Goal: Task Accomplishment & Management: Use online tool/utility

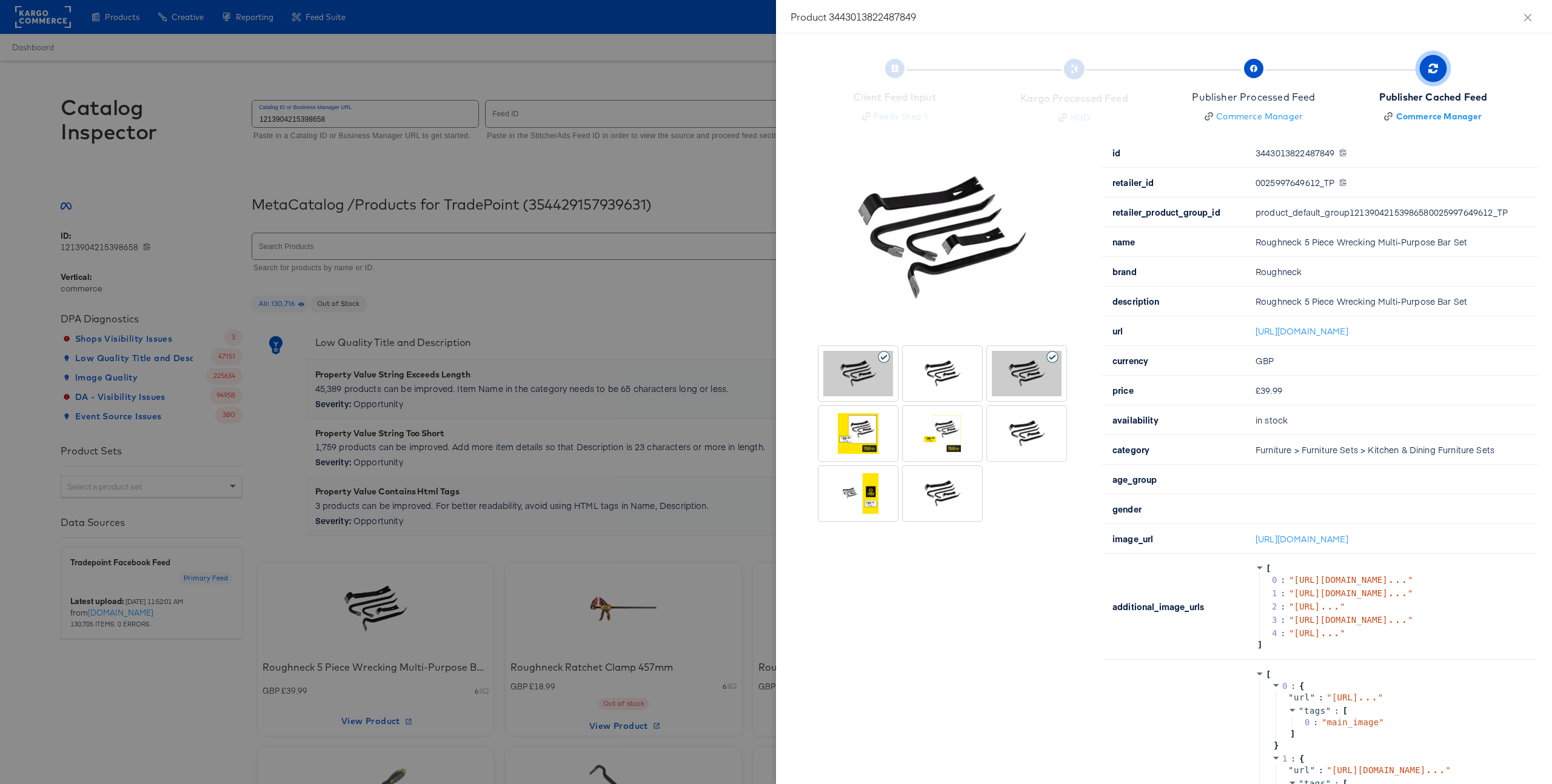
scroll to position [200, 0]
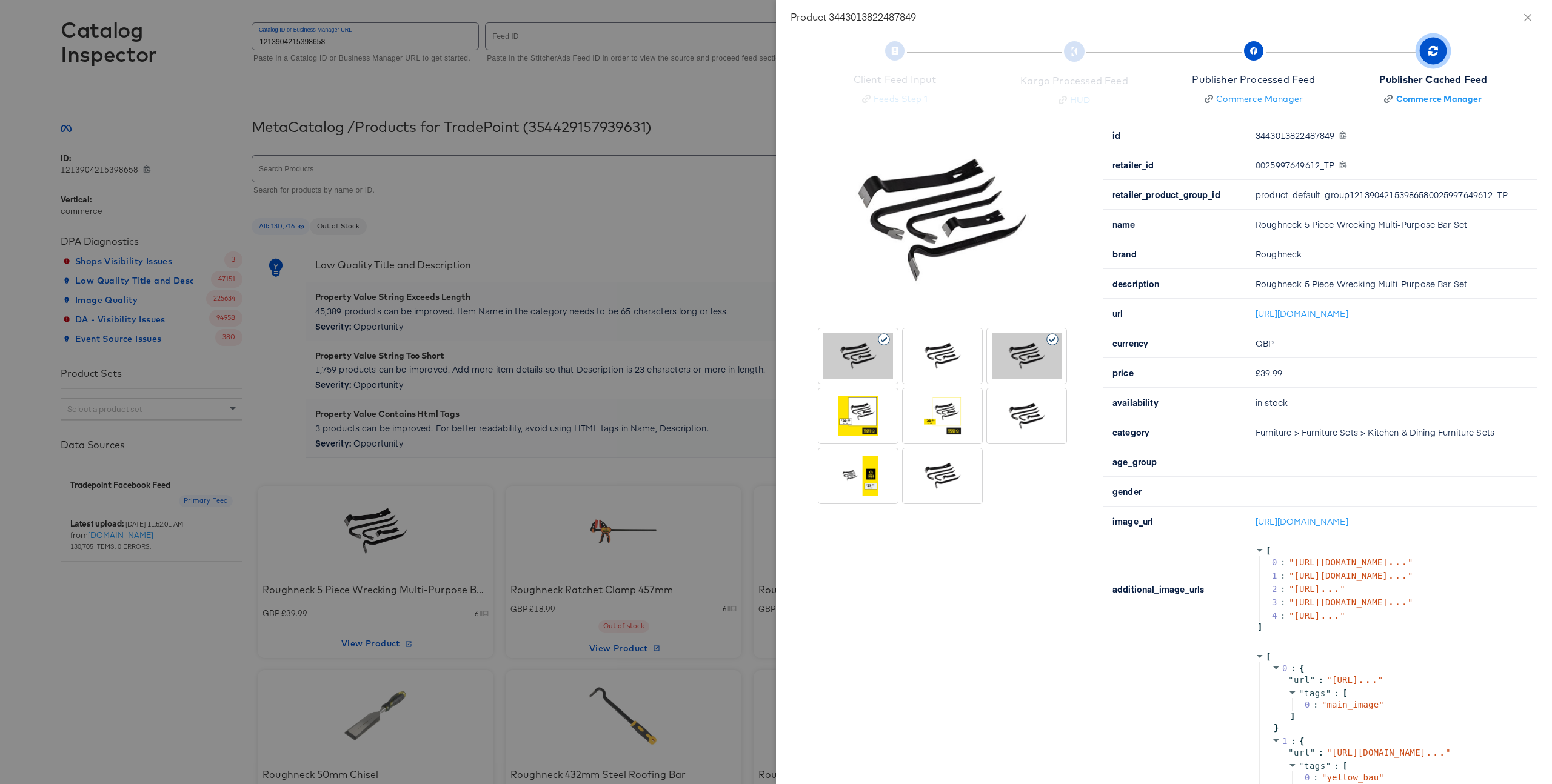
scroll to position [0, 0]
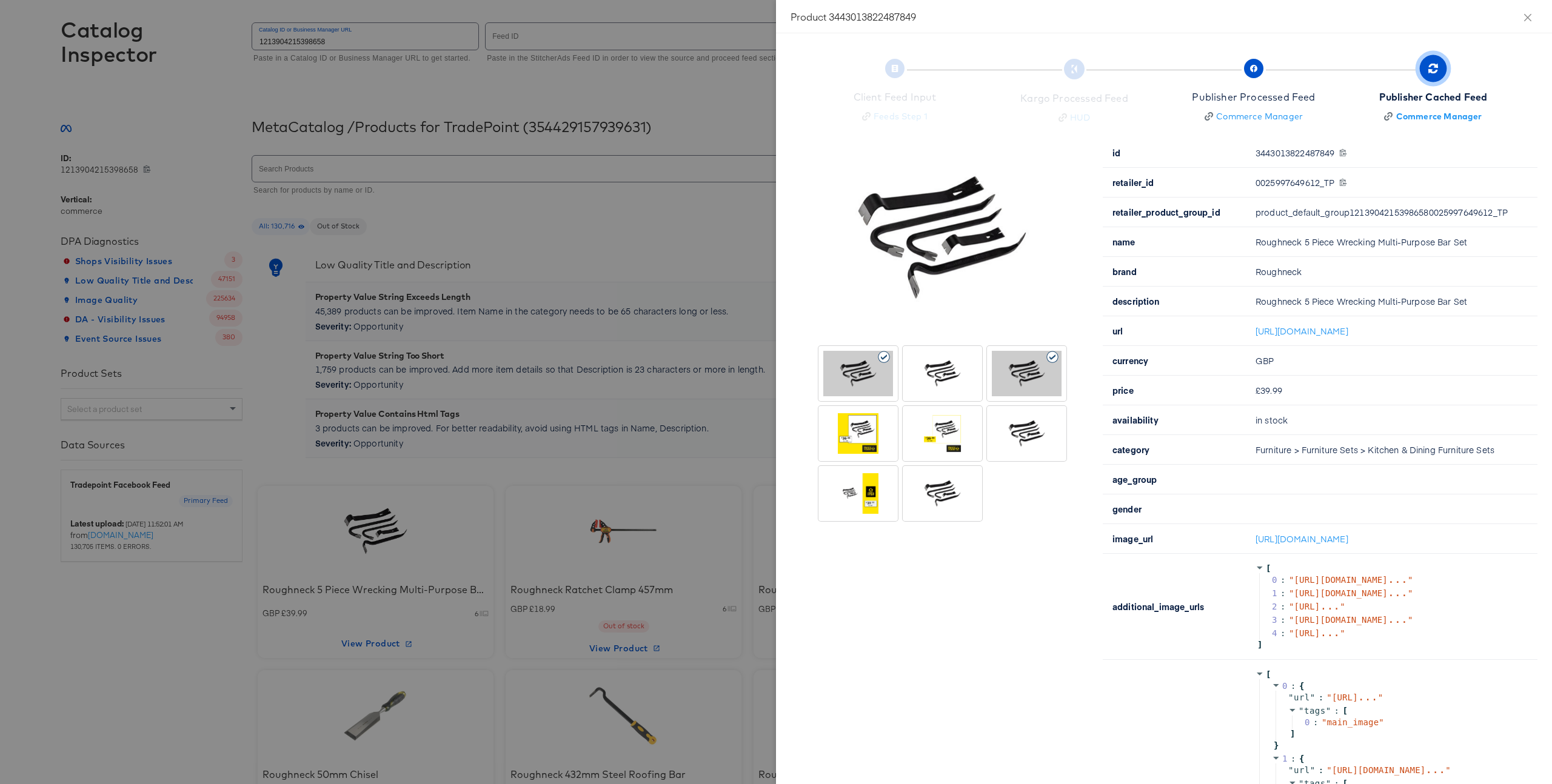
click at [939, 362] on div at bounding box center [942, 374] width 70 height 45
click at [939, 377] on div at bounding box center [942, 374] width 70 height 45
click at [936, 431] on div at bounding box center [942, 434] width 70 height 45
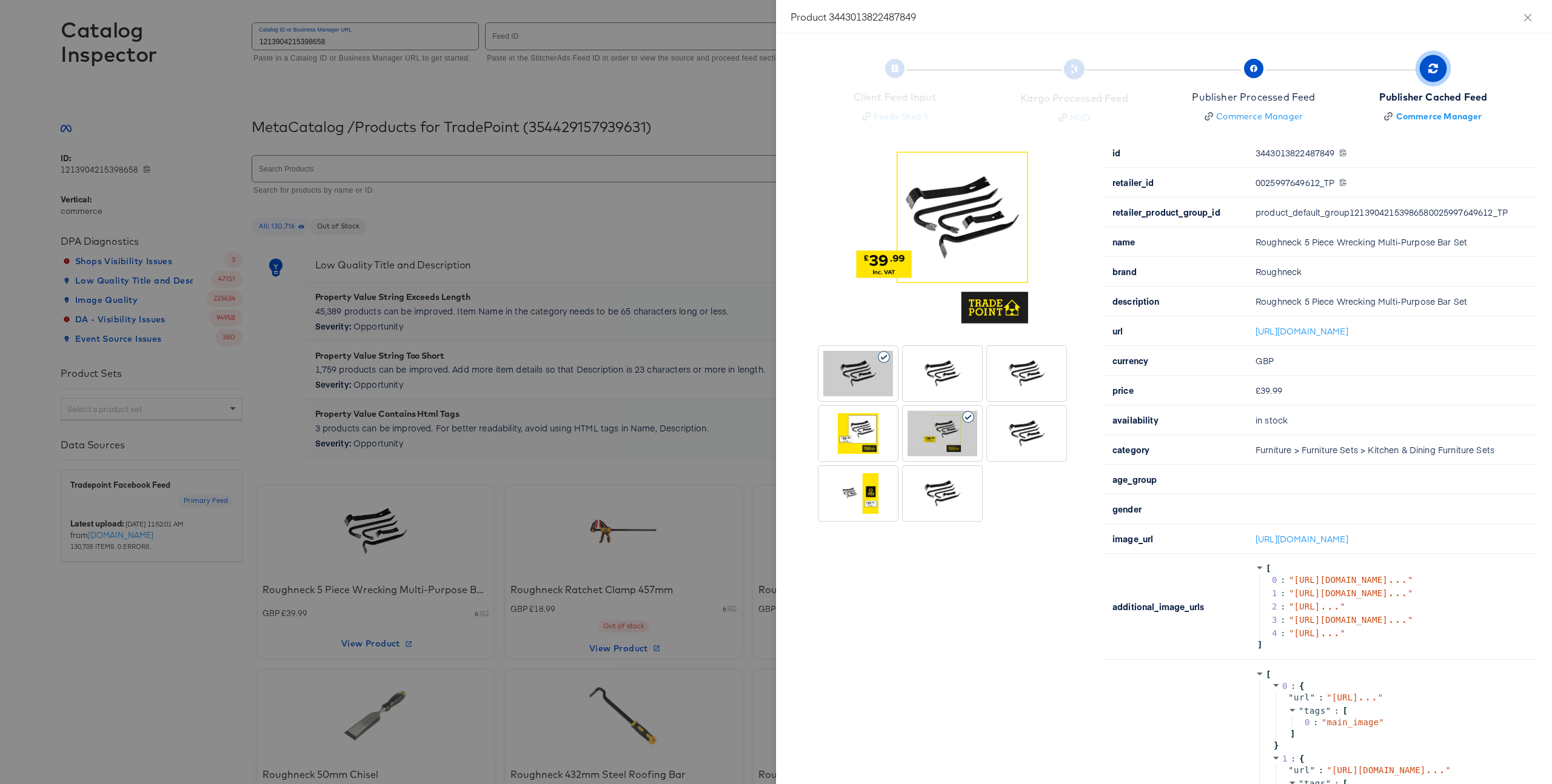
click at [1019, 356] on div at bounding box center [1026, 374] width 70 height 45
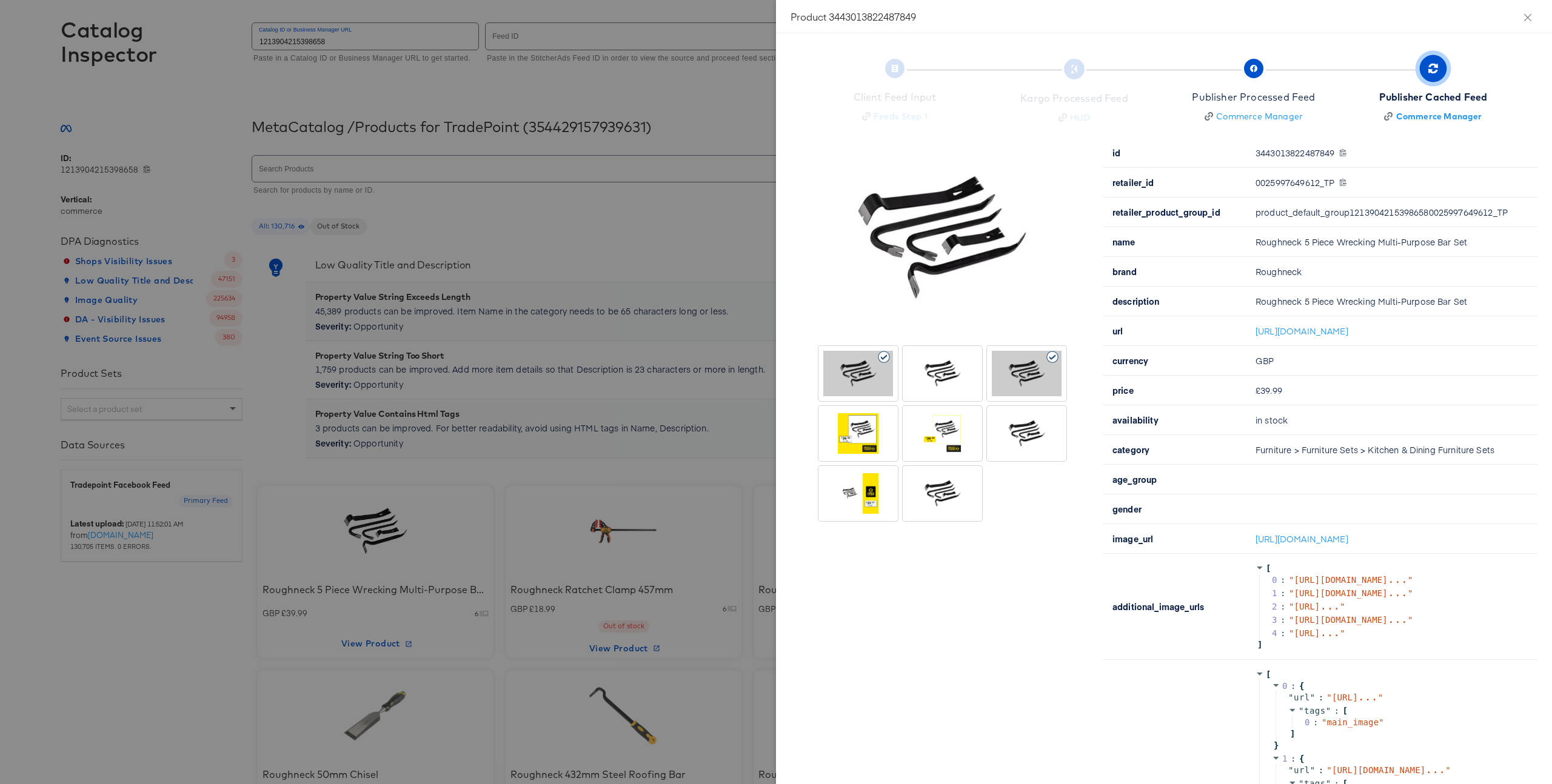
click at [950, 374] on div at bounding box center [942, 374] width 70 height 45
click at [893, 357] on div at bounding box center [858, 374] width 74 height 50
click at [890, 358] on icon at bounding box center [884, 357] width 14 height 12
click at [937, 368] on div at bounding box center [942, 374] width 70 height 45
click at [987, 371] on div at bounding box center [1027, 373] width 80 height 55
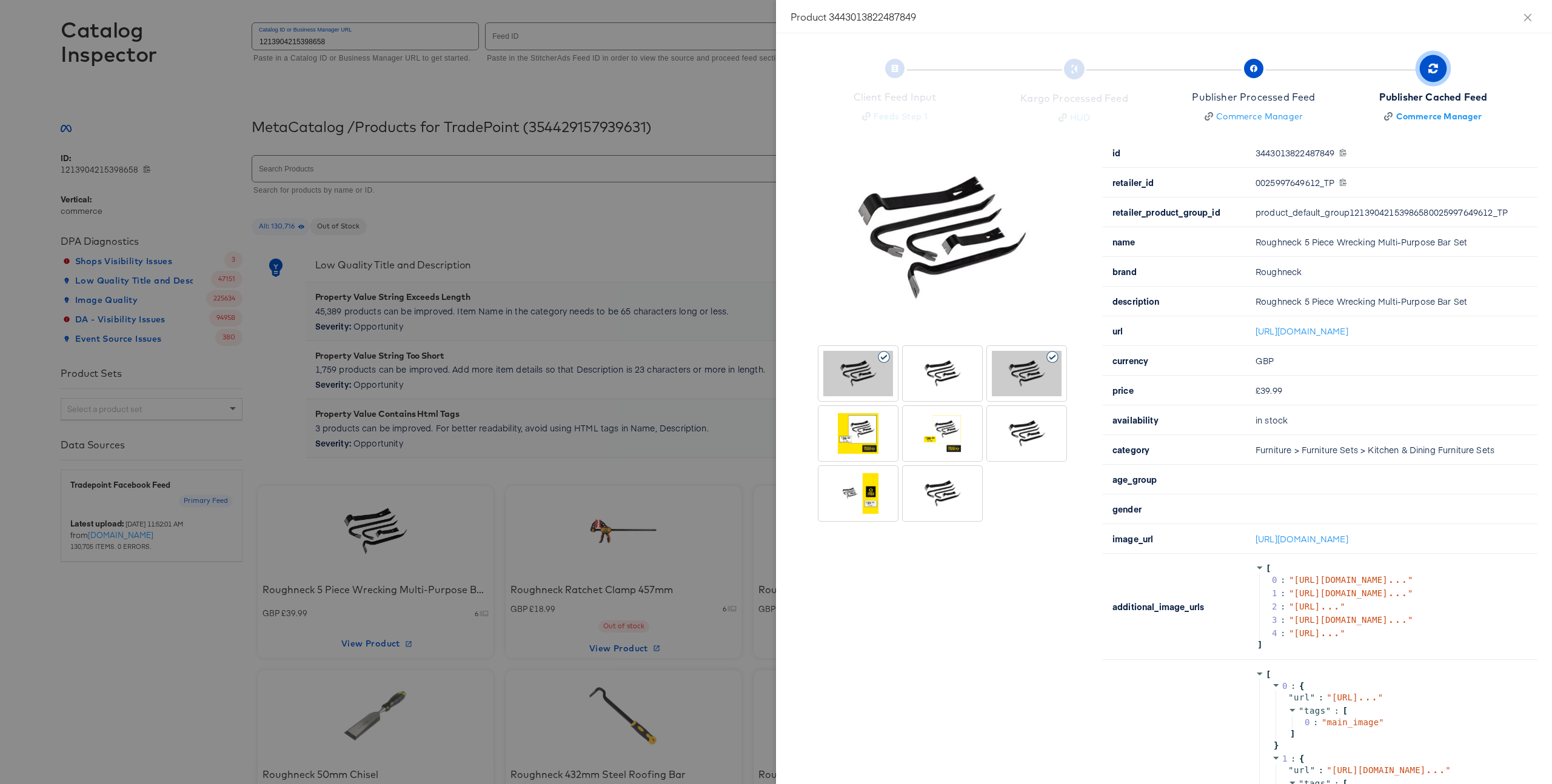
click at [714, 374] on div at bounding box center [776, 392] width 1552 height 784
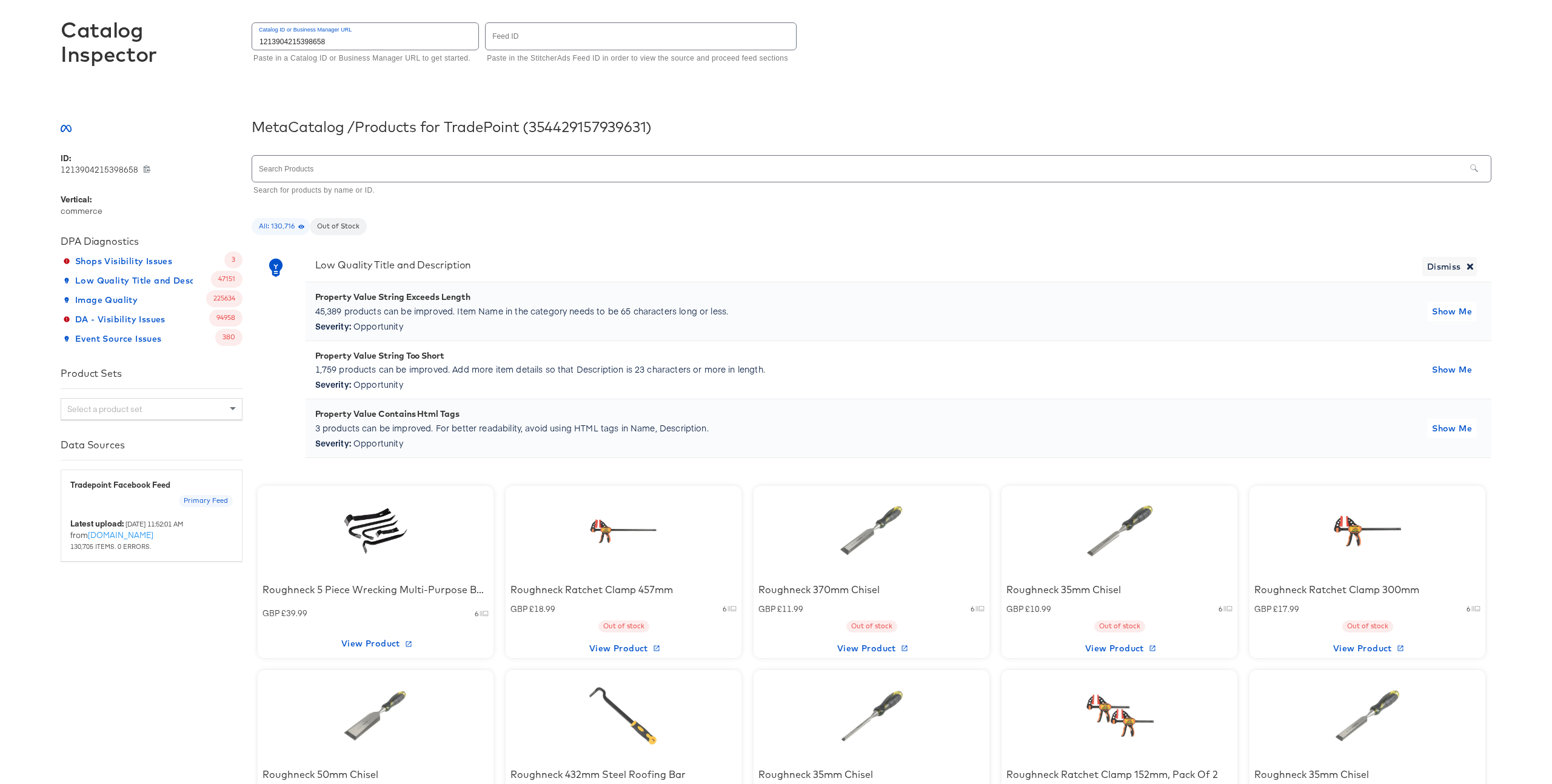
click at [411, 536] on div at bounding box center [375, 531] width 103 height 76
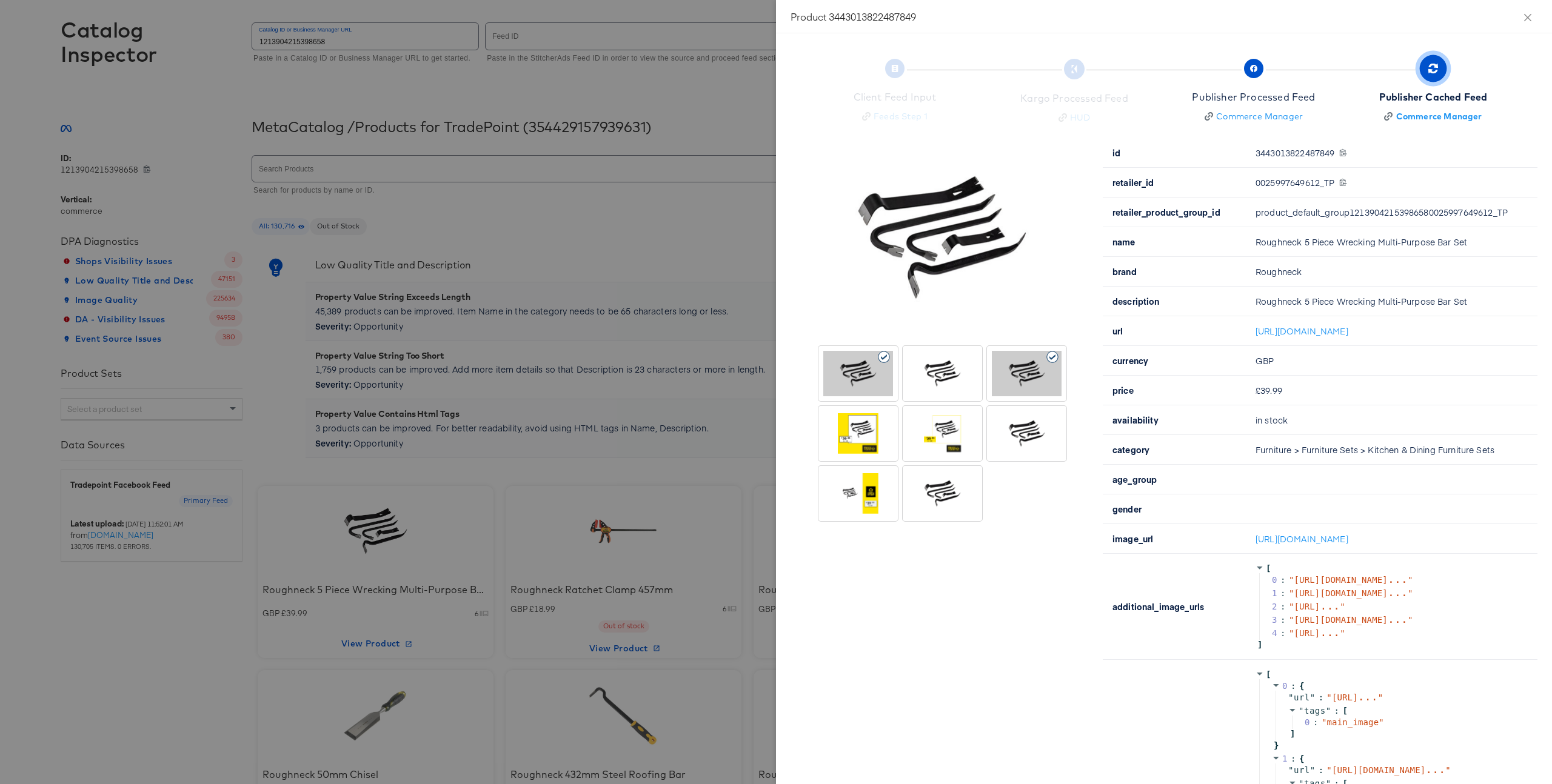
click at [1014, 431] on div at bounding box center [1026, 434] width 70 height 45
click at [1031, 368] on div at bounding box center [1026, 374] width 70 height 45
click at [963, 376] on div at bounding box center [942, 374] width 70 height 45
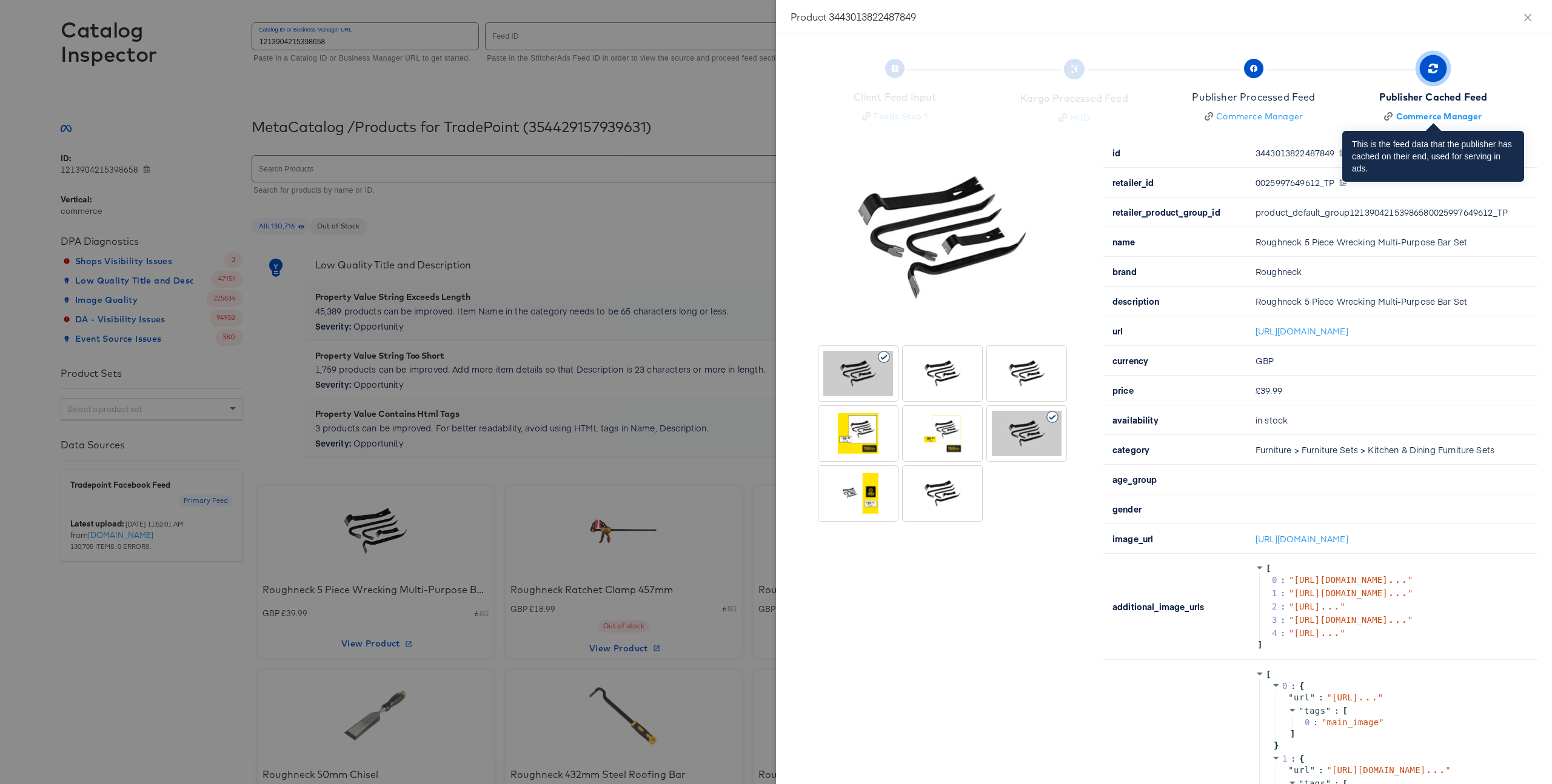
click at [1416, 90] on div "Publisher Cached Feed" at bounding box center [1433, 97] width 108 height 14
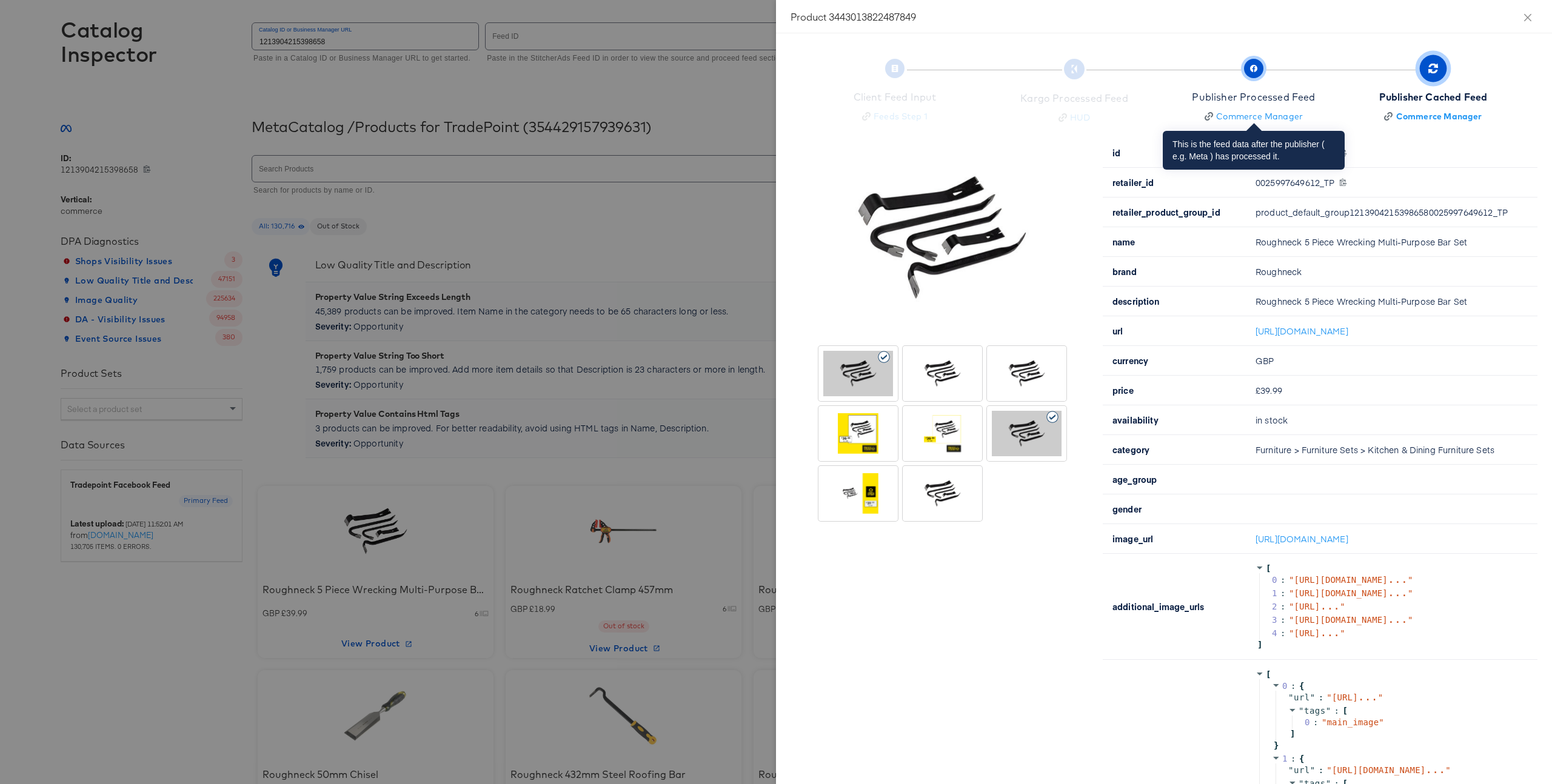
click at [1297, 96] on div "Publisher Processed Feed" at bounding box center [1253, 97] width 123 height 14
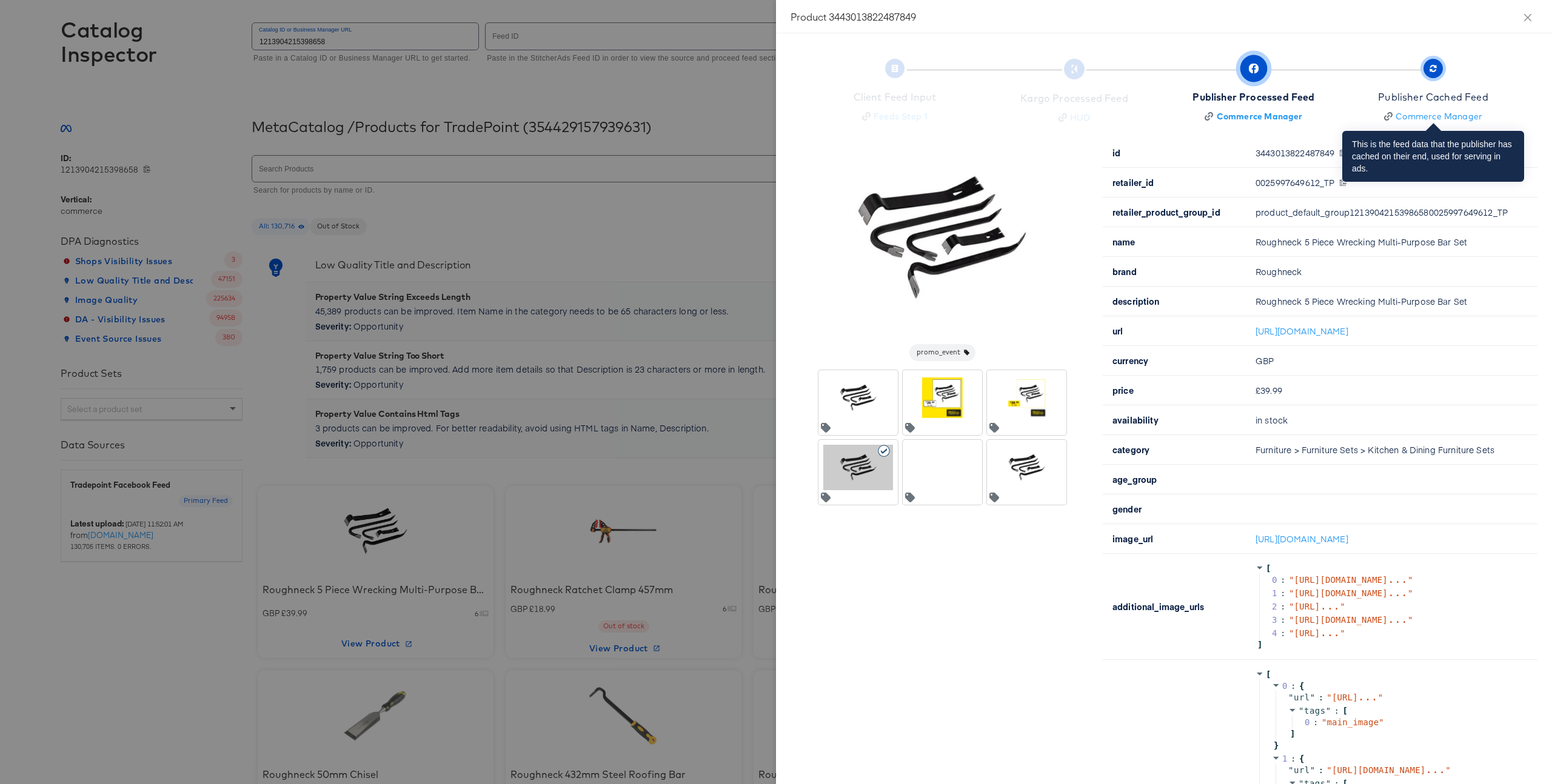
click at [1438, 95] on div "Publisher Cached Feed" at bounding box center [1433, 97] width 111 height 14
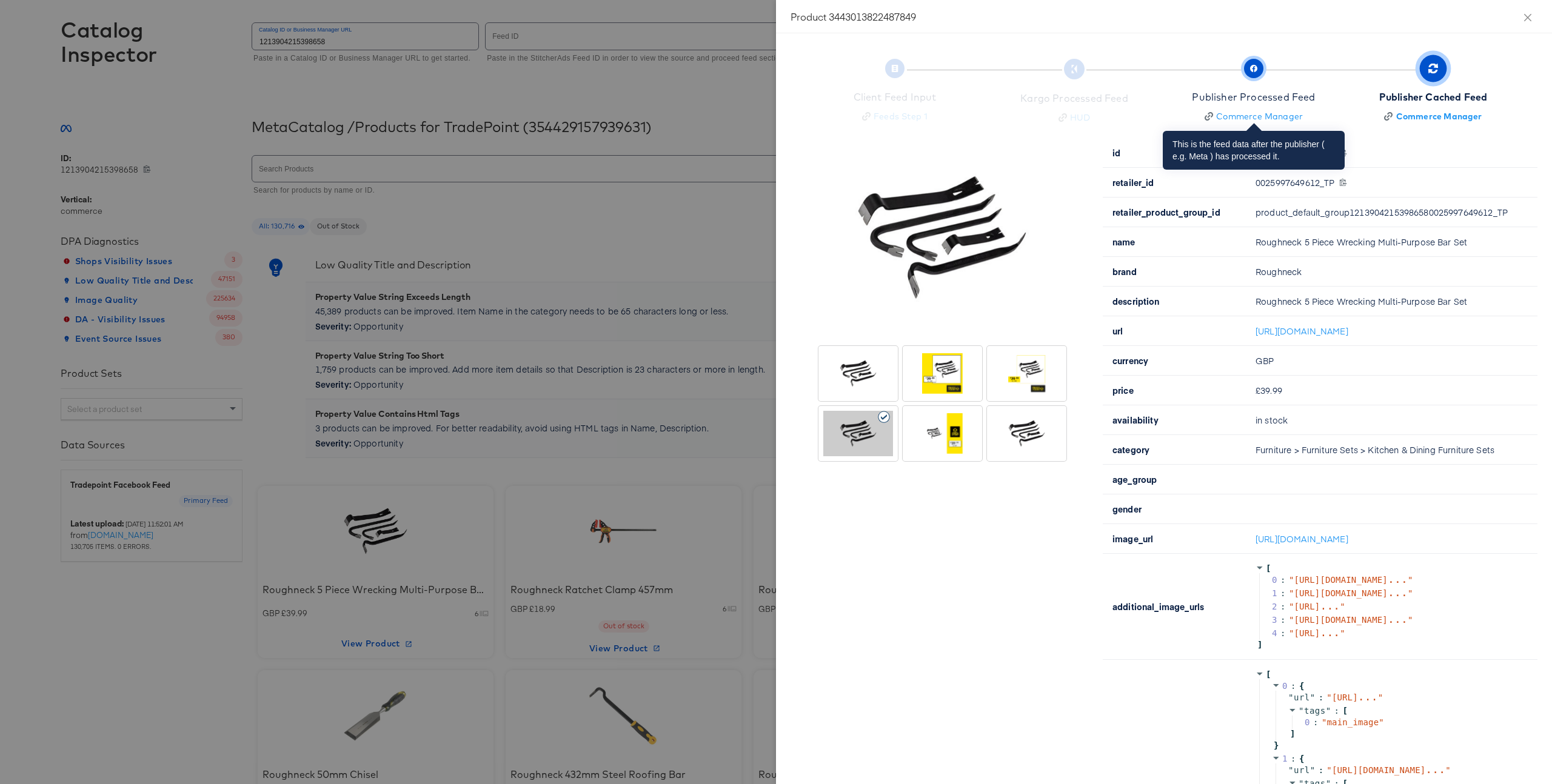
click at [1290, 102] on div "Publisher Processed Feed" at bounding box center [1253, 97] width 123 height 14
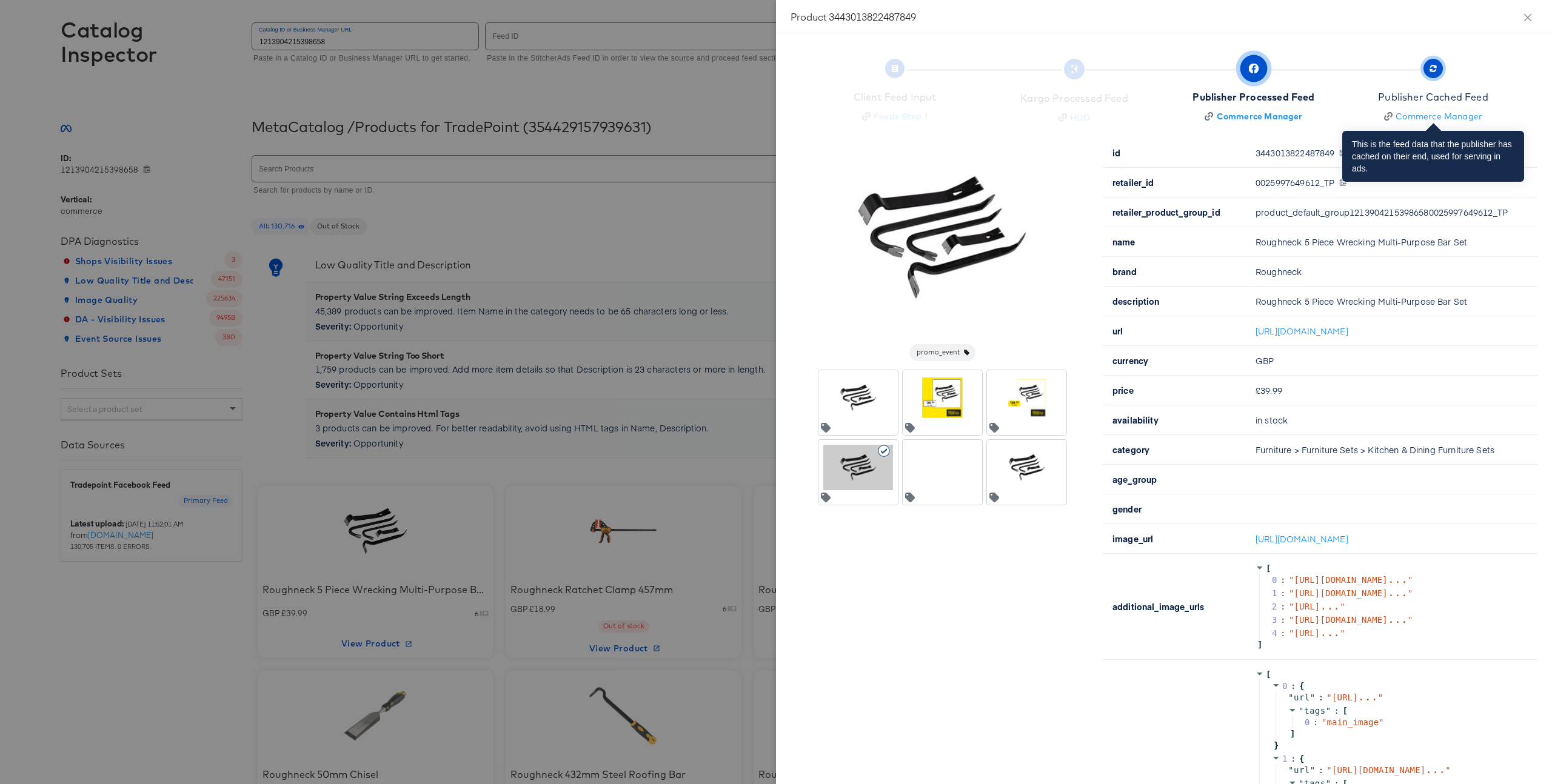
click at [1421, 95] on div "Publisher Cached Feed" at bounding box center [1433, 97] width 111 height 14
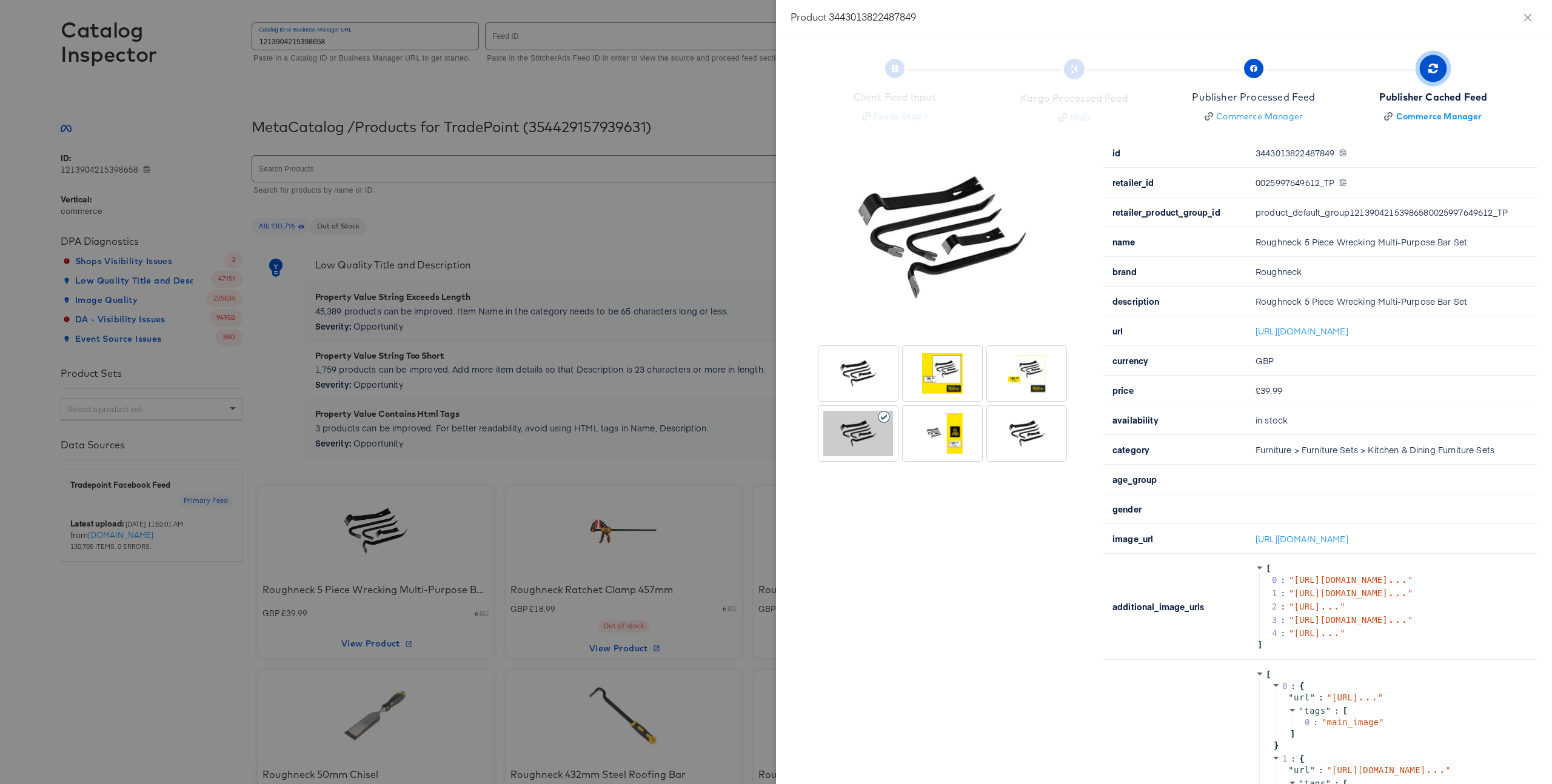
click at [684, 231] on div at bounding box center [776, 392] width 1552 height 784
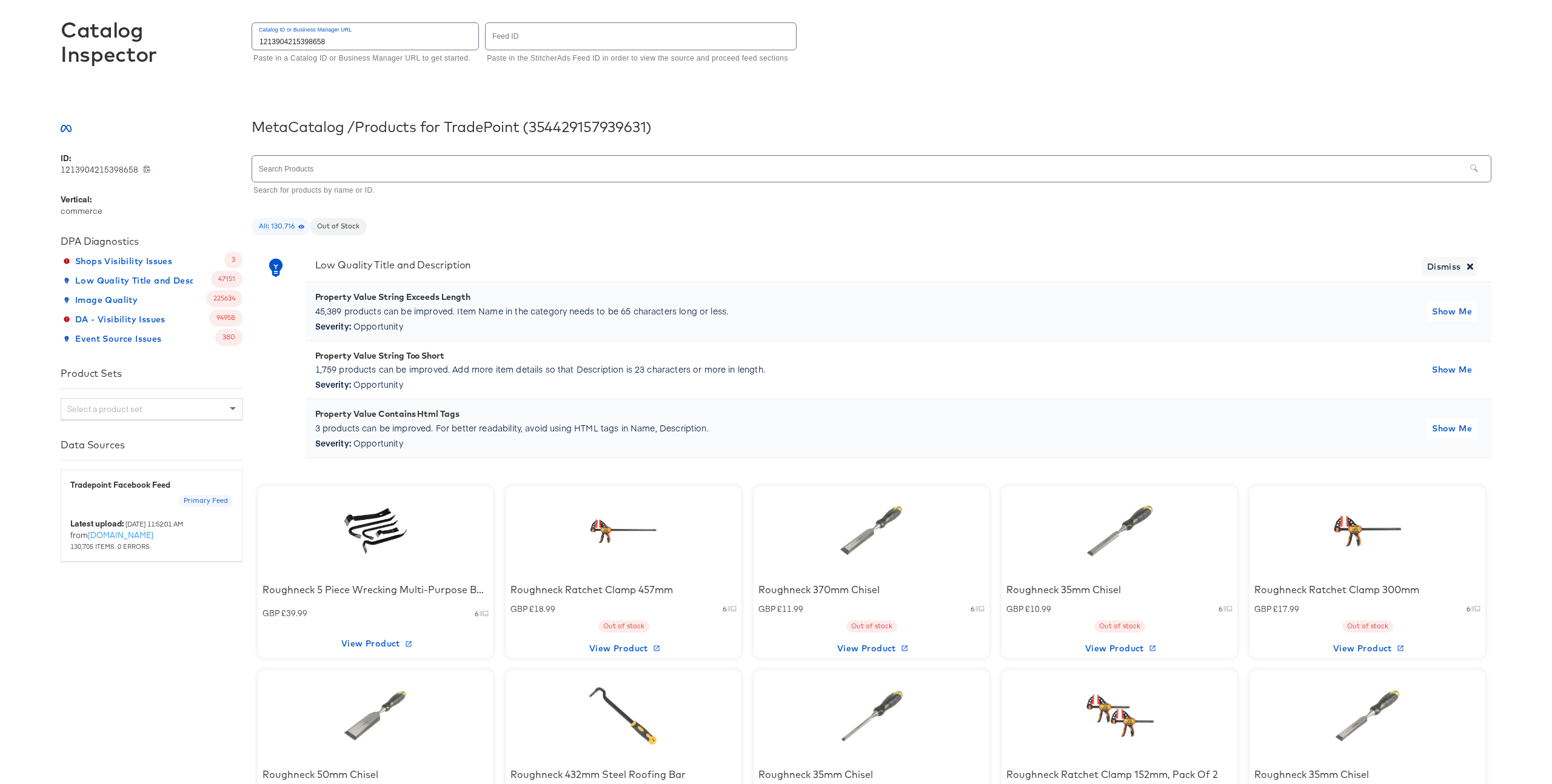
click at [526, 40] on input "text" at bounding box center [641, 36] width 311 height 26
click at [408, 520] on div at bounding box center [375, 531] width 103 height 76
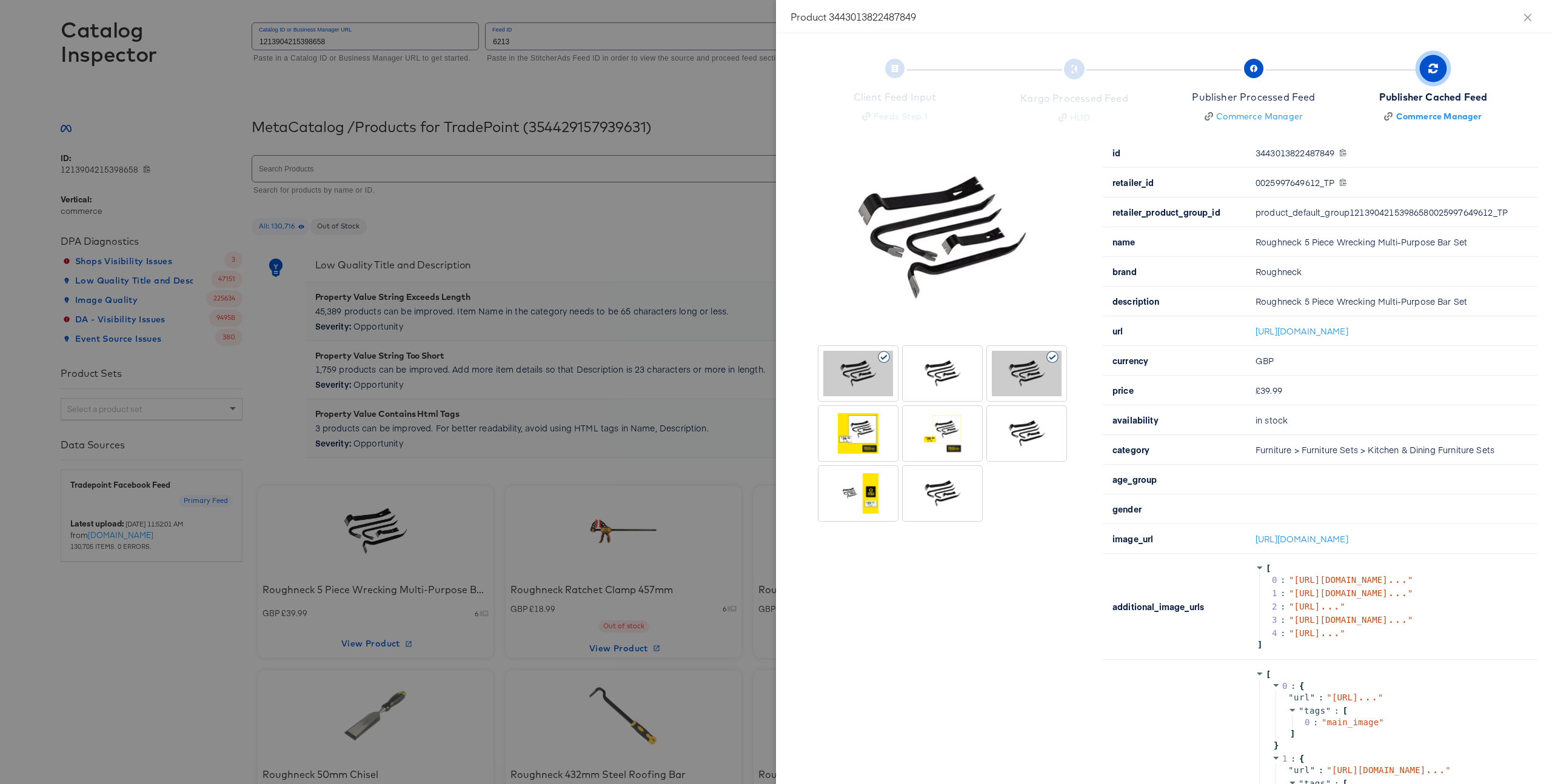
click at [634, 226] on div at bounding box center [776, 392] width 1552 height 784
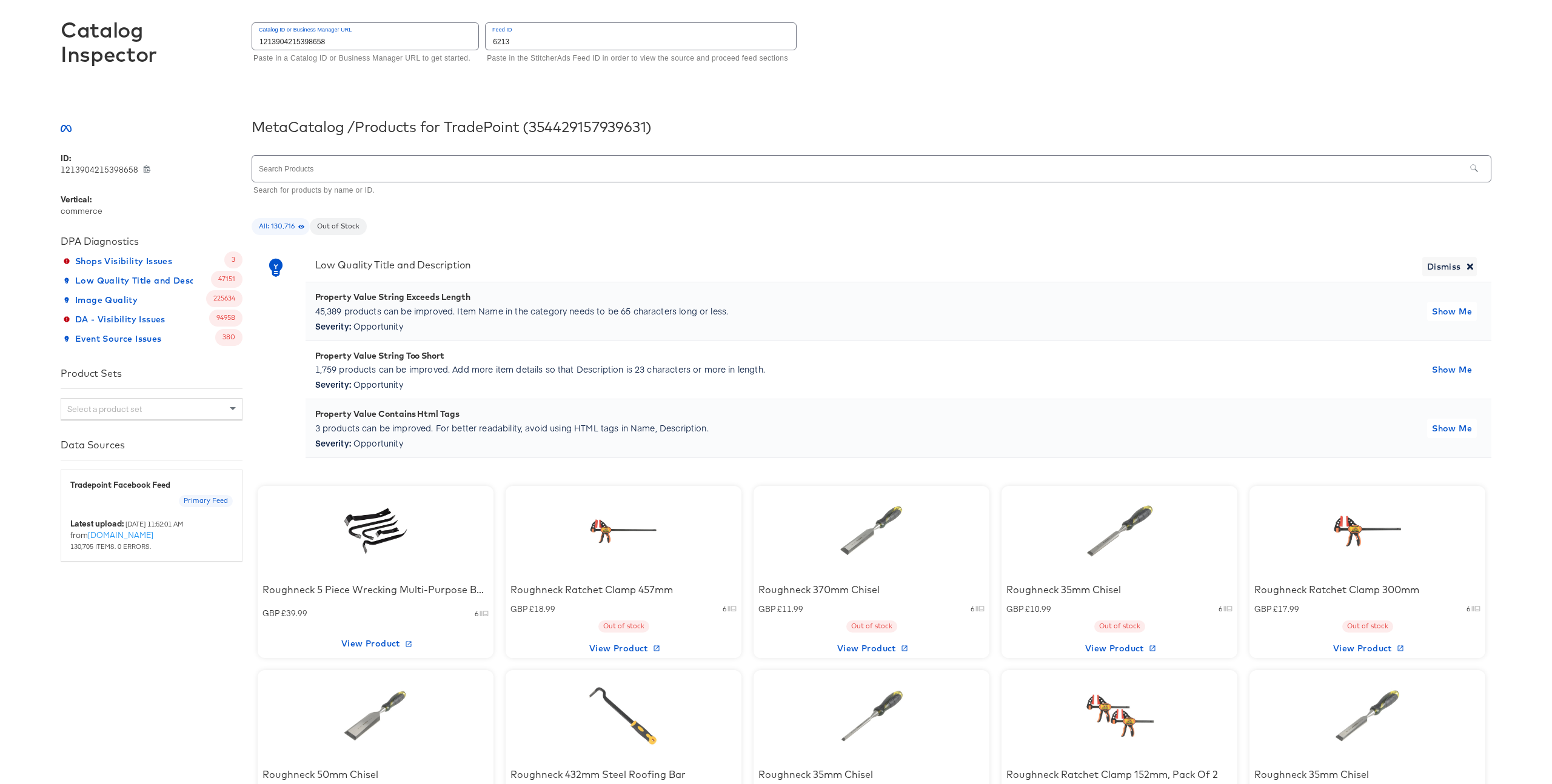
click at [543, 43] on input "6213" at bounding box center [641, 36] width 311 height 26
type input "6345"
click at [395, 532] on div at bounding box center [375, 531] width 103 height 76
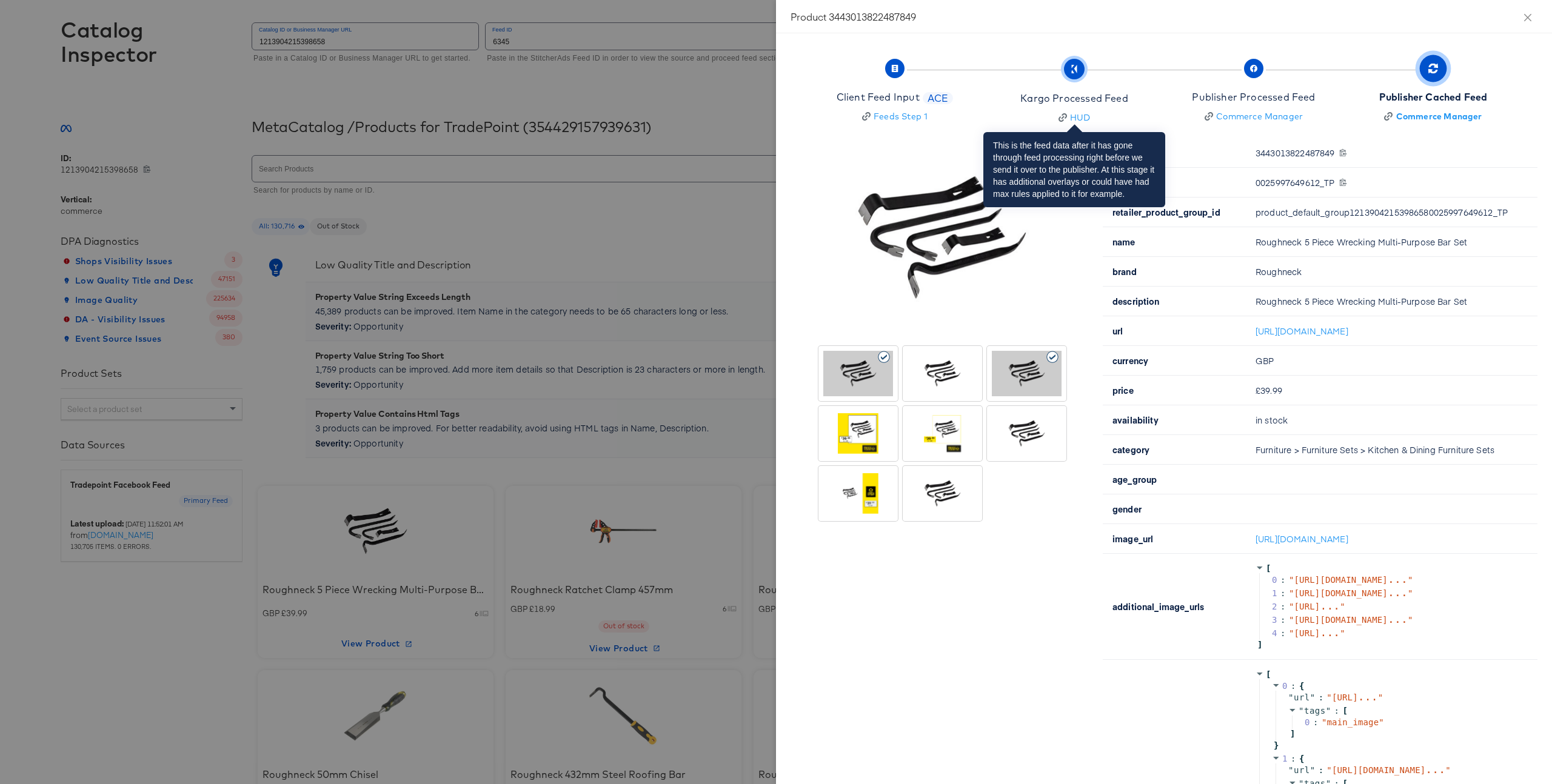
click at [1110, 94] on div "Kargo Processed Feed" at bounding box center [1074, 98] width 108 height 14
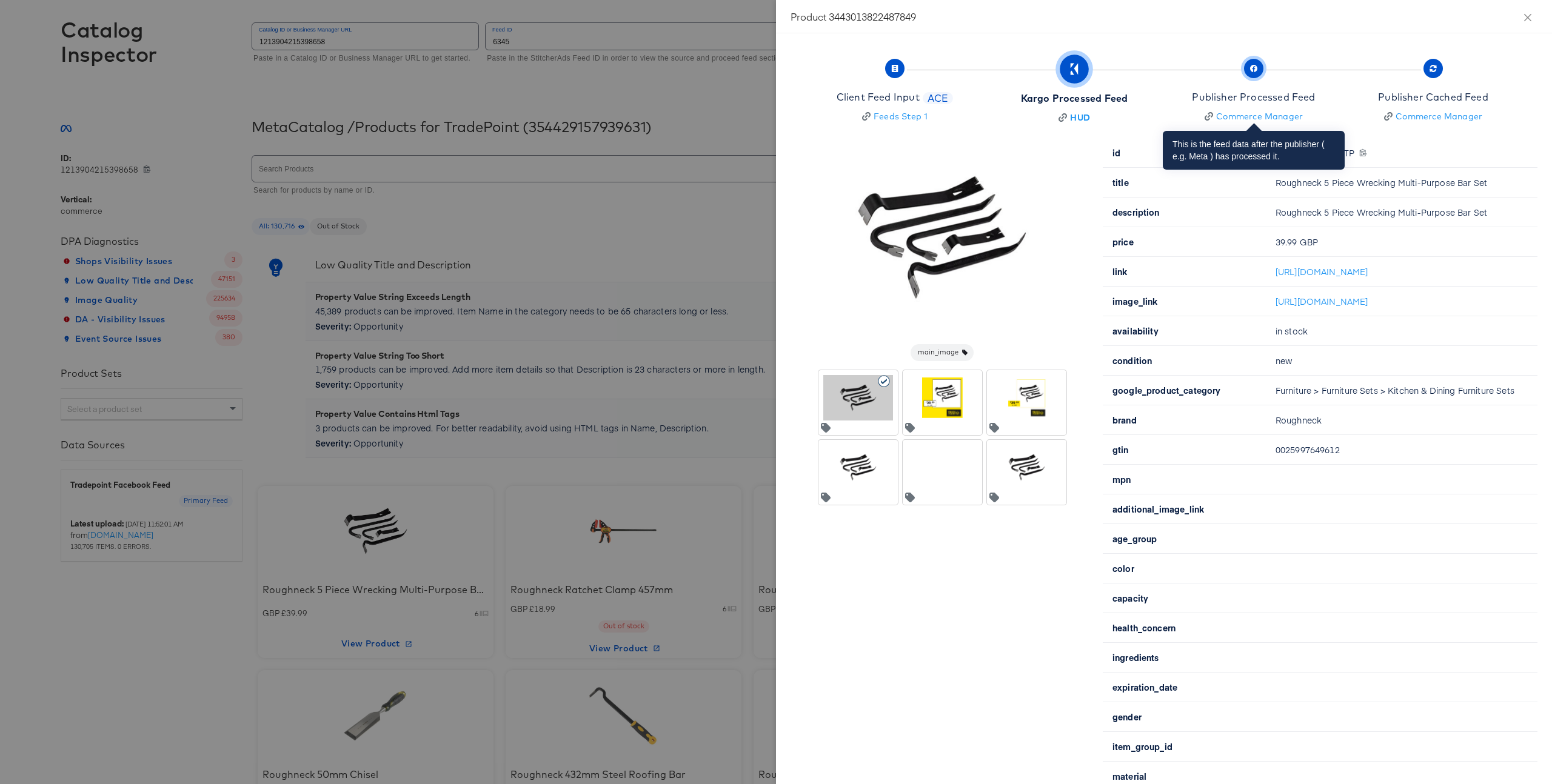
click at [1235, 95] on div "Publisher Processed Feed" at bounding box center [1253, 97] width 123 height 14
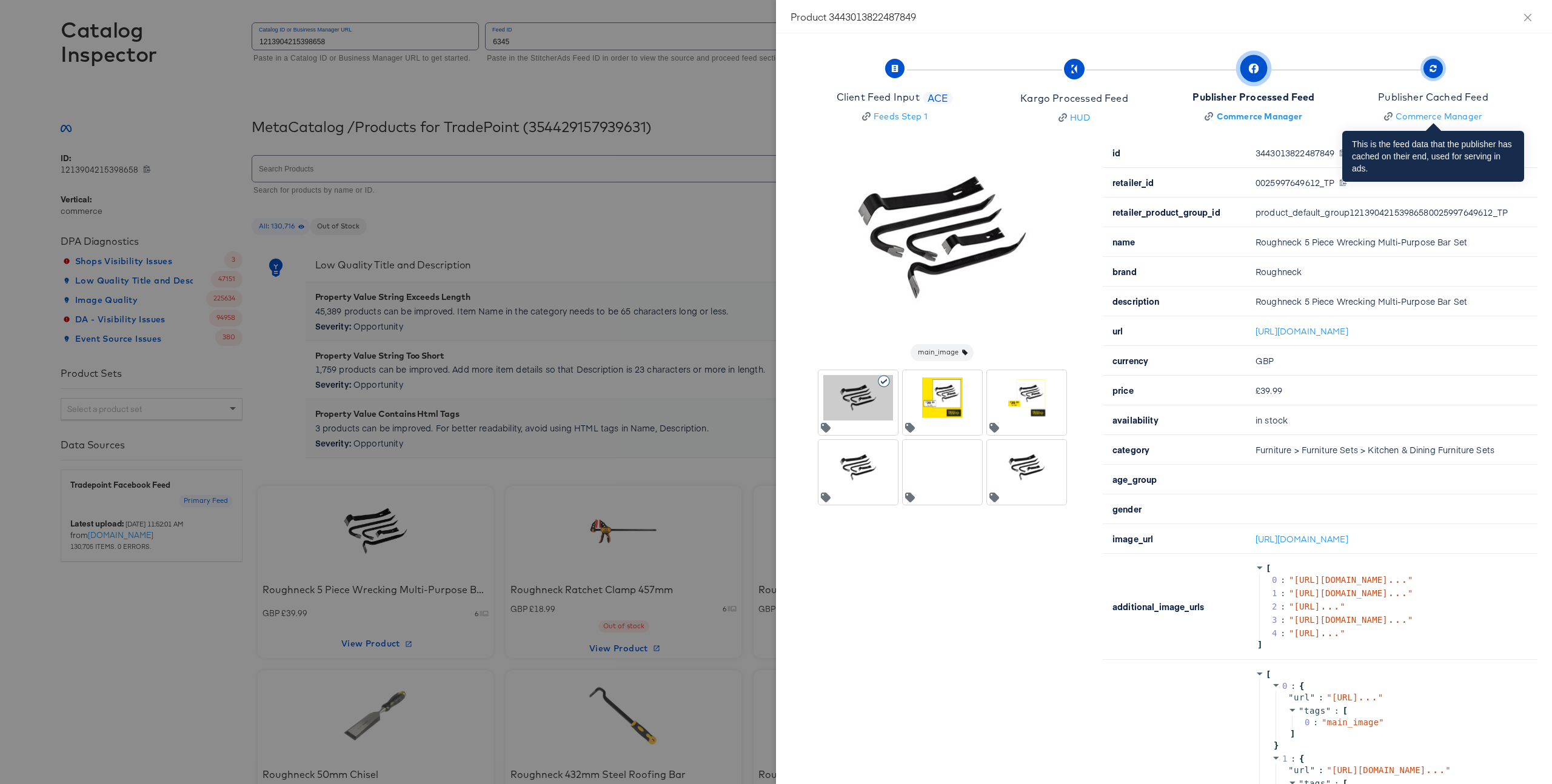
click at [1392, 95] on div "Publisher Cached Feed" at bounding box center [1433, 97] width 111 height 14
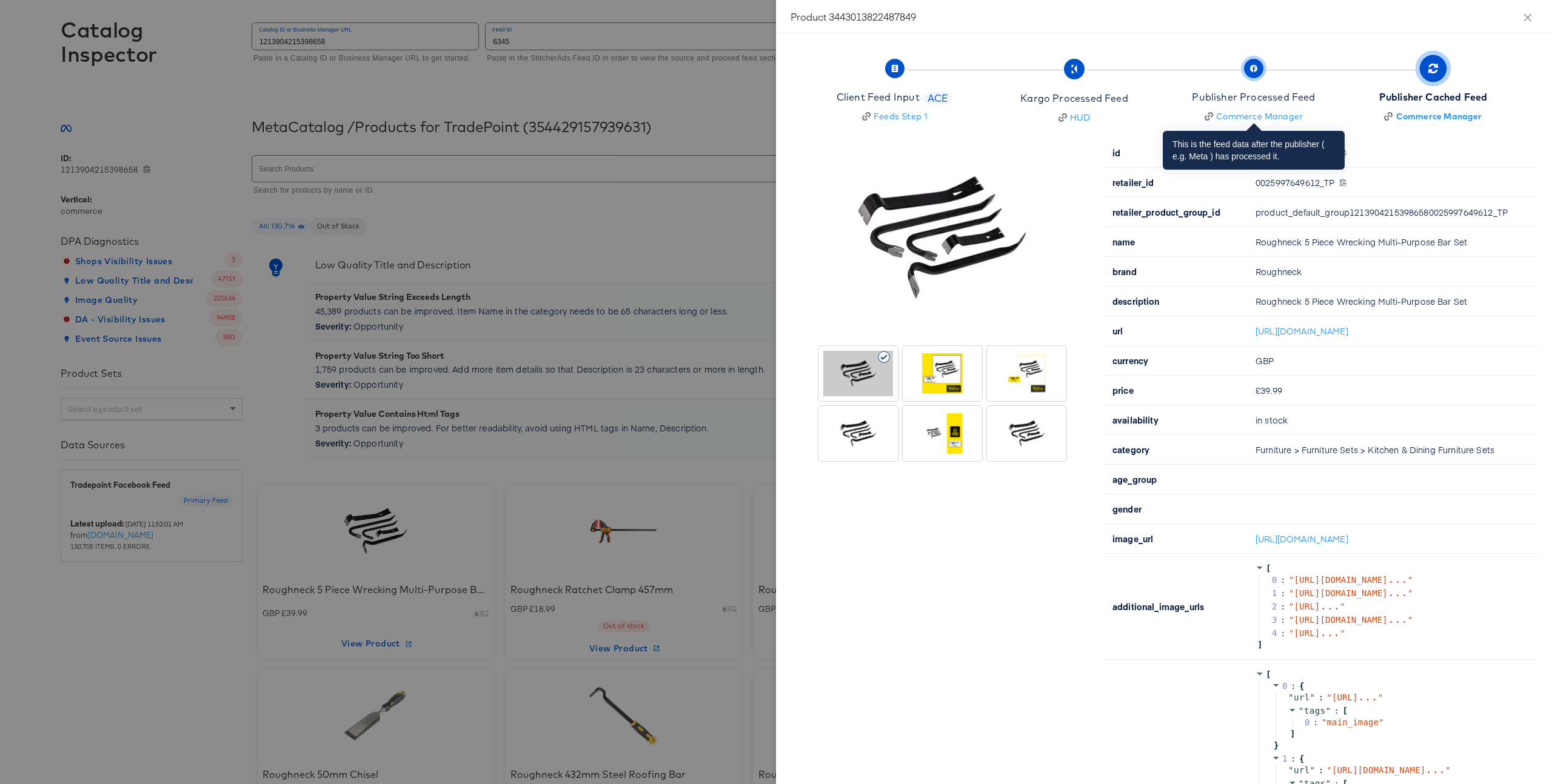
click at [1260, 98] on div "Publisher Processed Feed" at bounding box center [1253, 97] width 123 height 14
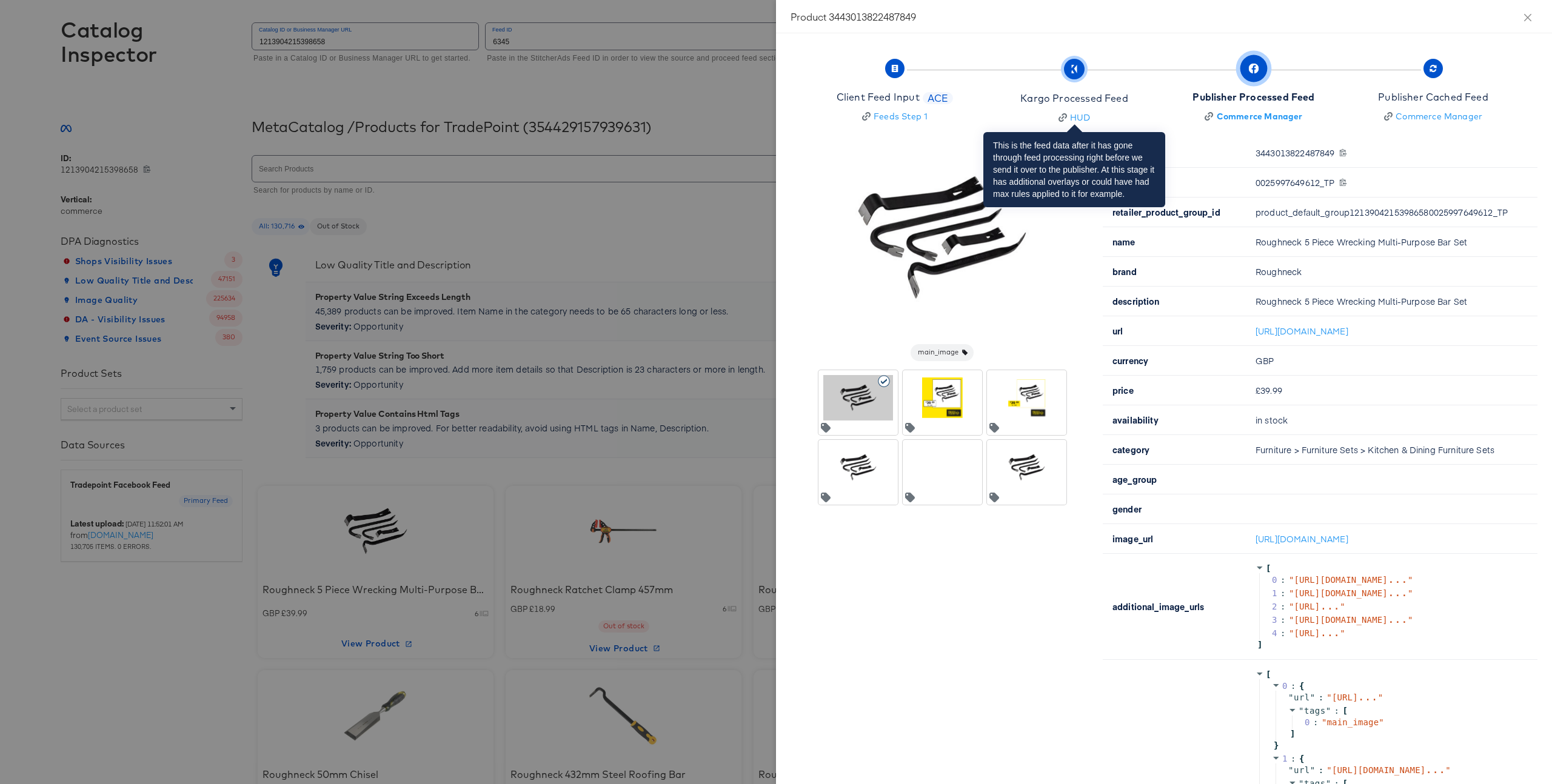
click at [1117, 104] on div "Kargo Processed Feed" at bounding box center [1074, 98] width 108 height 14
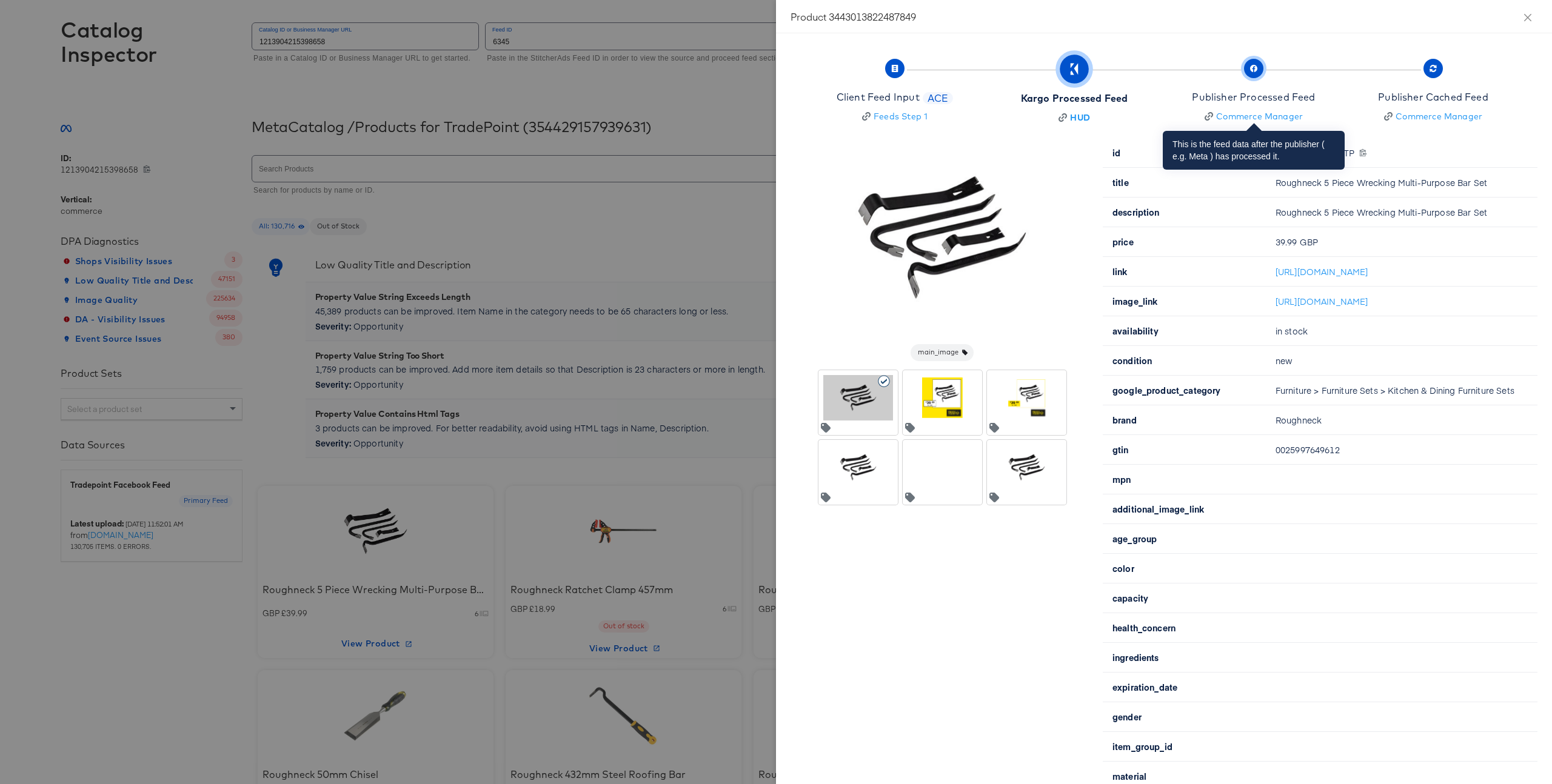
click at [1224, 94] on div "Publisher Processed Feed" at bounding box center [1253, 97] width 123 height 14
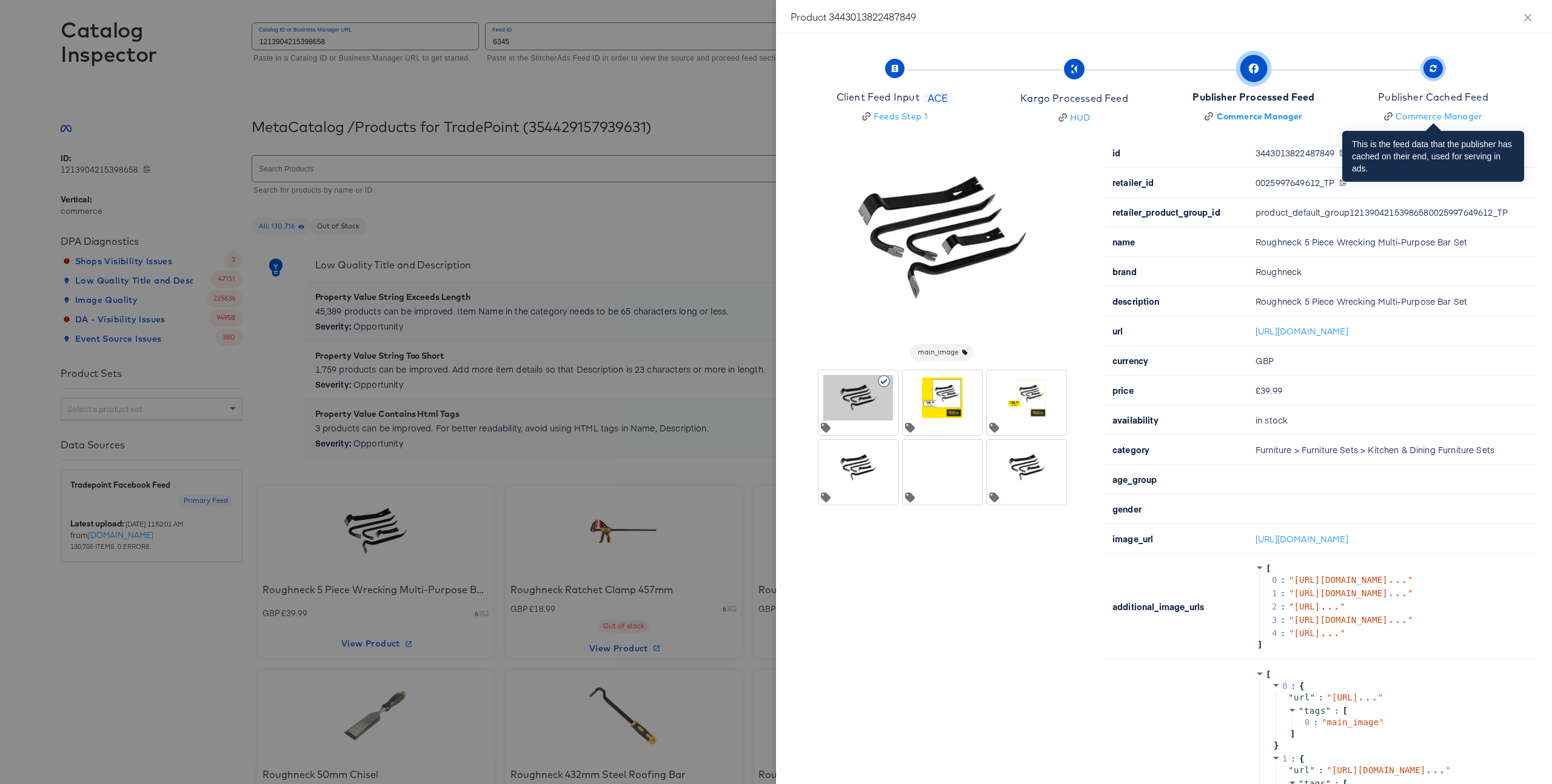
click at [1385, 98] on div "Publisher Cached Feed" at bounding box center [1433, 97] width 111 height 14
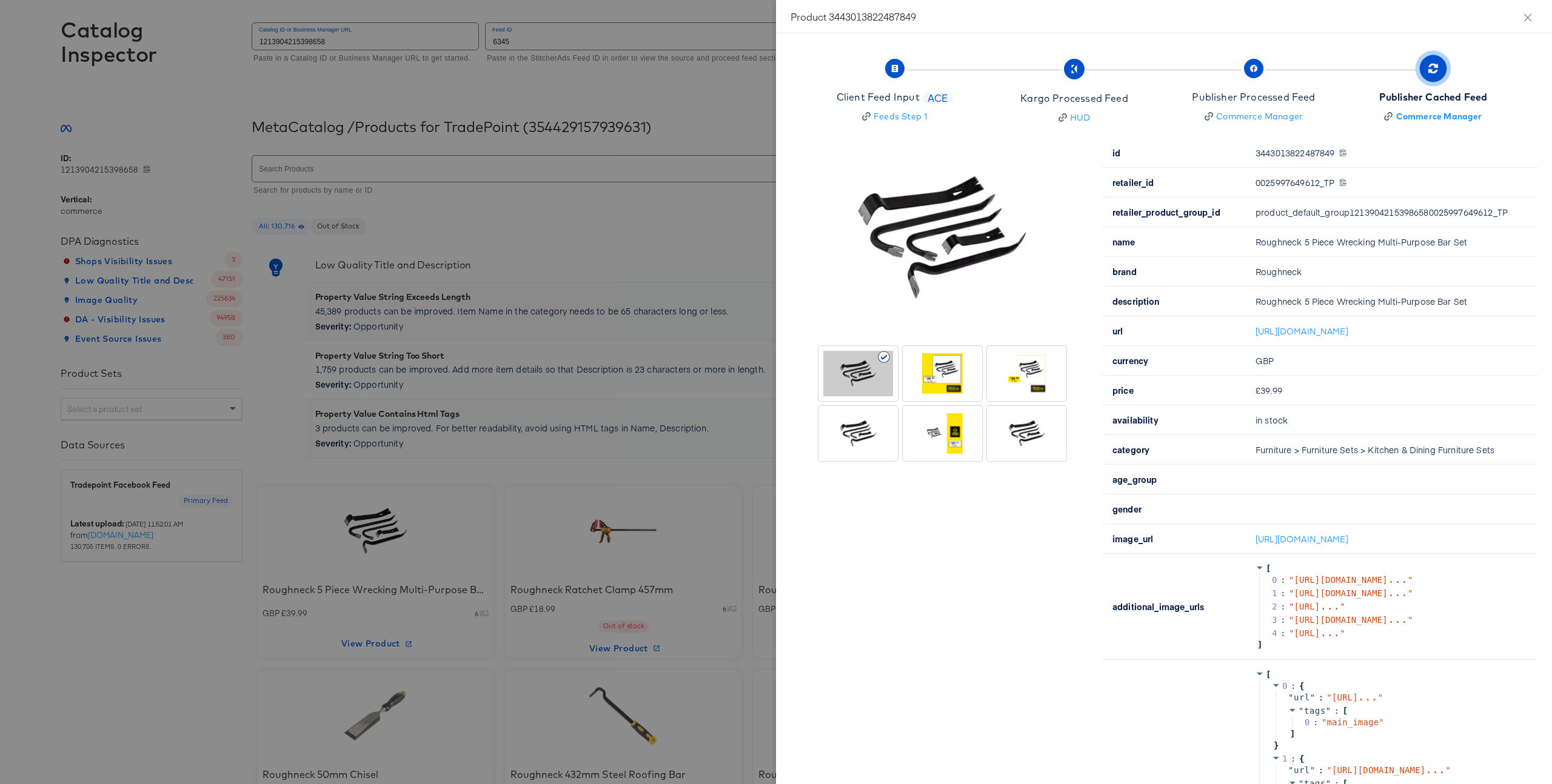
click at [684, 280] on div at bounding box center [776, 392] width 1552 height 784
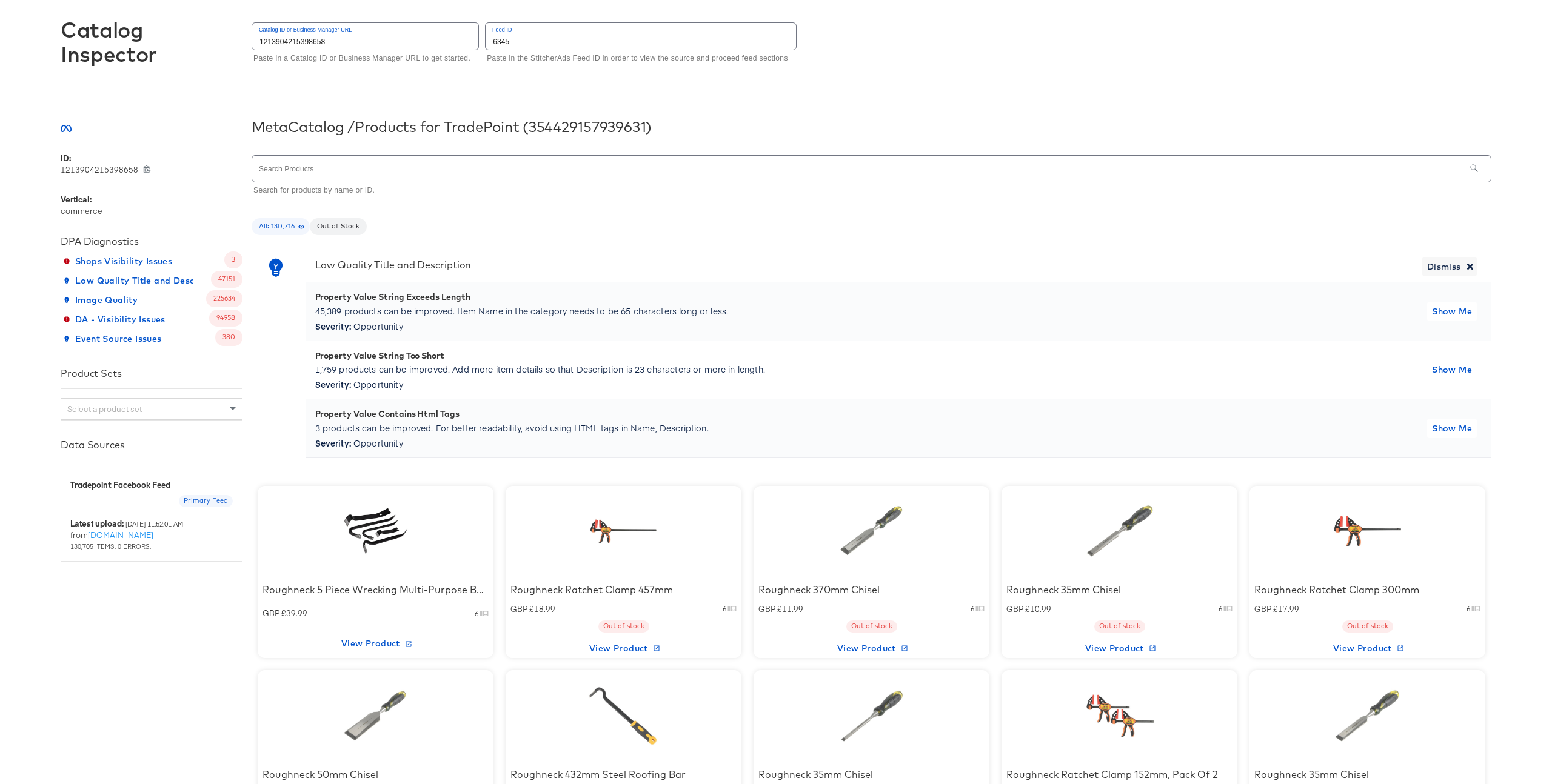
click at [429, 519] on div "Roughneck 5 Piece Wrecking Multi-Purpose Bar Set GBP £39.99 6 View Product" at bounding box center [376, 573] width 236 height 173
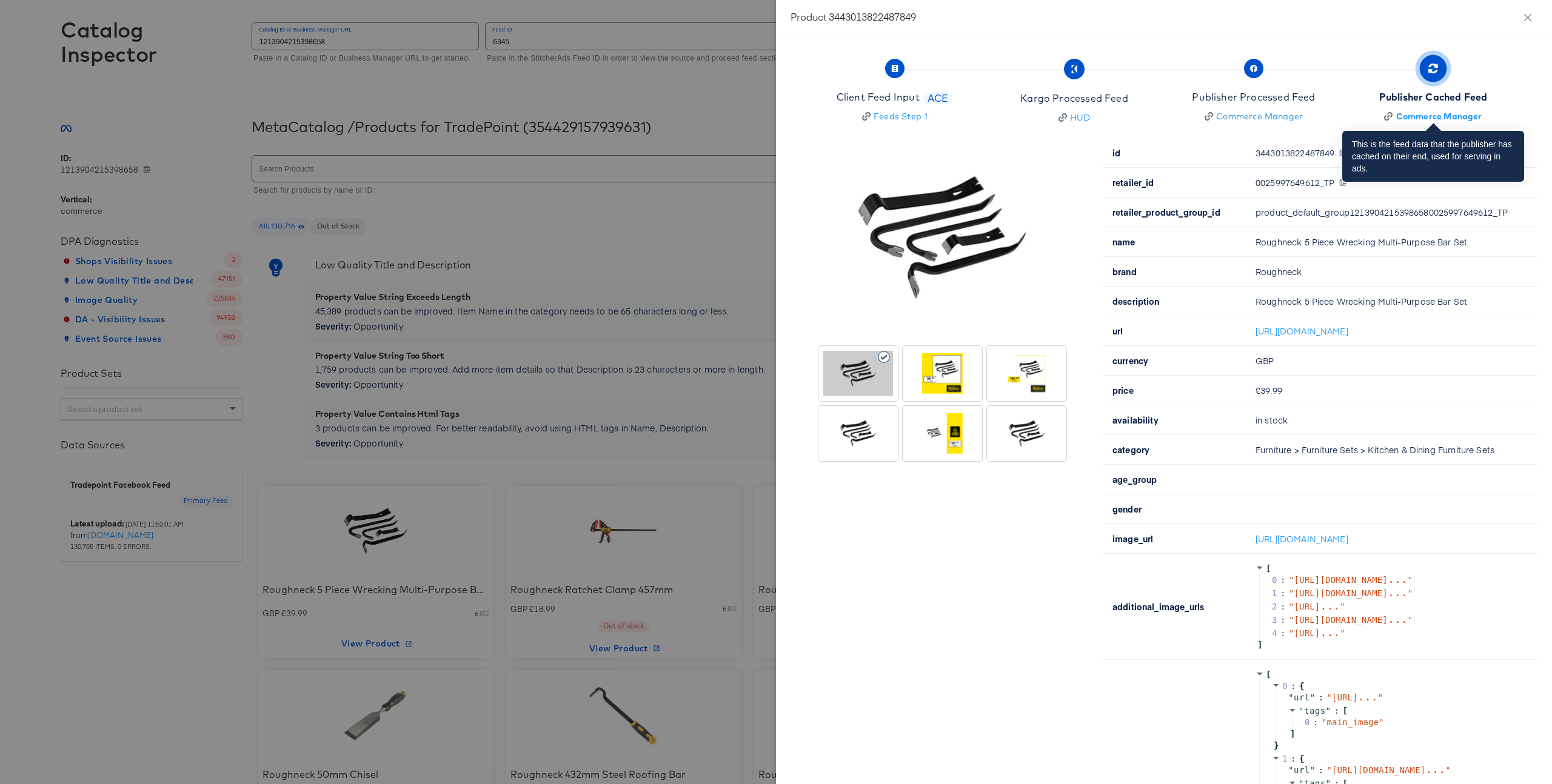
click at [1404, 90] on div "Publisher Cached Feed" at bounding box center [1433, 97] width 108 height 14
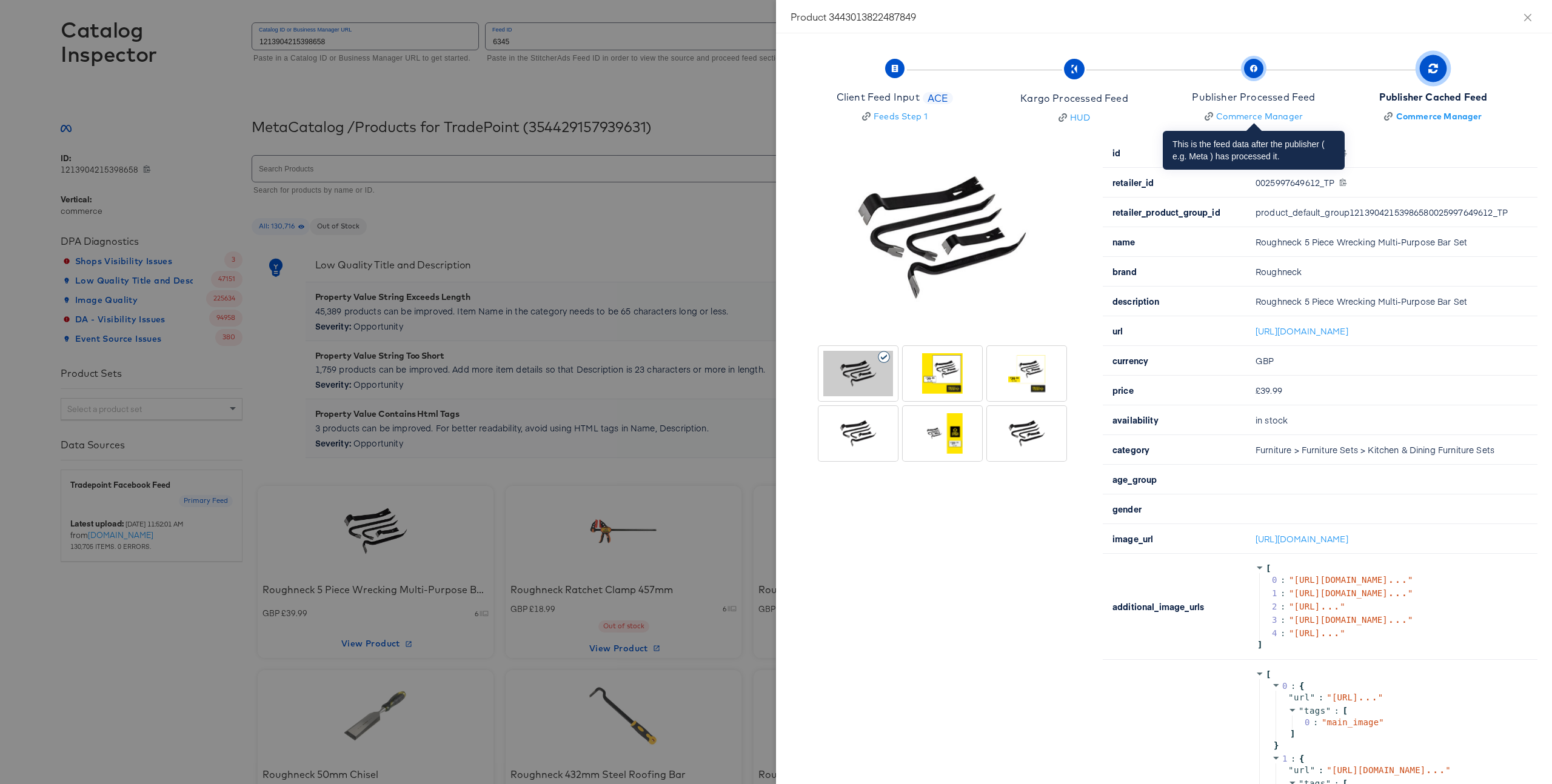
click at [1264, 90] on div "Publisher Processed Feed" at bounding box center [1253, 97] width 123 height 14
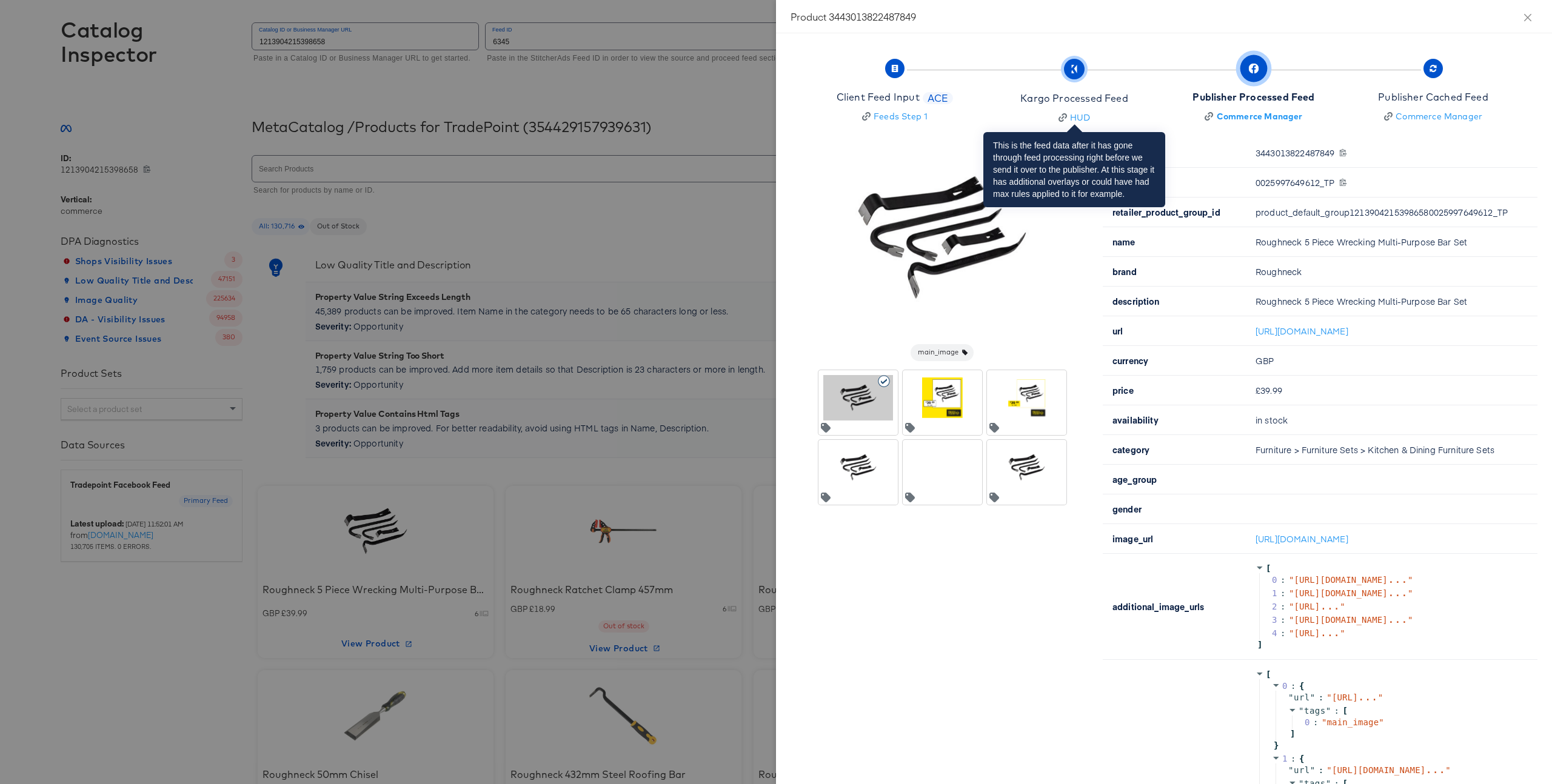
click at [1119, 101] on div "Kargo Processed Feed" at bounding box center [1074, 98] width 108 height 14
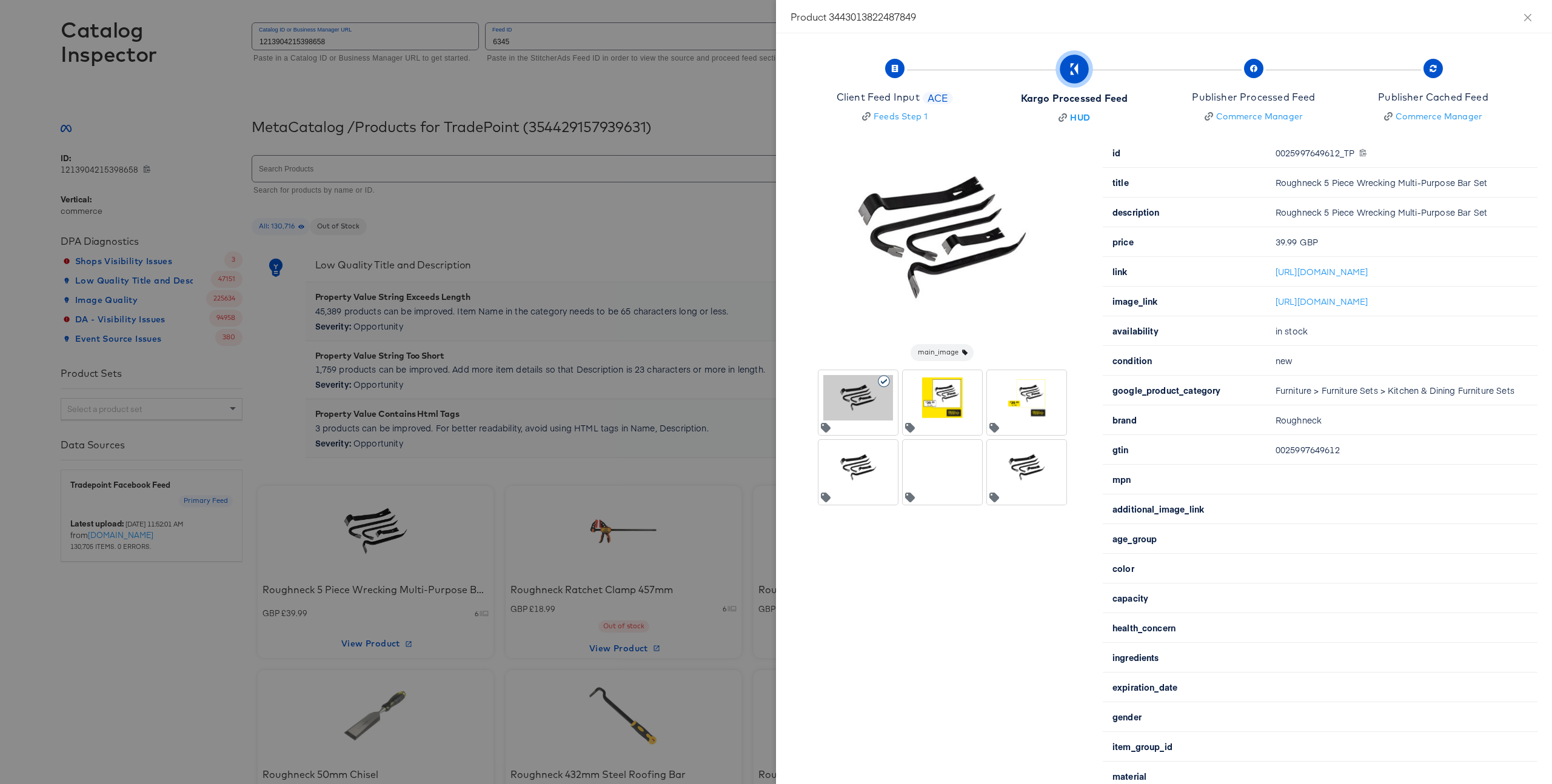
click at [605, 212] on div at bounding box center [776, 392] width 1552 height 784
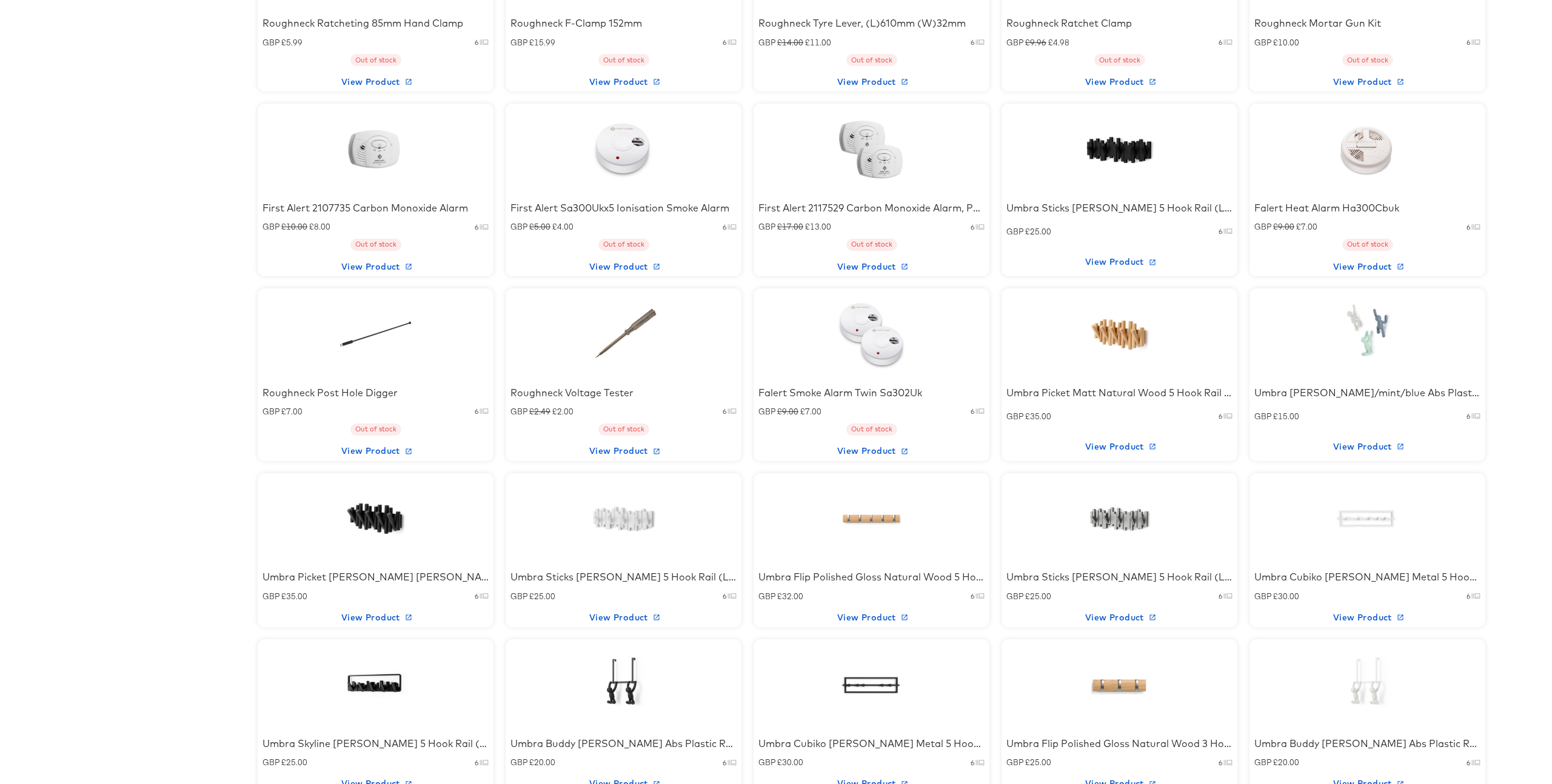
scroll to position [1563, 0]
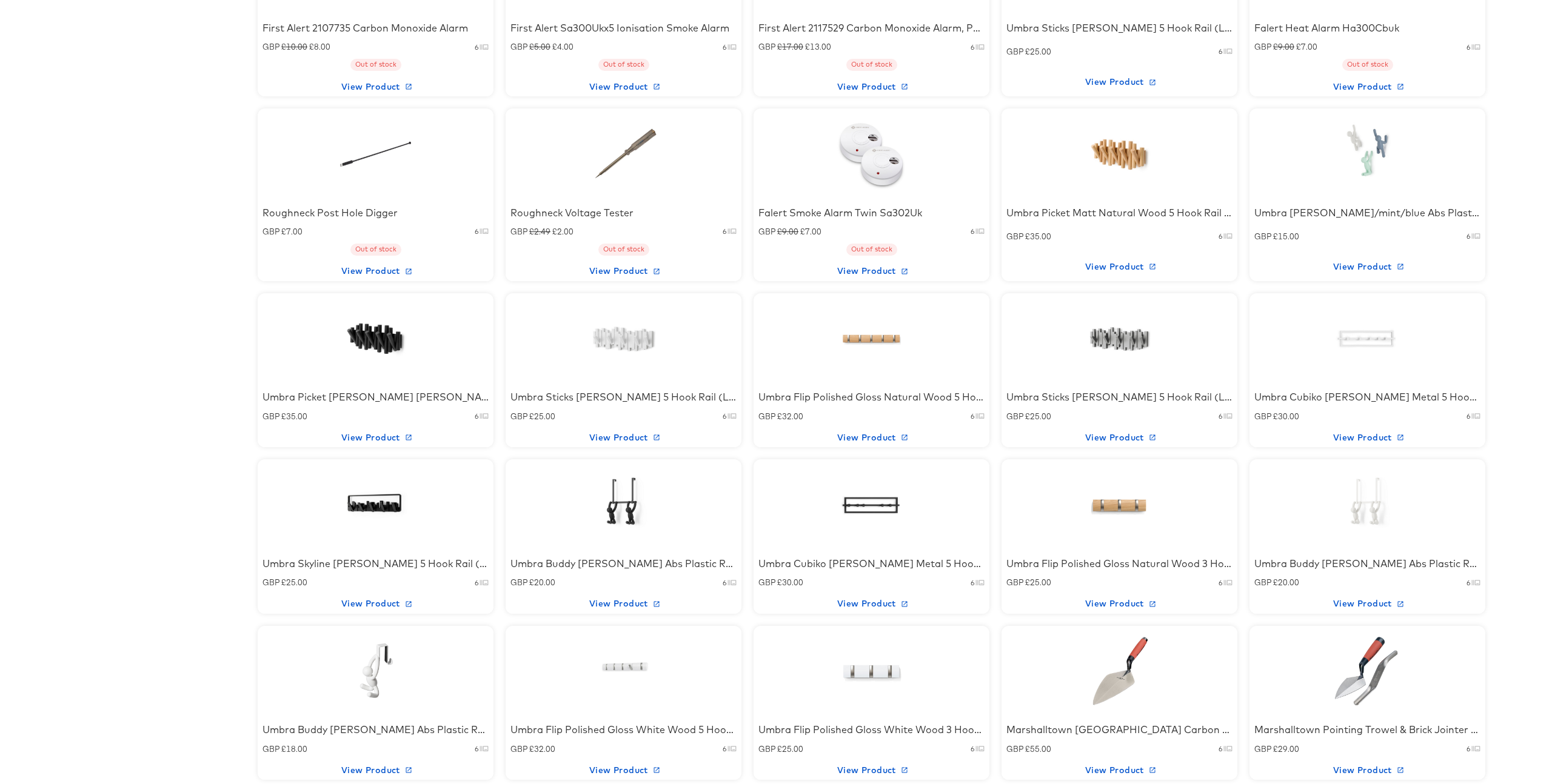
click at [868, 524] on div at bounding box center [871, 505] width 103 height 76
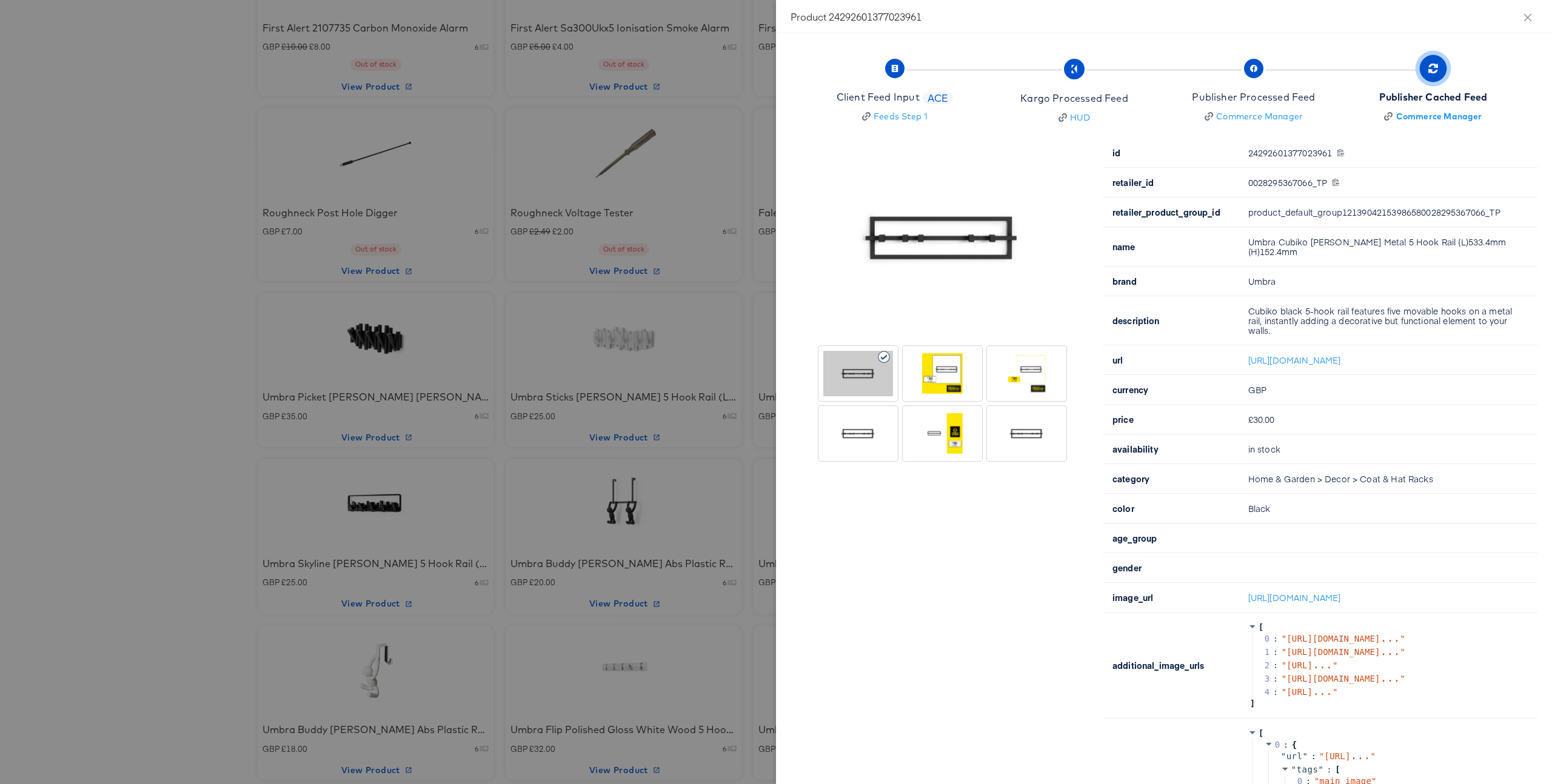
click at [555, 405] on div at bounding box center [776, 392] width 1552 height 784
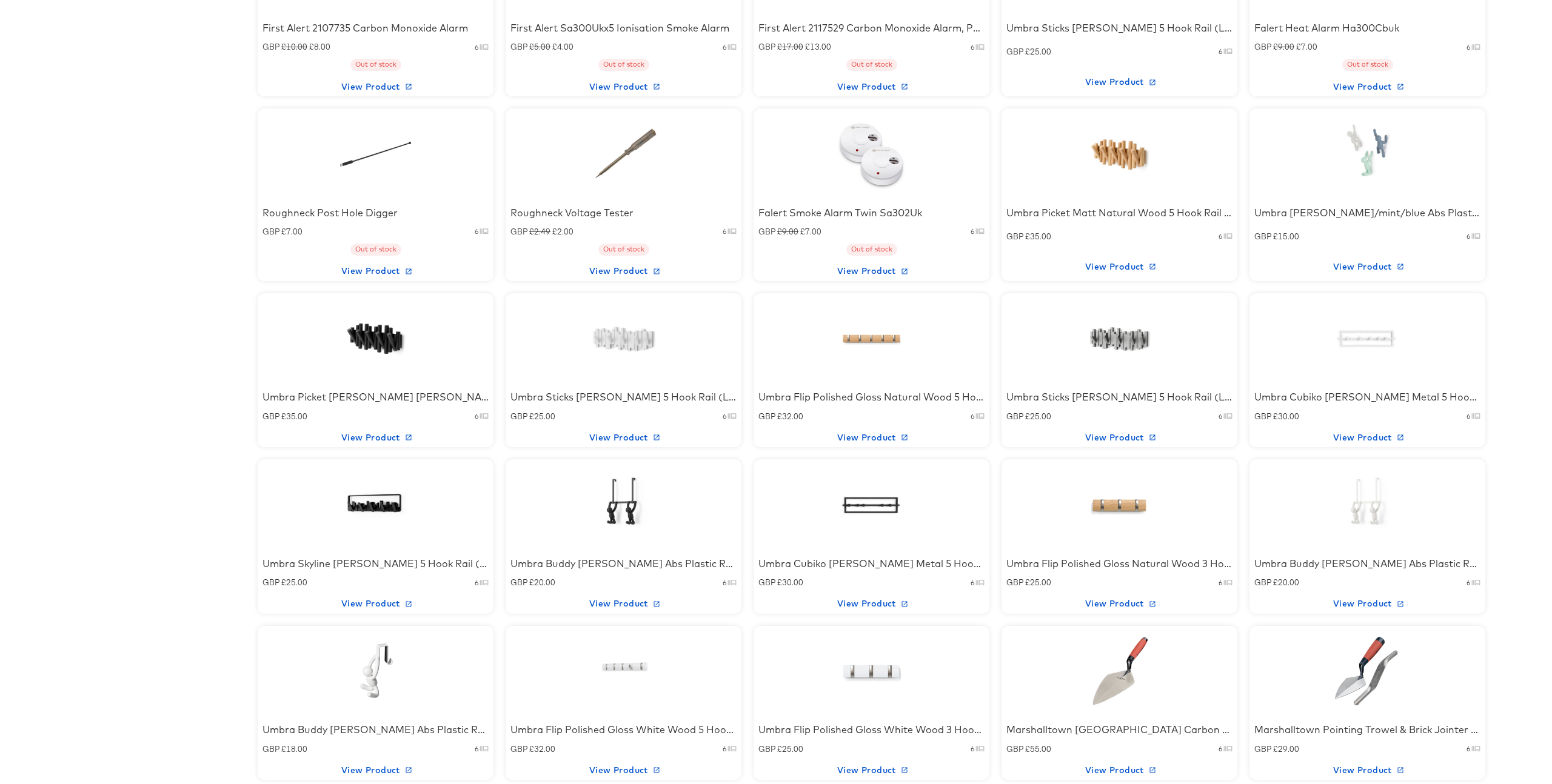
scroll to position [1628, 0]
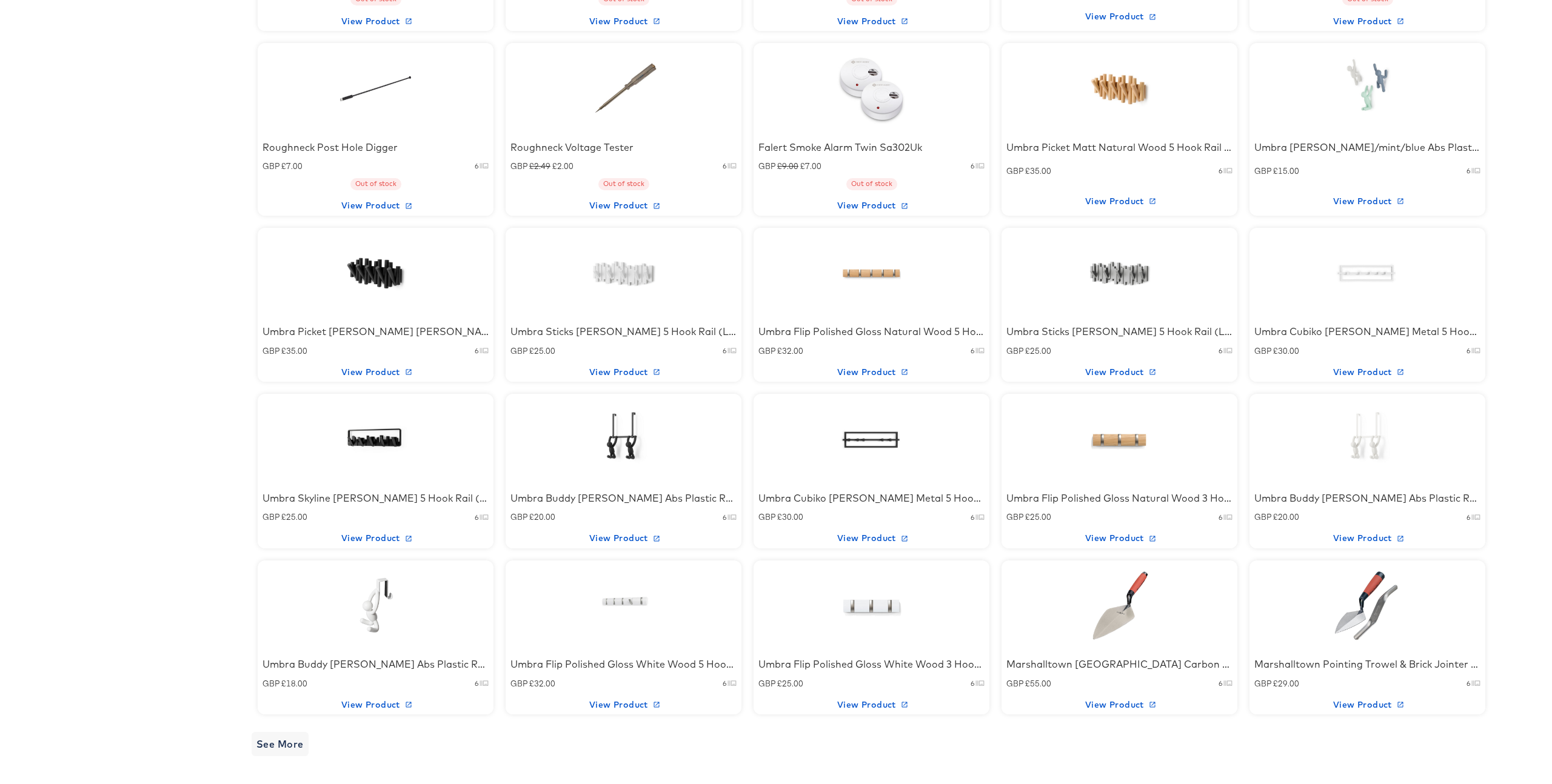
click at [1388, 283] on div at bounding box center [1367, 273] width 103 height 76
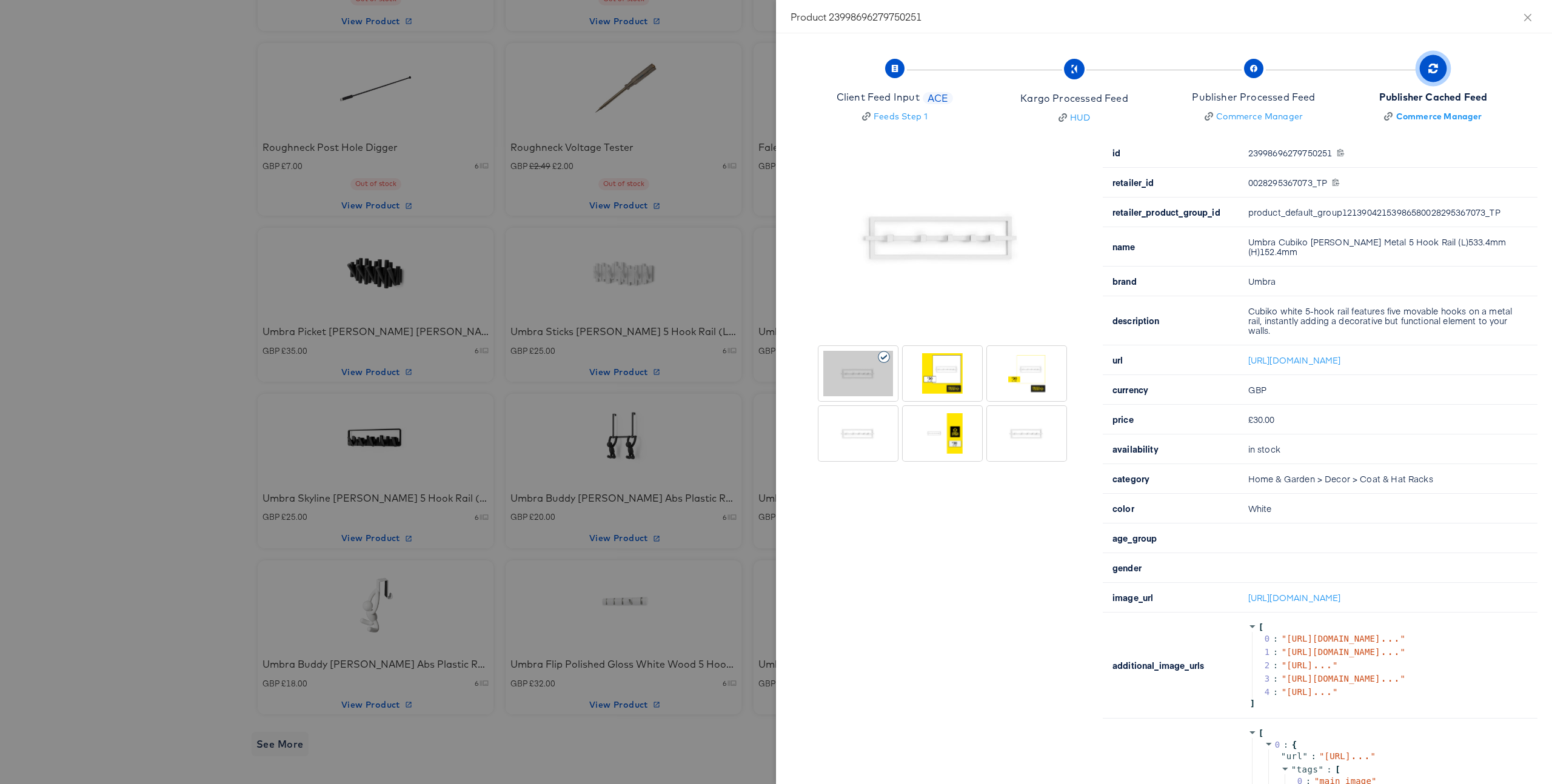
click at [1047, 391] on div at bounding box center [1026, 374] width 70 height 45
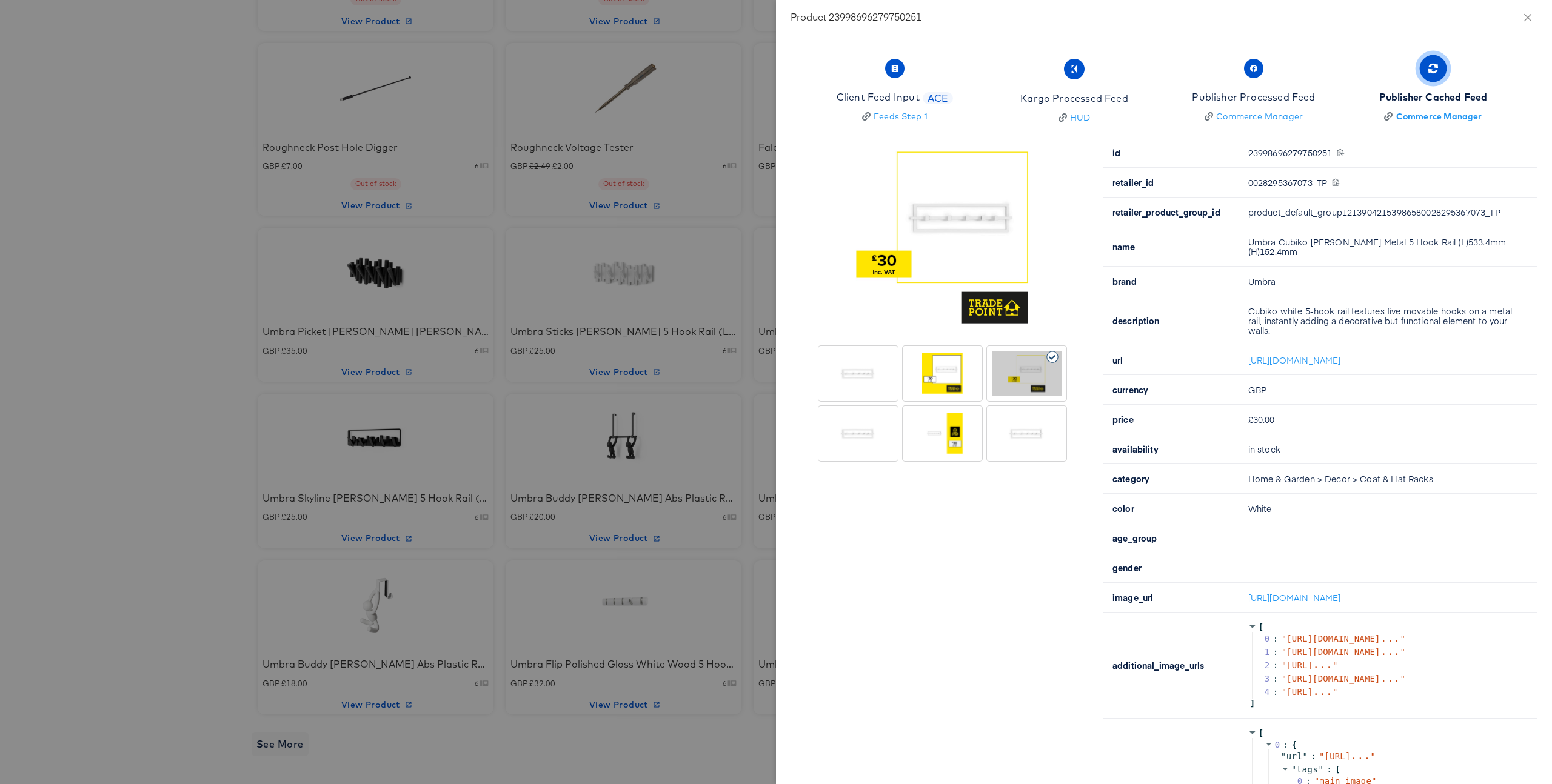
click at [653, 395] on div at bounding box center [776, 392] width 1552 height 784
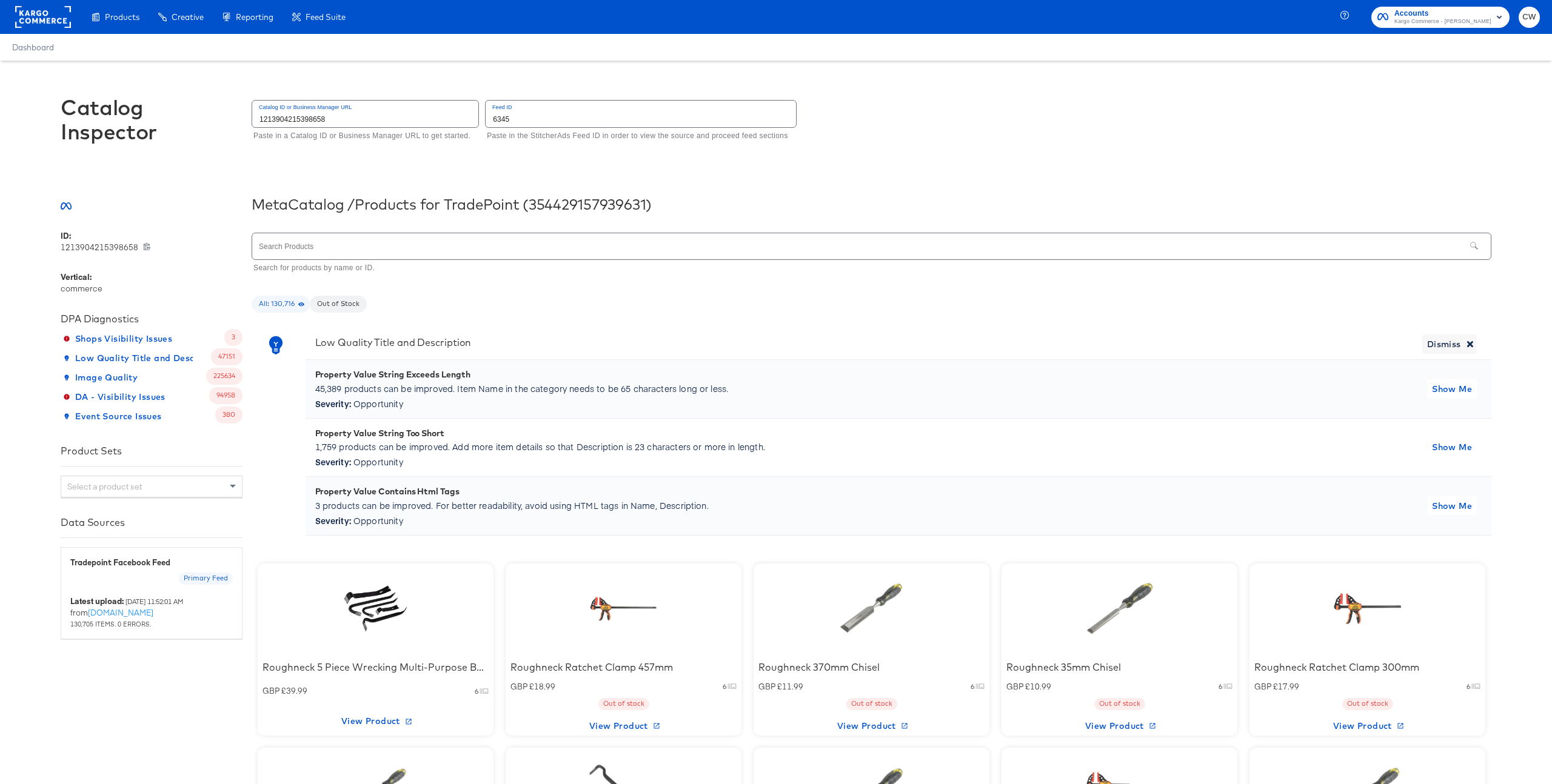
click at [180, 485] on div "Select a product set" at bounding box center [151, 486] width 180 height 20
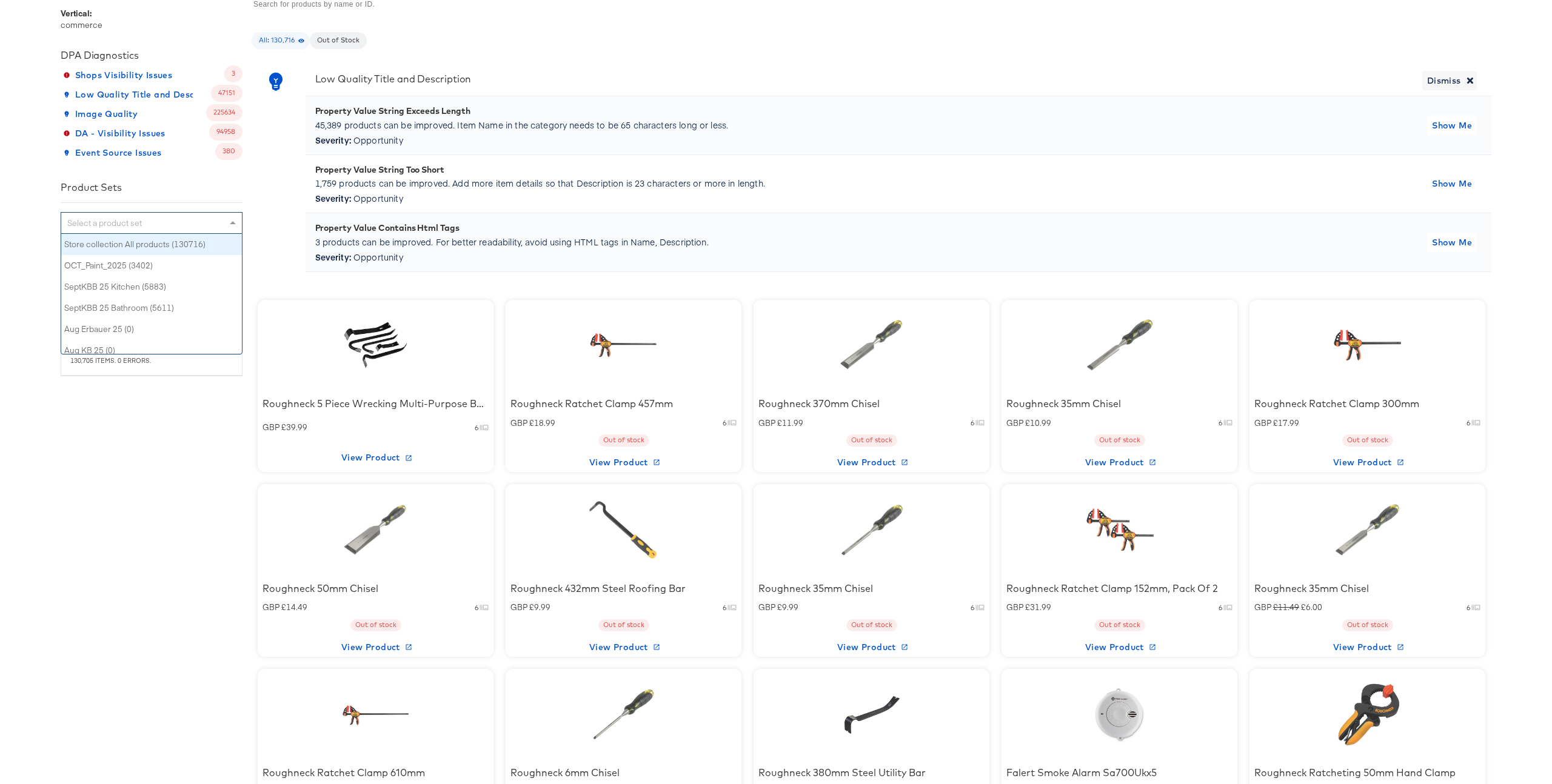
scroll to position [261, 0]
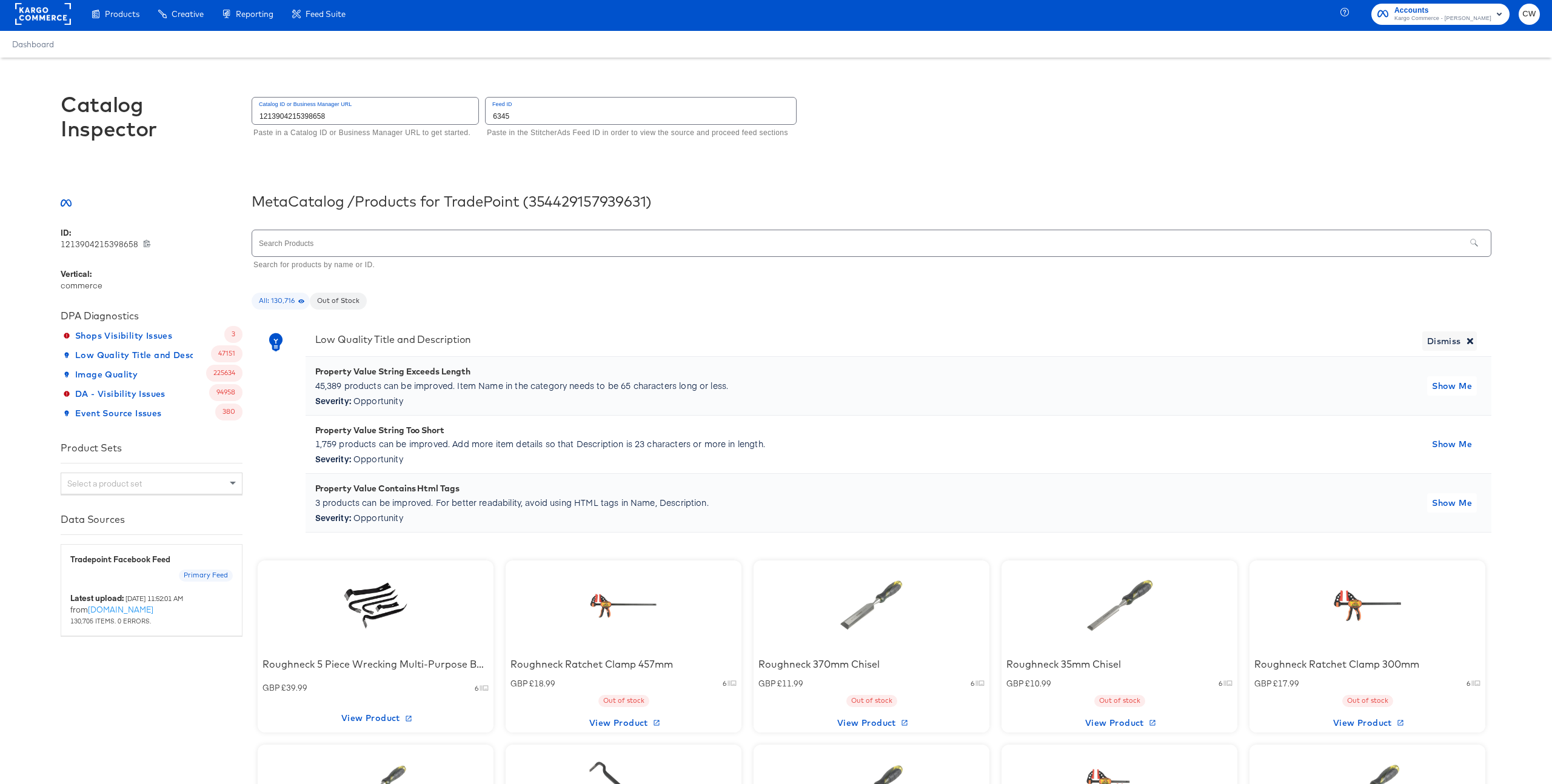
scroll to position [0, 0]
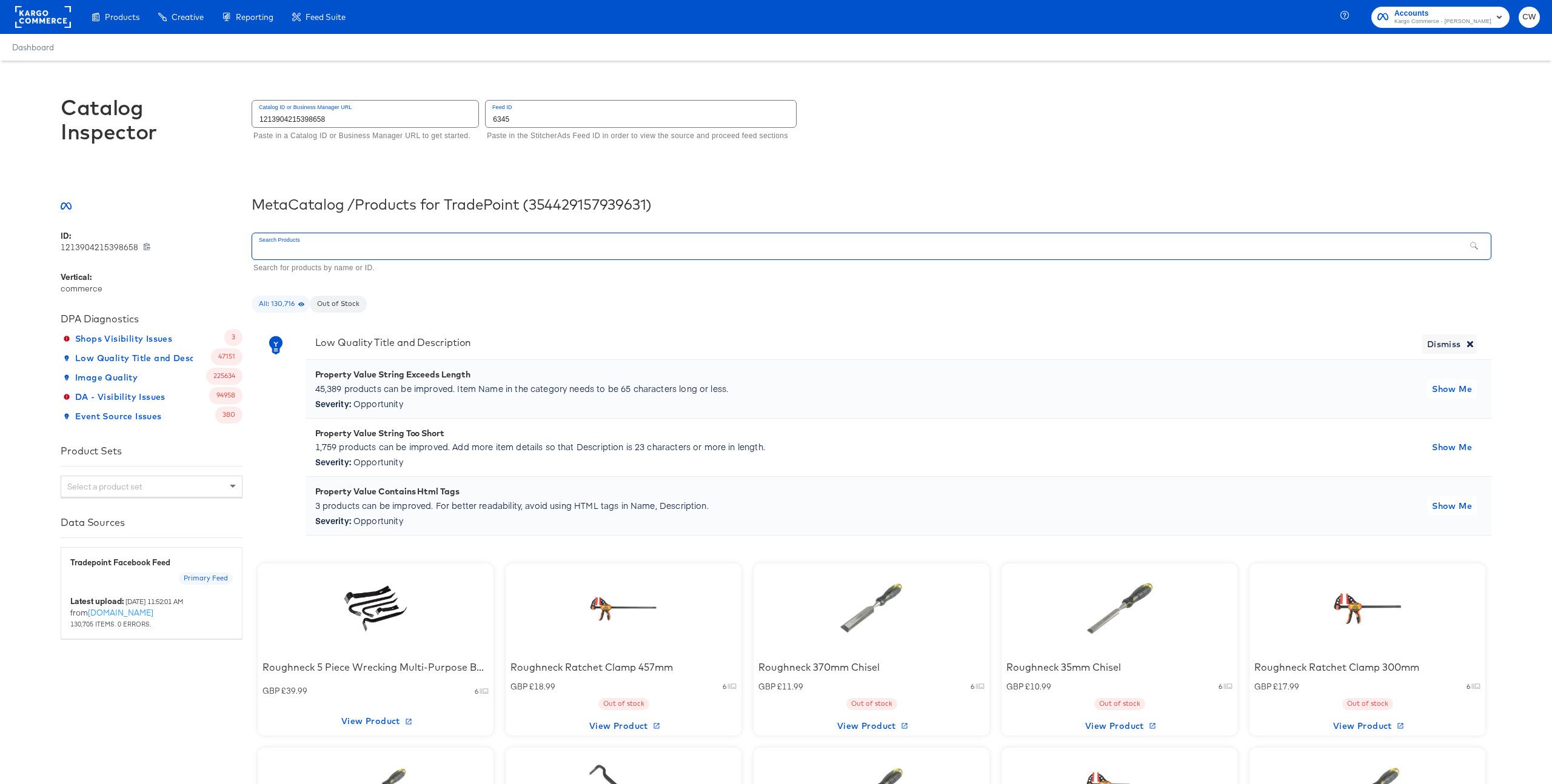
click at [440, 244] on input "text" at bounding box center [858, 246] width 1213 height 26
type input "in stock"
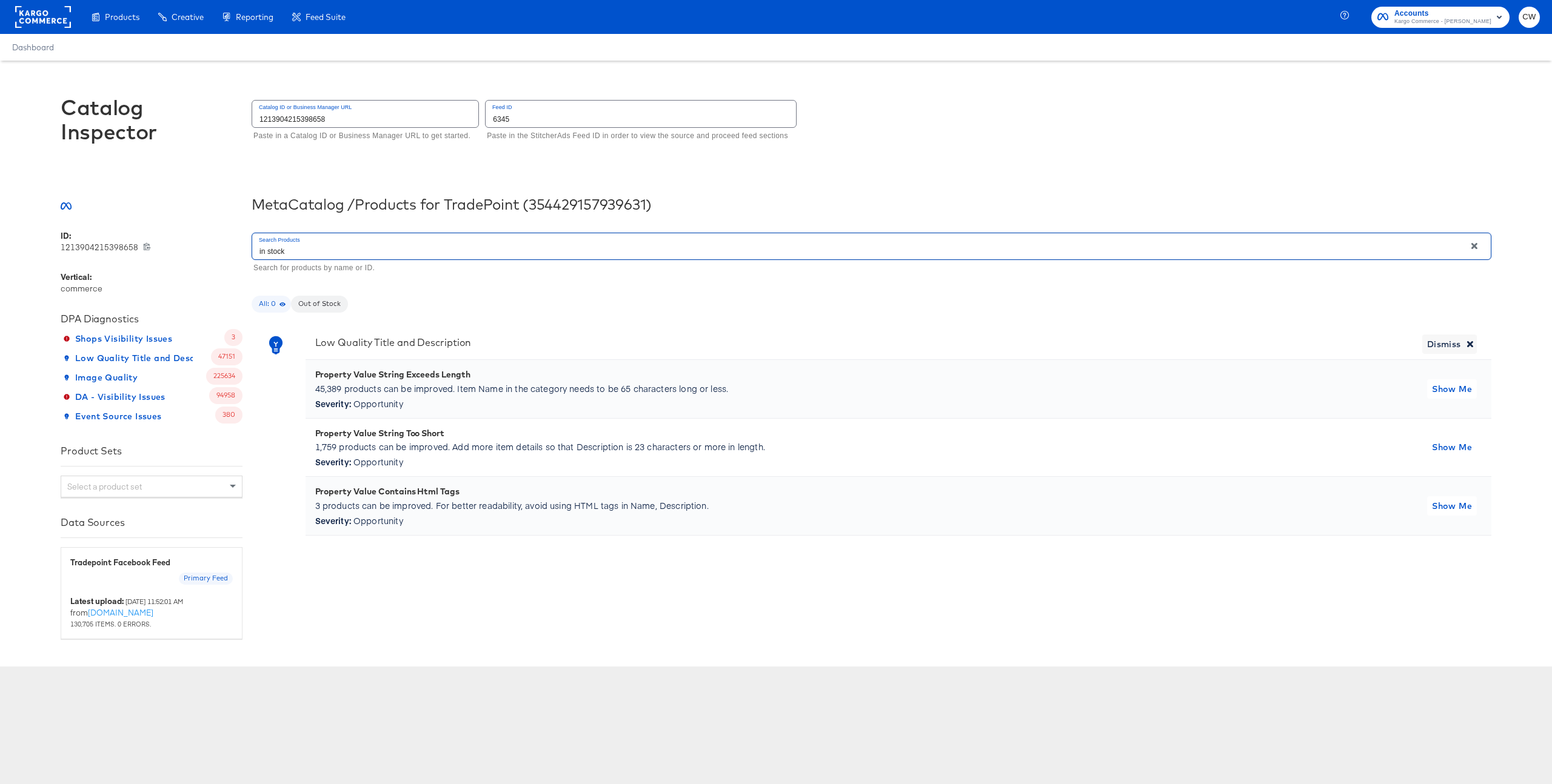
click at [305, 254] on input "in stock" at bounding box center [858, 246] width 1213 height 26
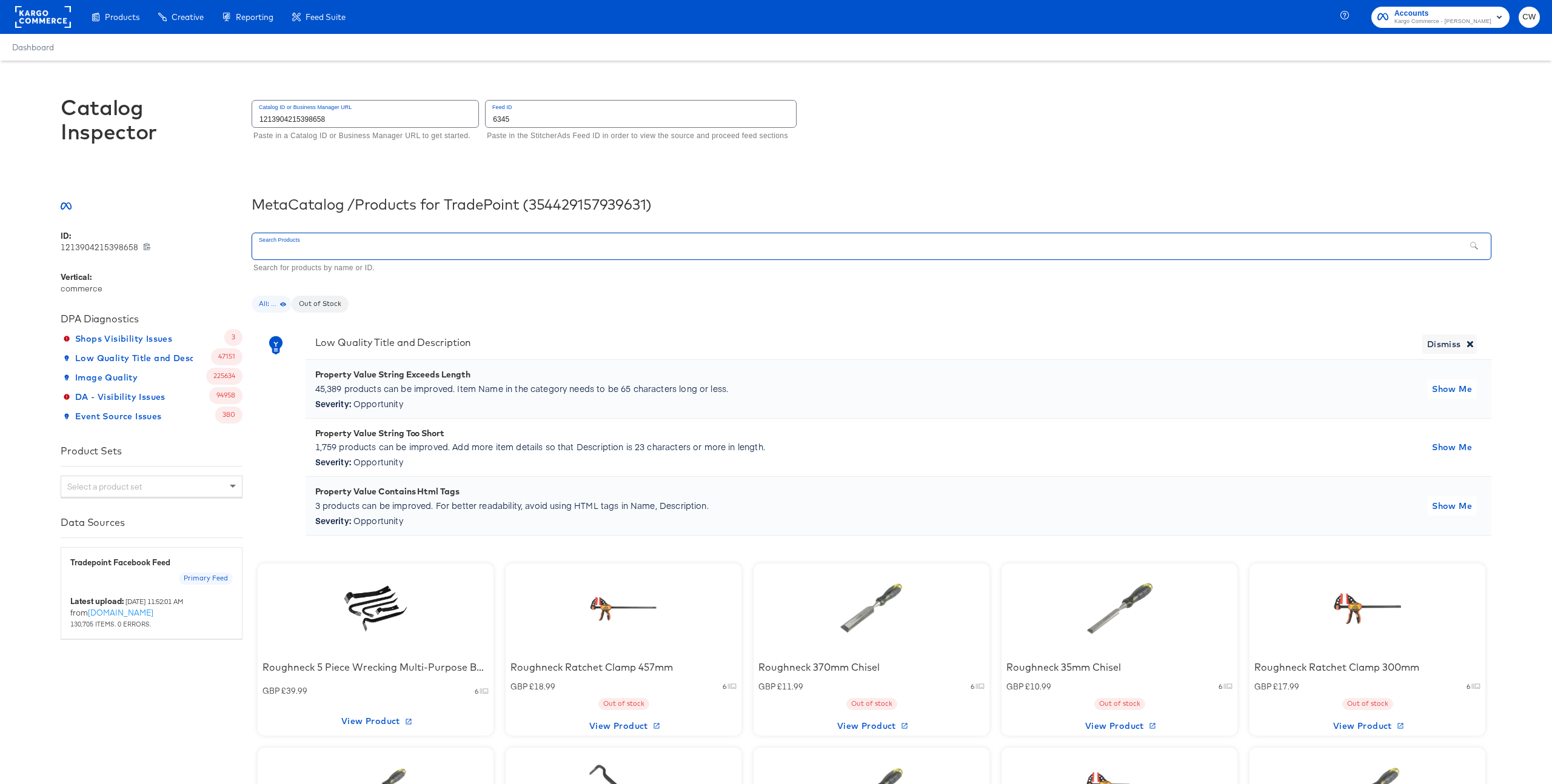
click at [277, 302] on span "All: ..." at bounding box center [271, 304] width 40 height 10
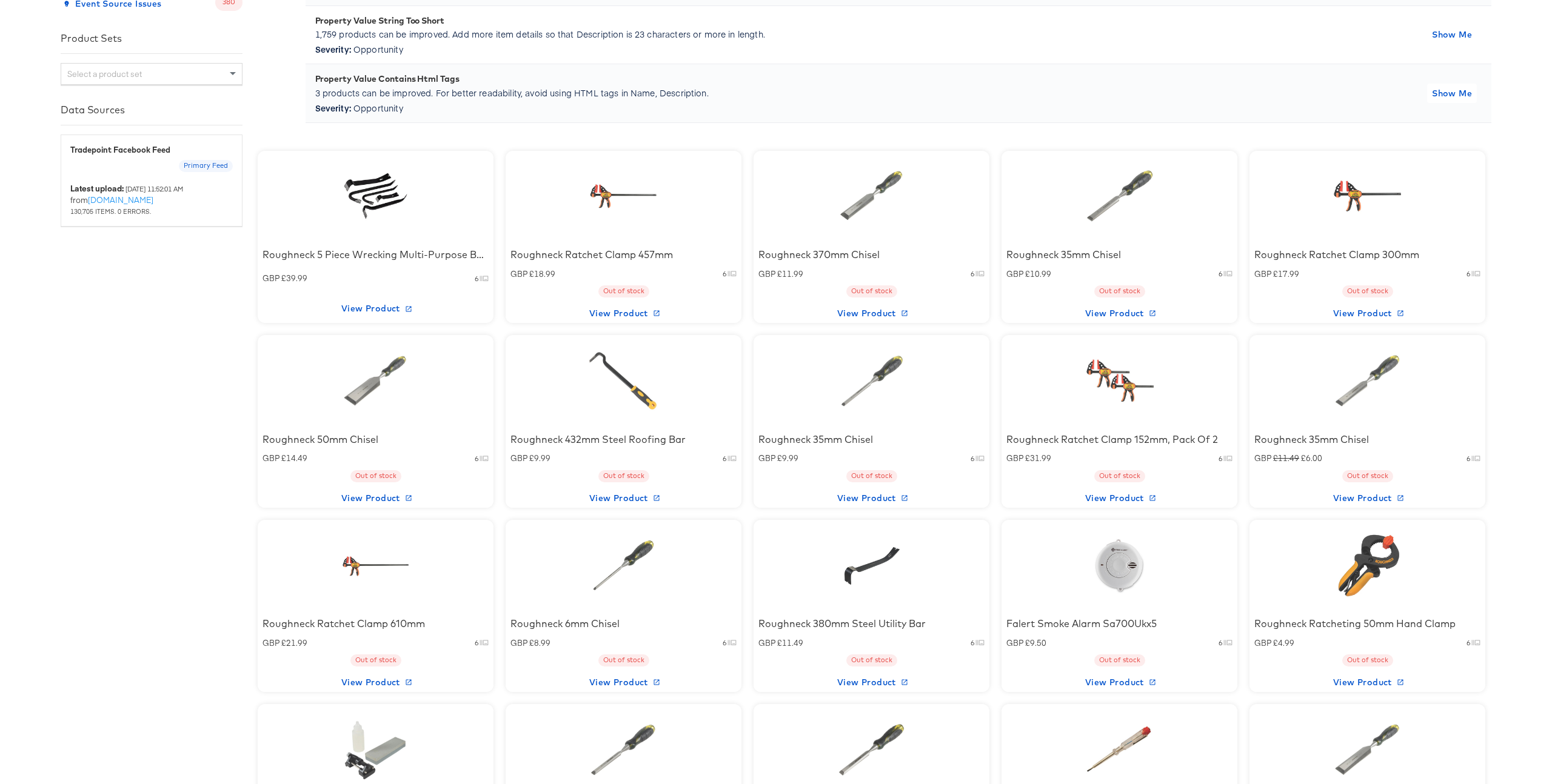
scroll to position [420, 0]
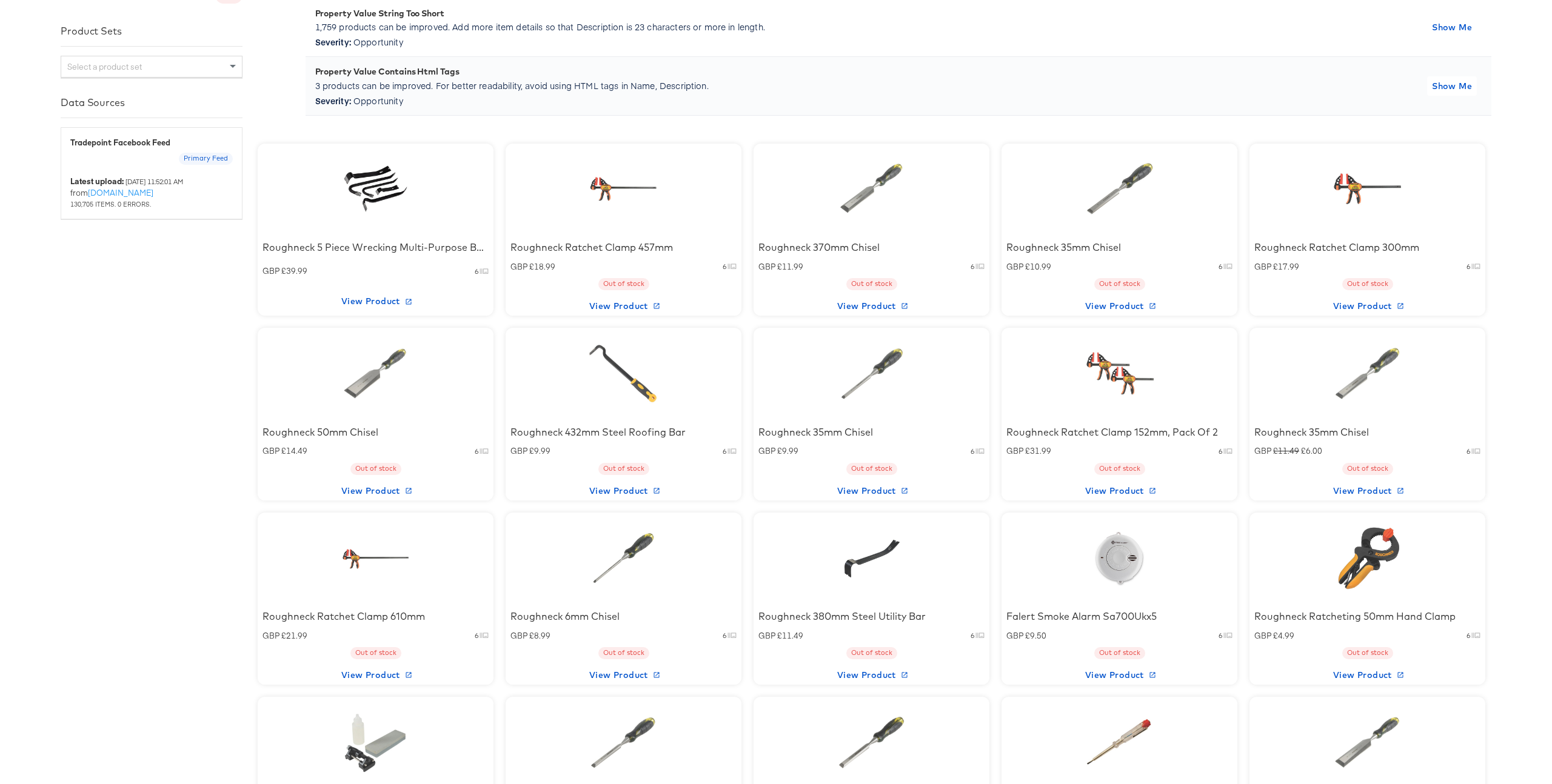
click at [437, 552] on div "Roughneck Ratchet Clamp 610mm GBP £21.99 6 Out of stock View Product" at bounding box center [376, 599] width 236 height 173
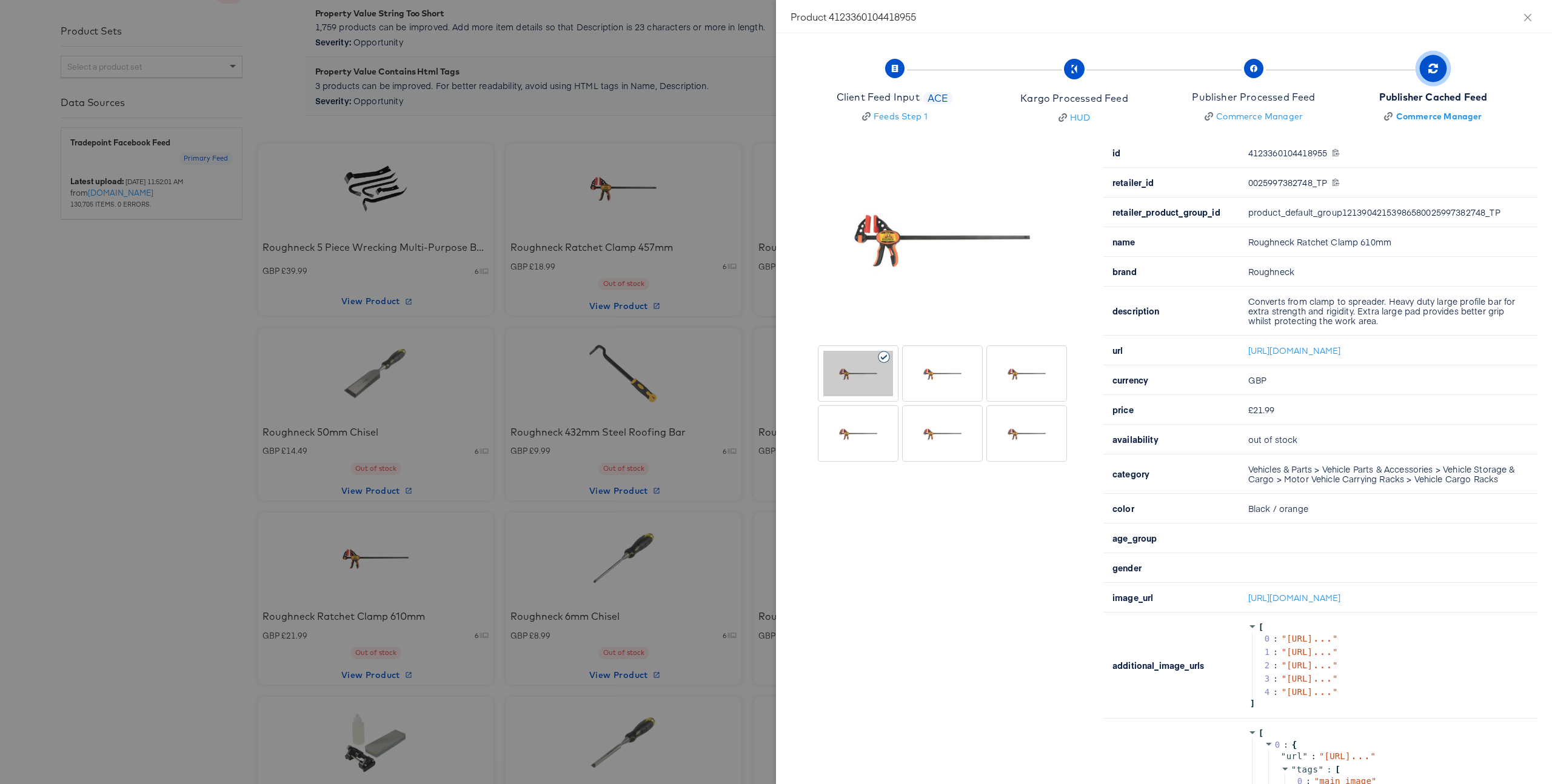
click at [514, 313] on div at bounding box center [776, 392] width 1552 height 784
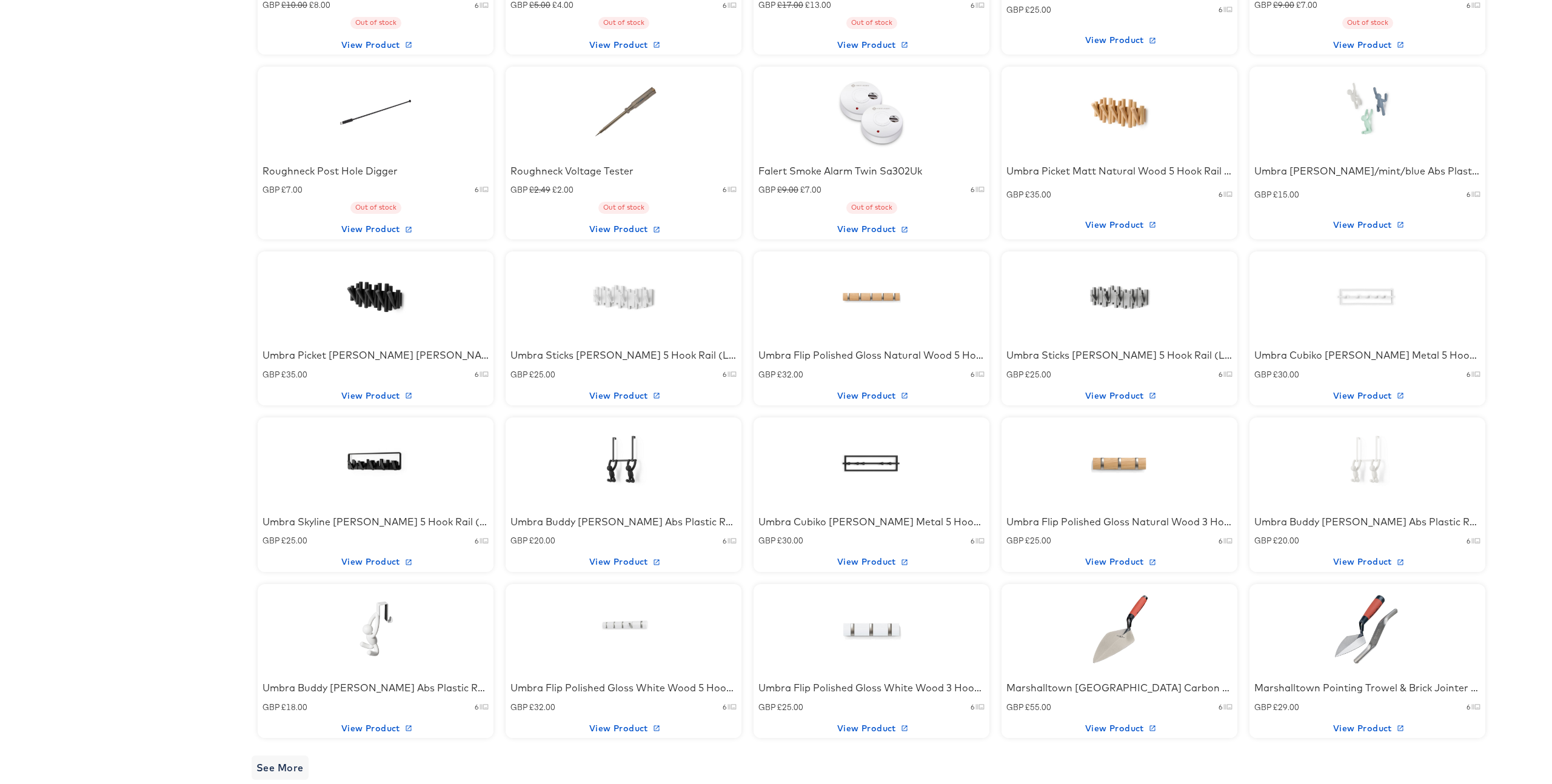
scroll to position [1628, 0]
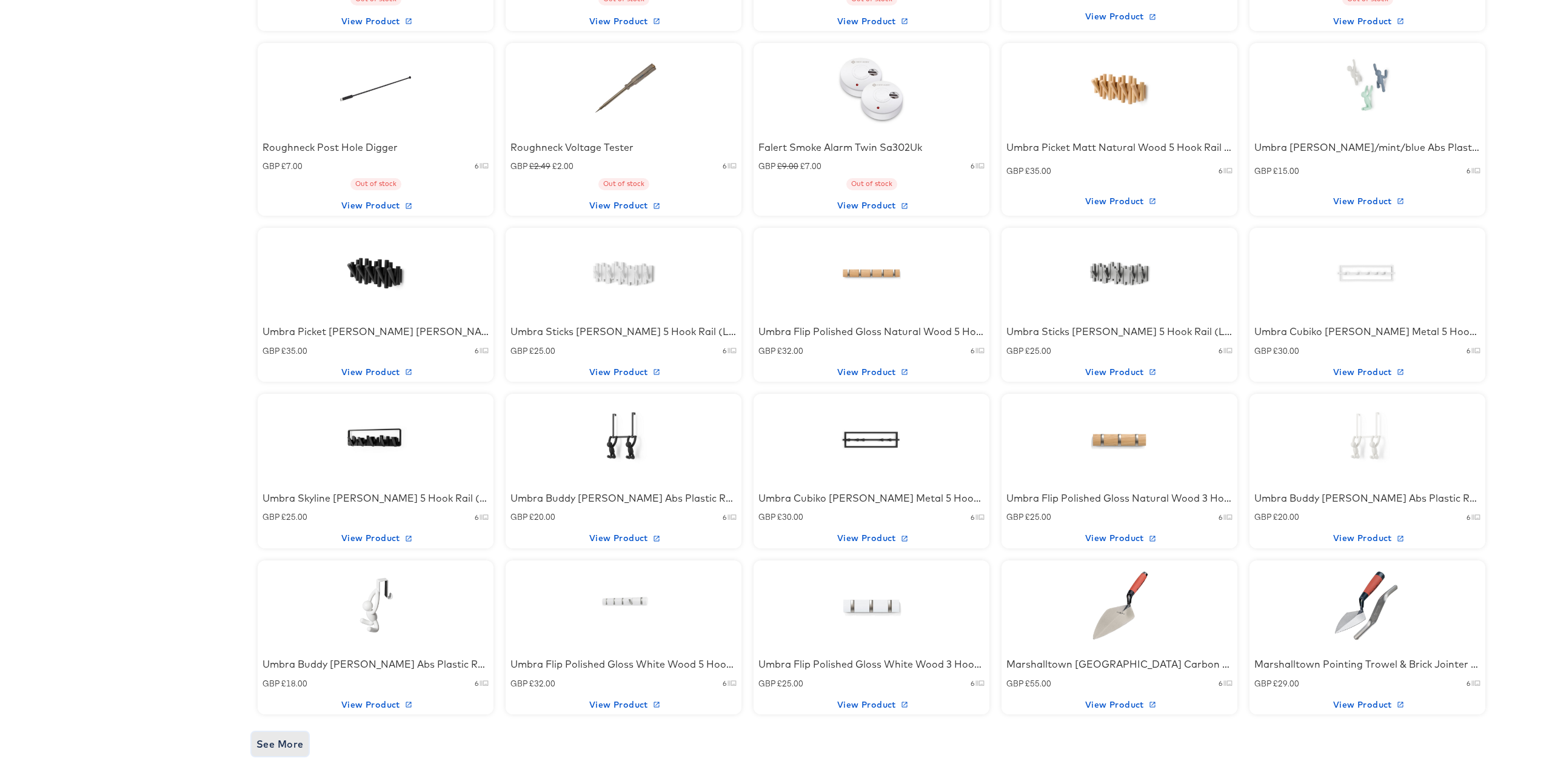
click at [271, 749] on span "See More" at bounding box center [280, 744] width 47 height 17
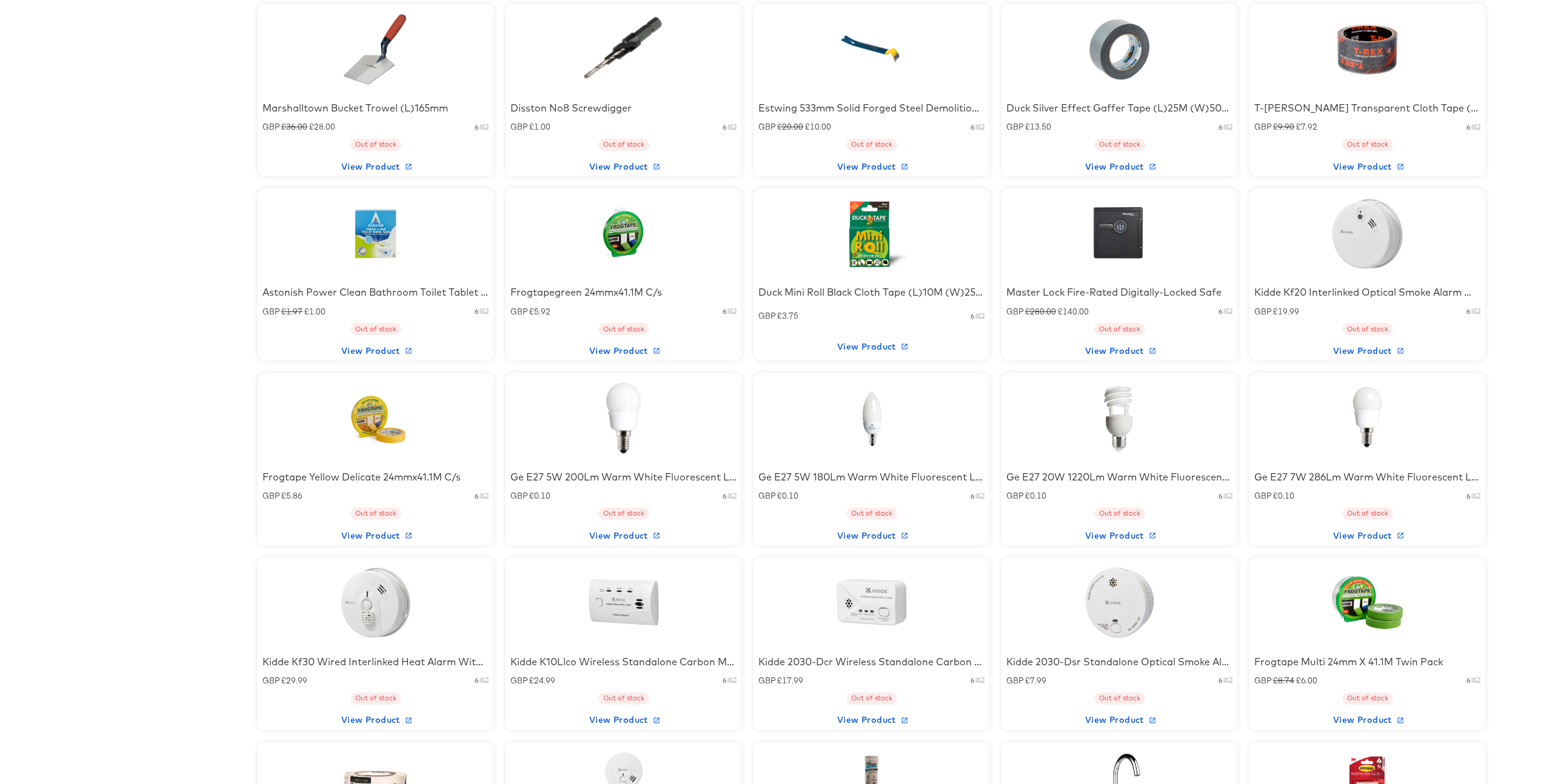
scroll to position [2551, 0]
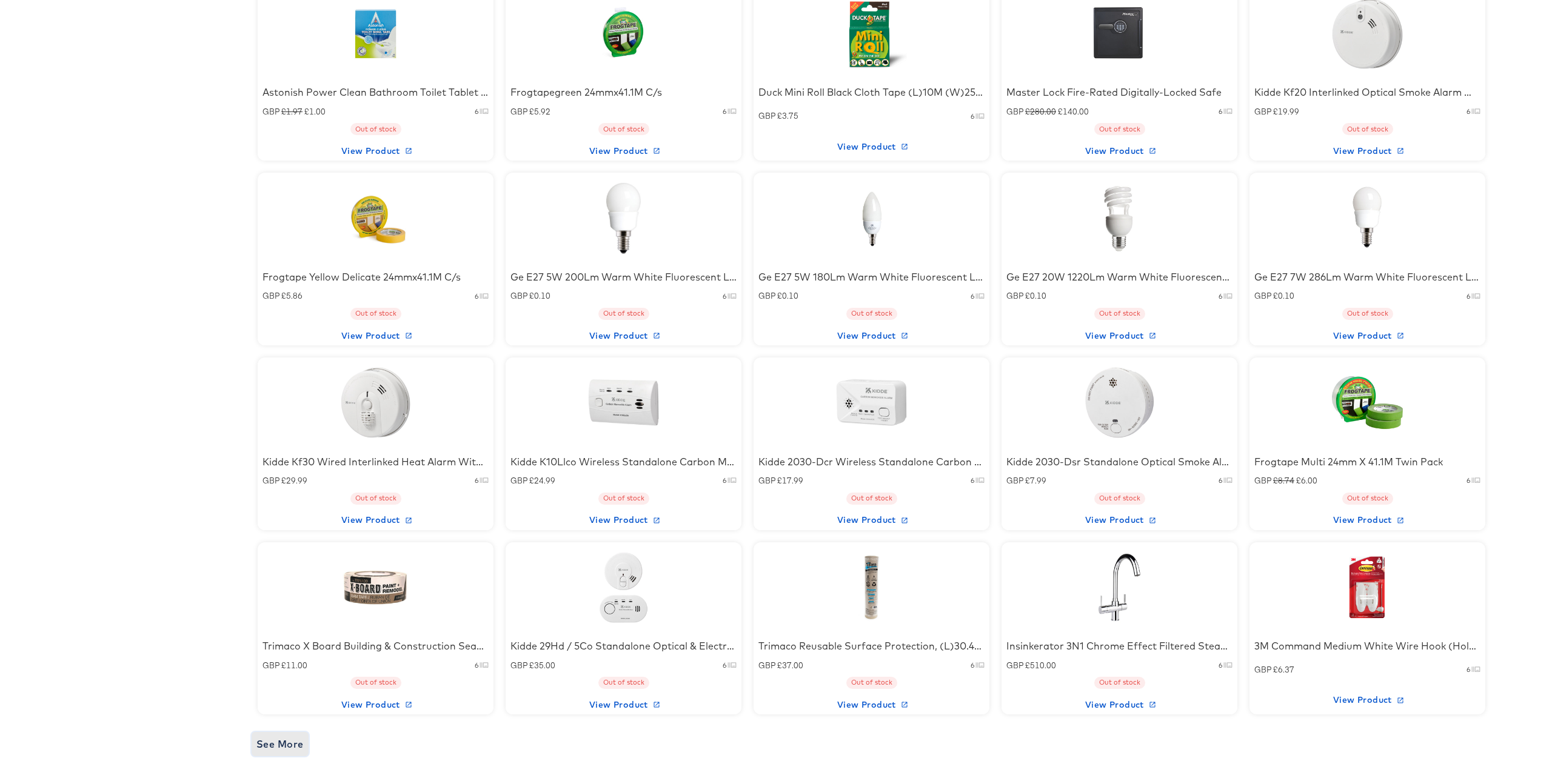
click at [287, 746] on span "See More" at bounding box center [280, 744] width 47 height 17
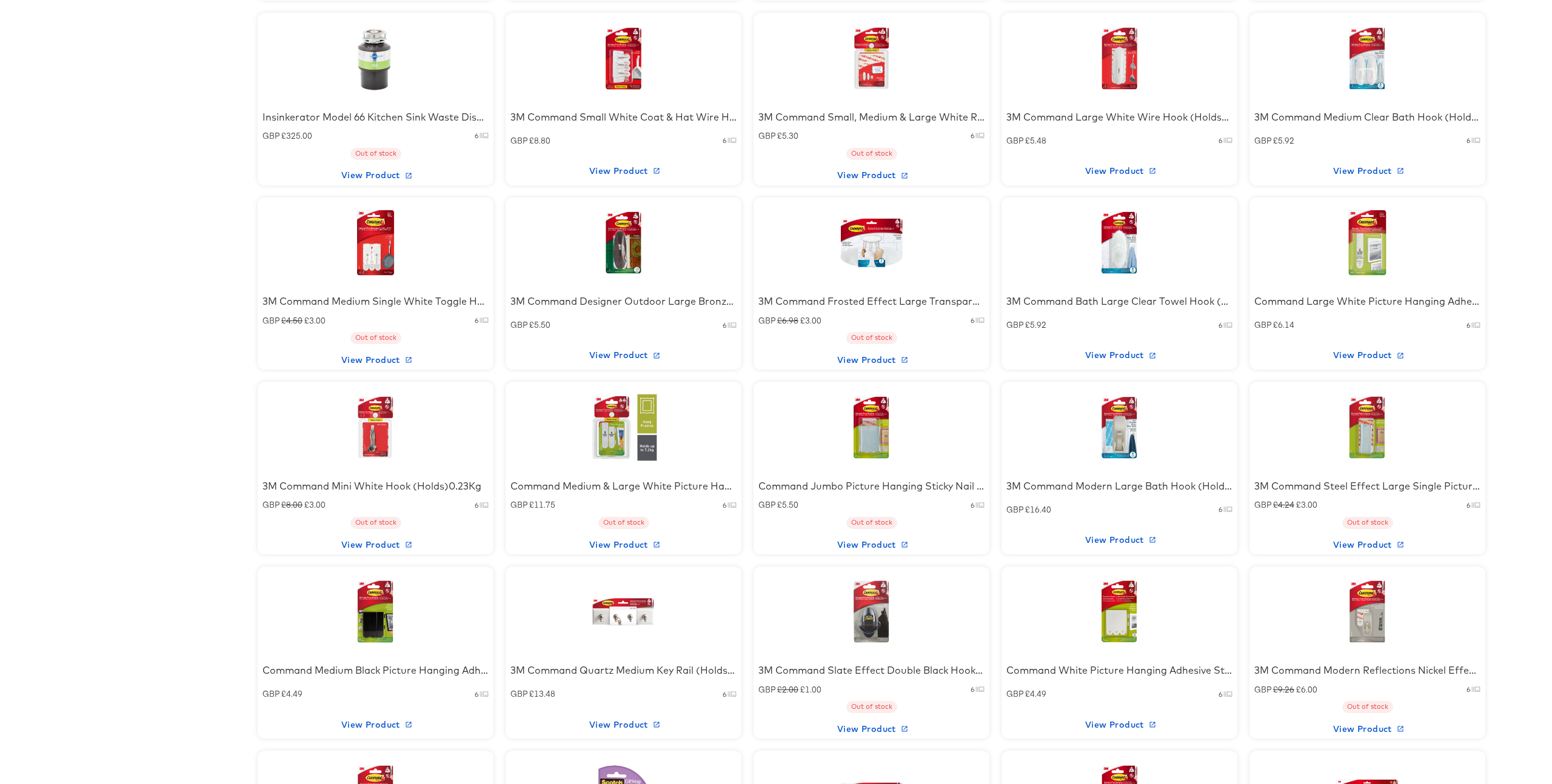
scroll to position [3198, 0]
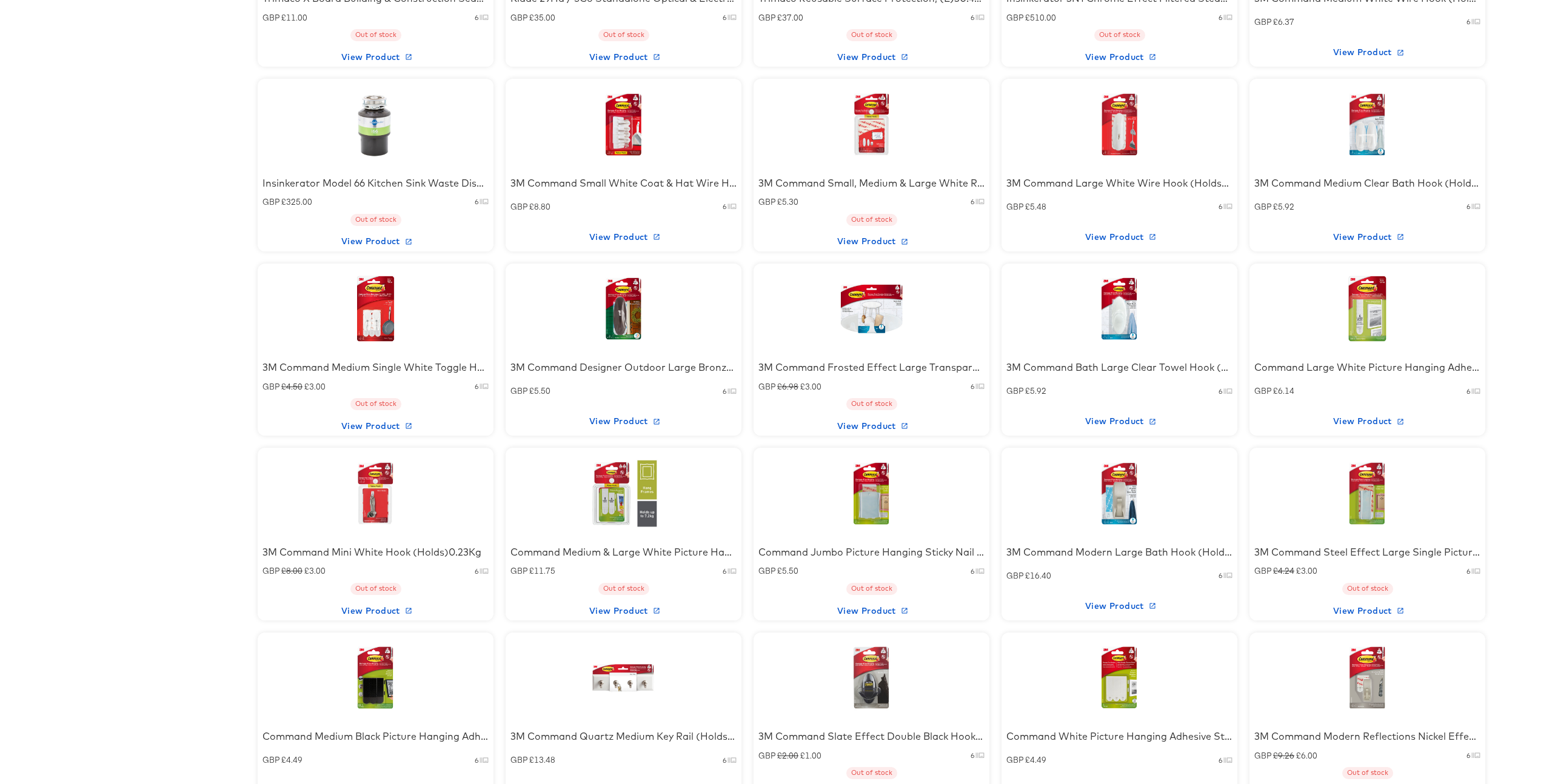
click at [634, 304] on div at bounding box center [623, 308] width 103 height 76
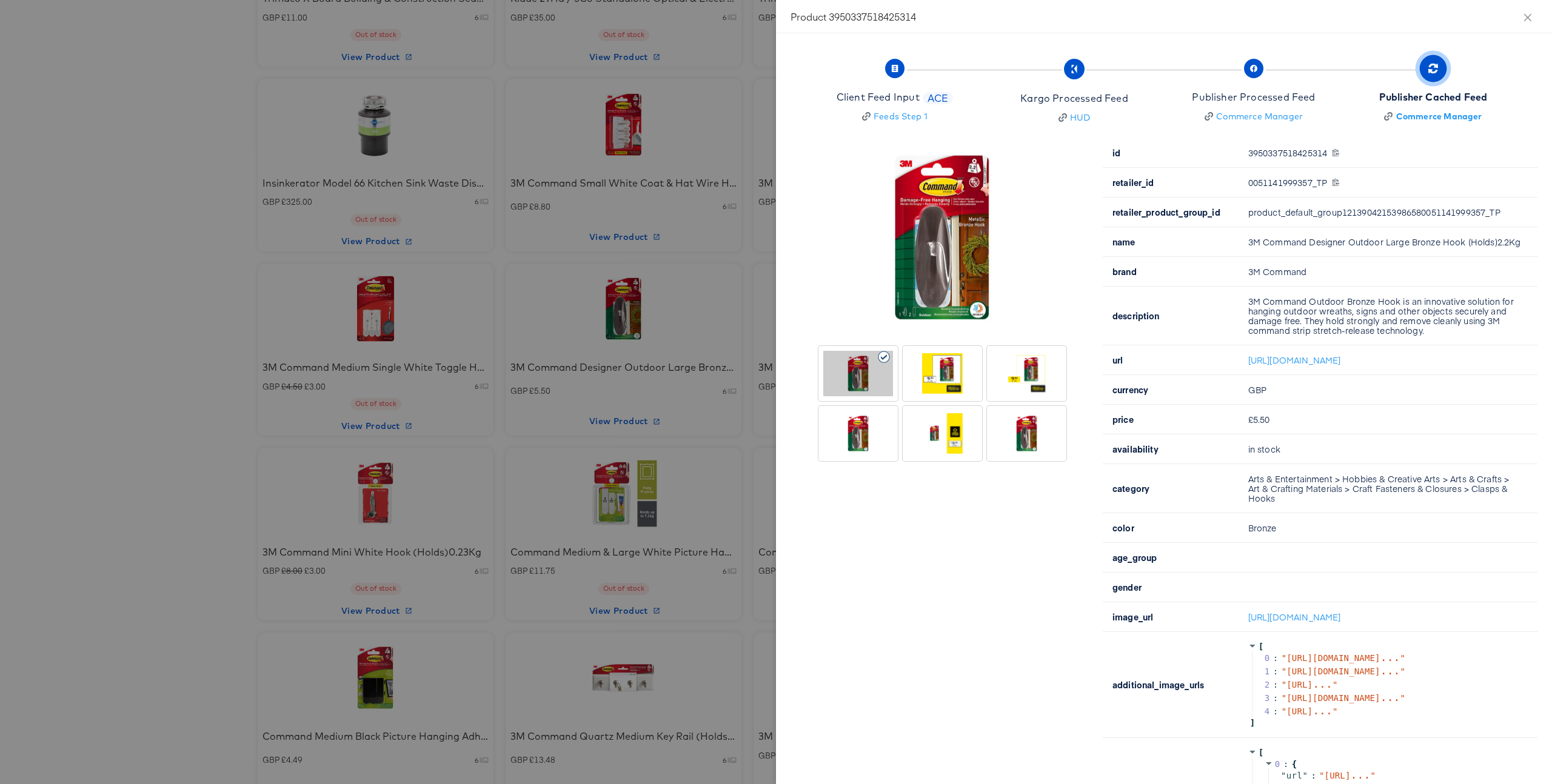
click at [660, 537] on div at bounding box center [776, 392] width 1552 height 784
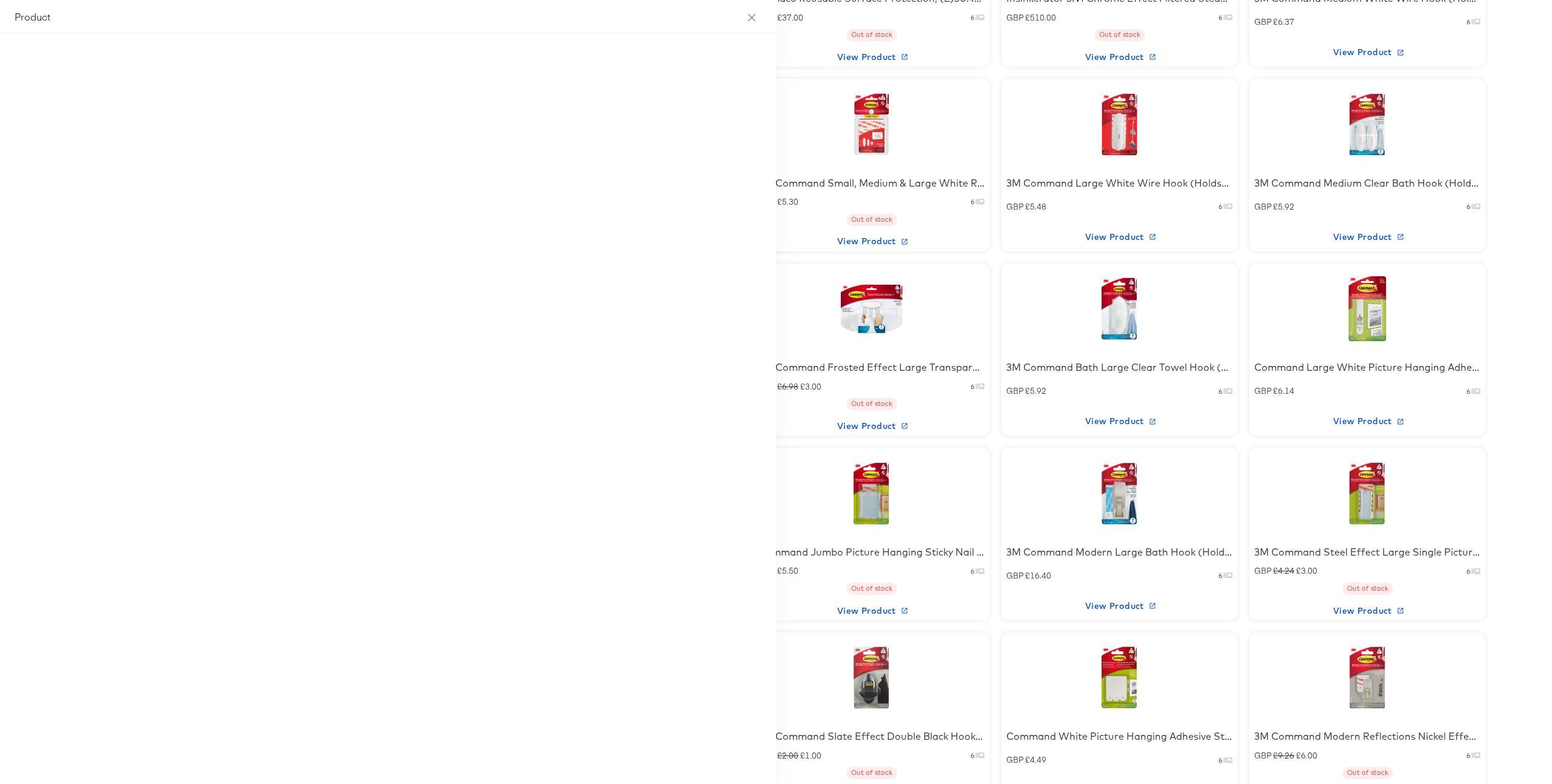
scroll to position [3474, 0]
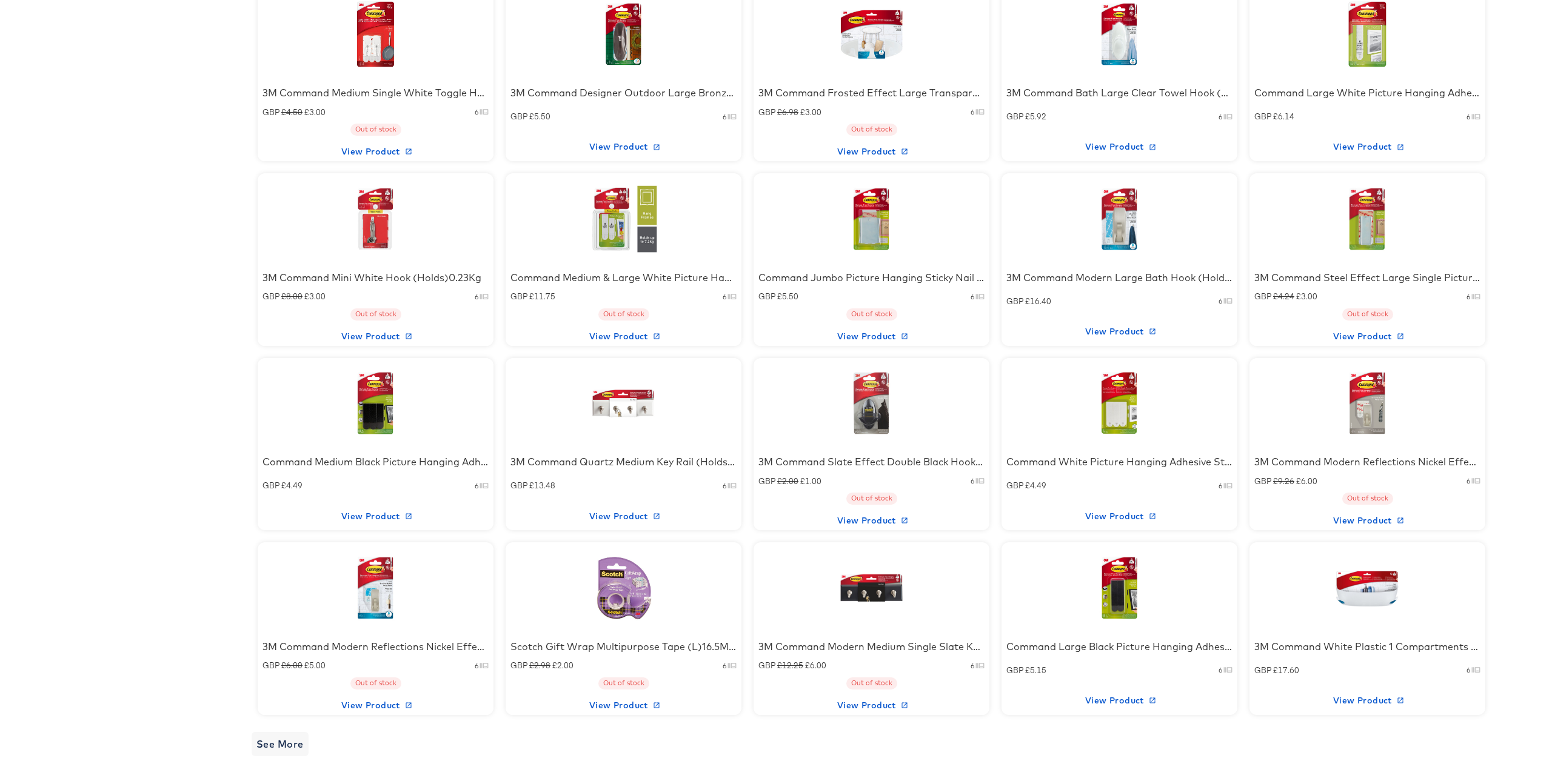
click at [398, 404] on div at bounding box center [375, 403] width 103 height 76
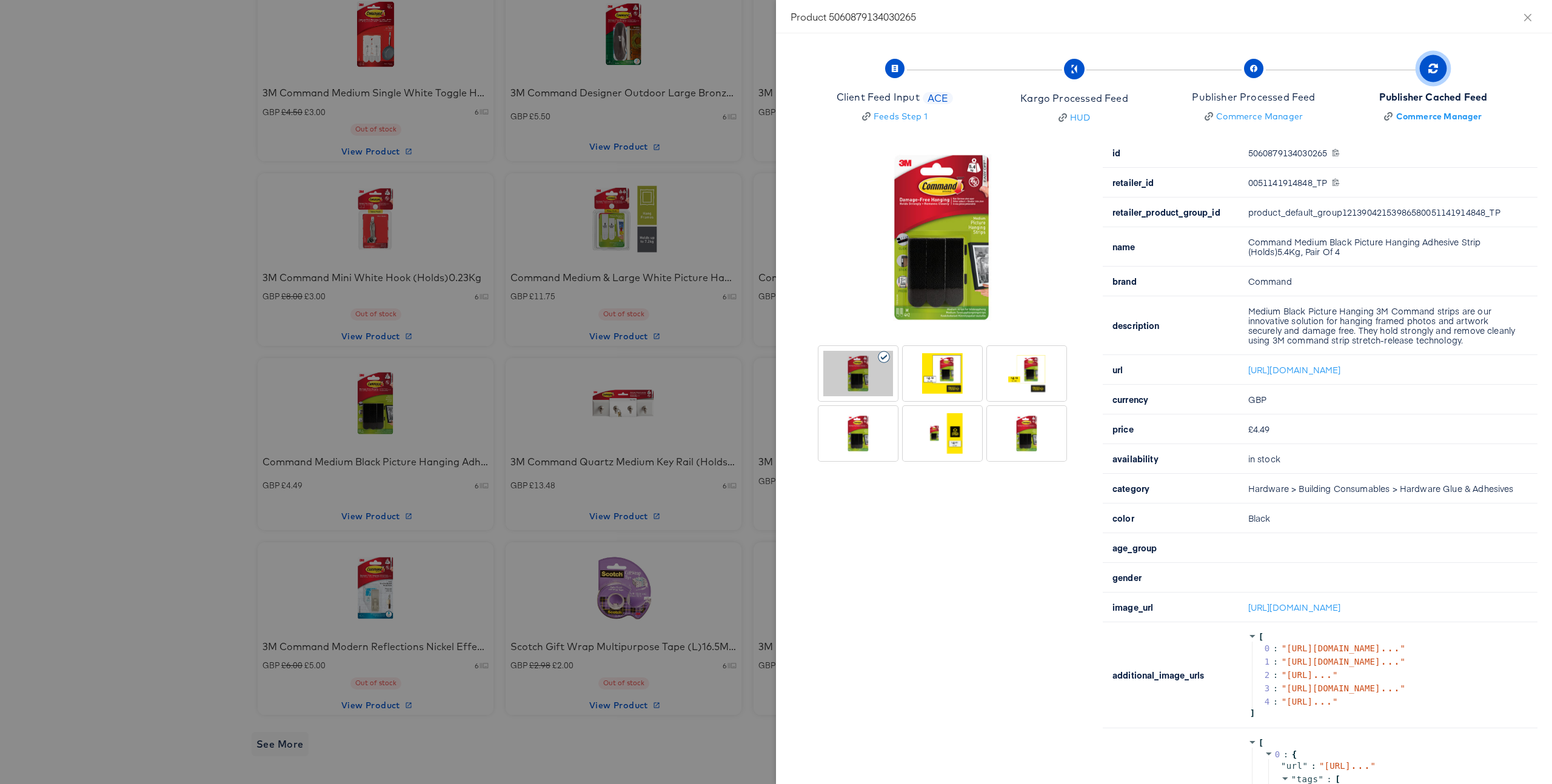
click at [1012, 389] on div at bounding box center [1026, 374] width 70 height 45
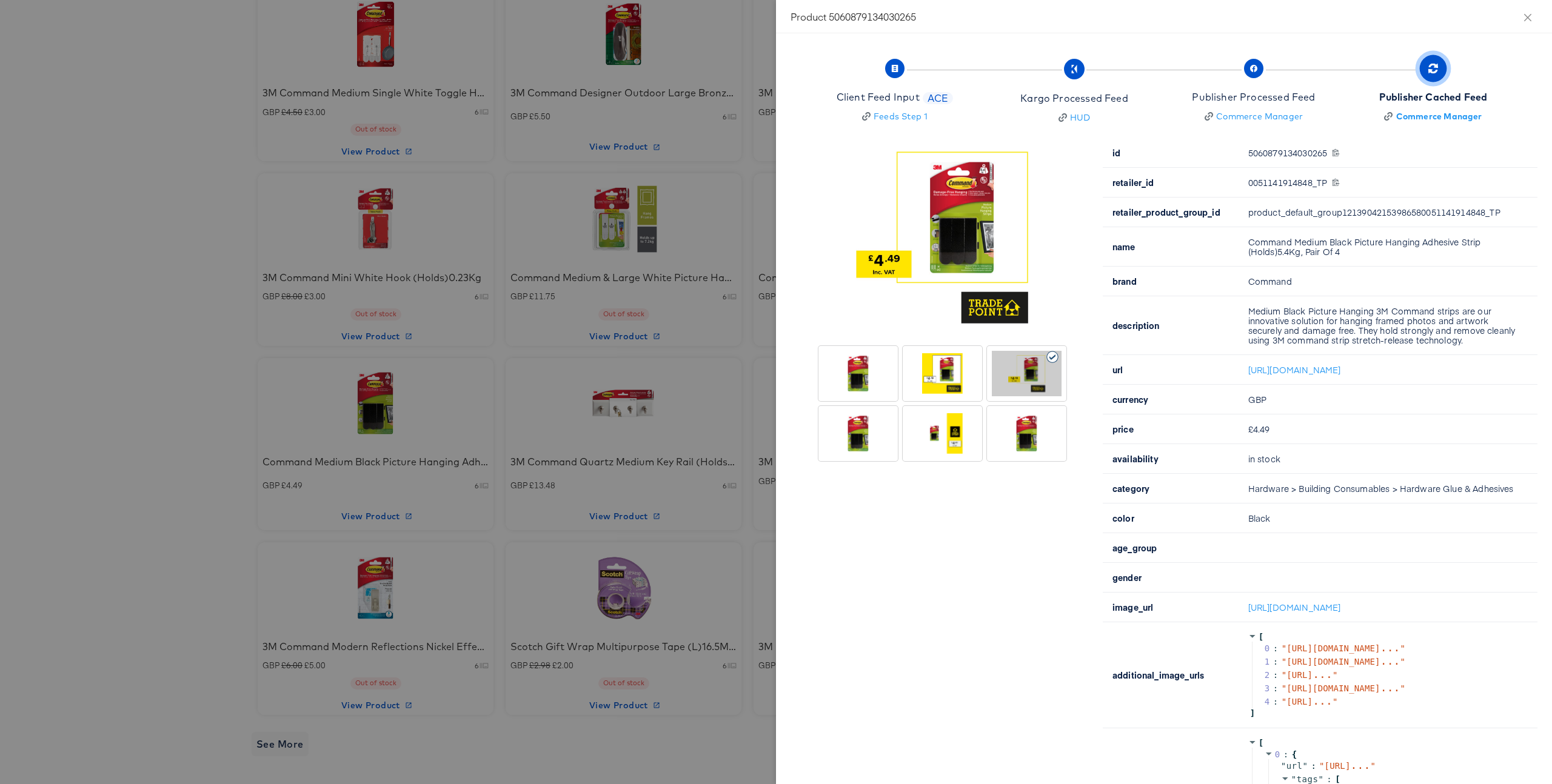
click at [1017, 435] on div at bounding box center [1026, 434] width 70 height 45
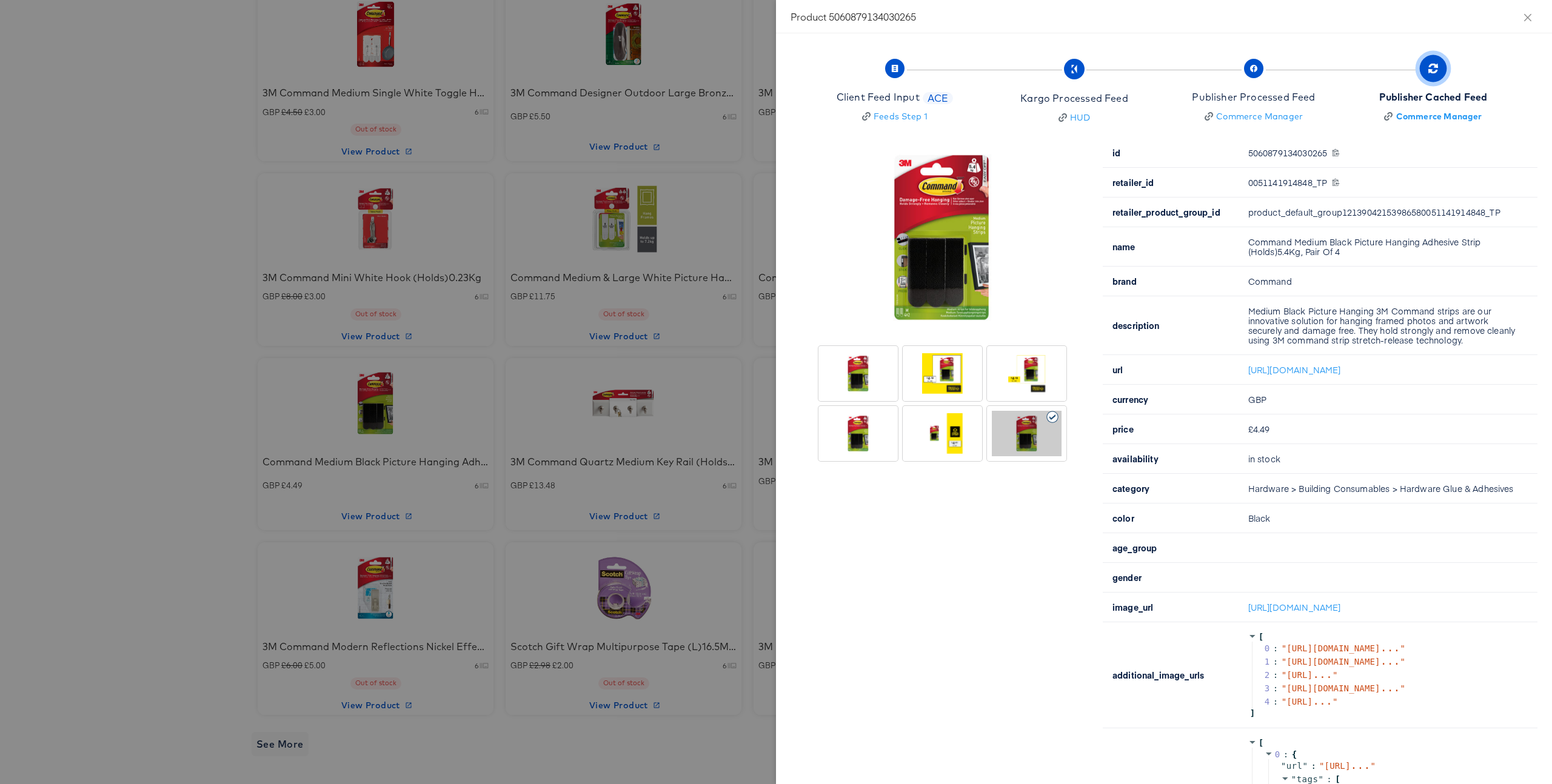
click at [960, 437] on div at bounding box center [942, 434] width 70 height 45
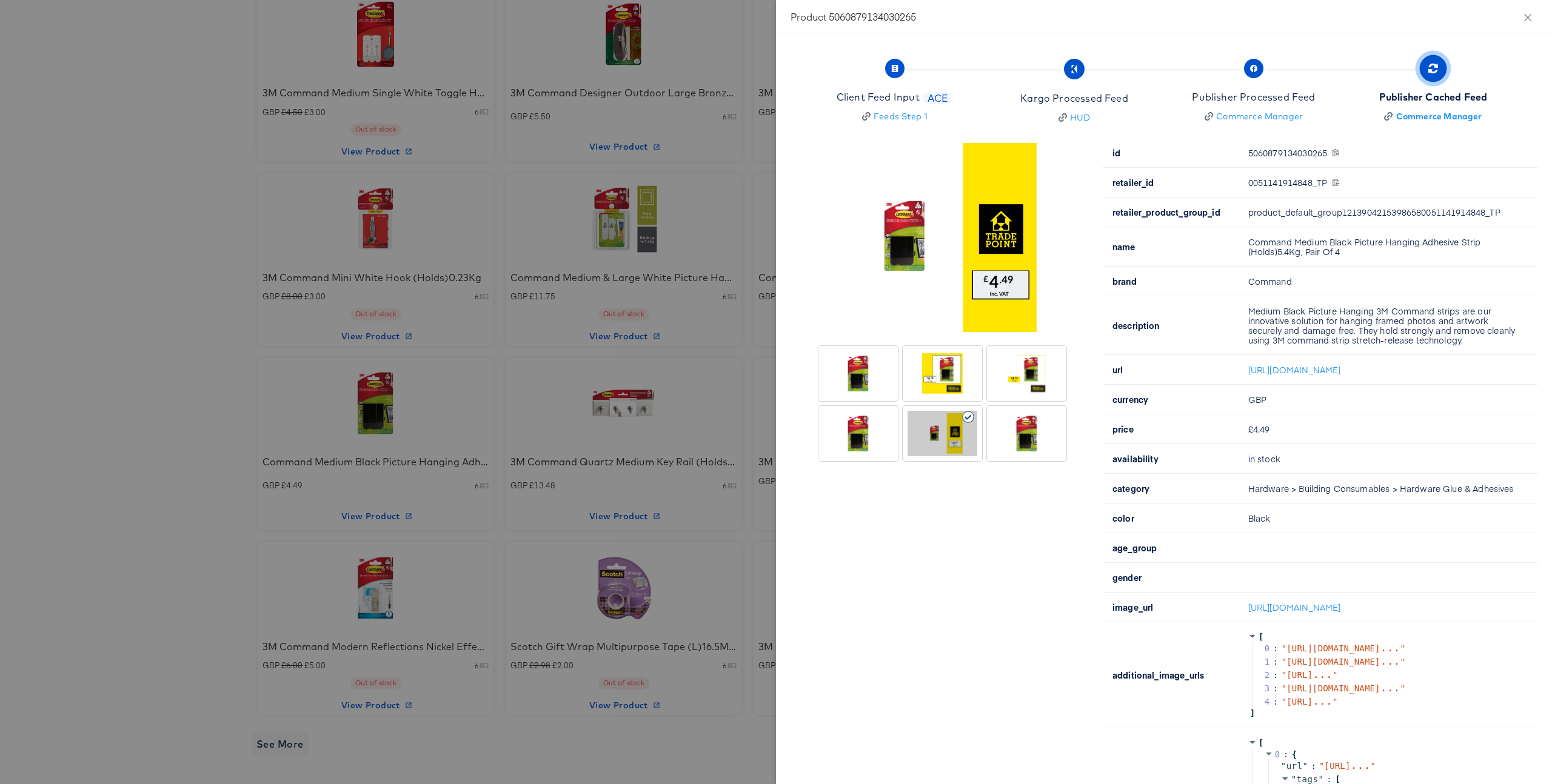
click at [663, 458] on div at bounding box center [776, 392] width 1552 height 784
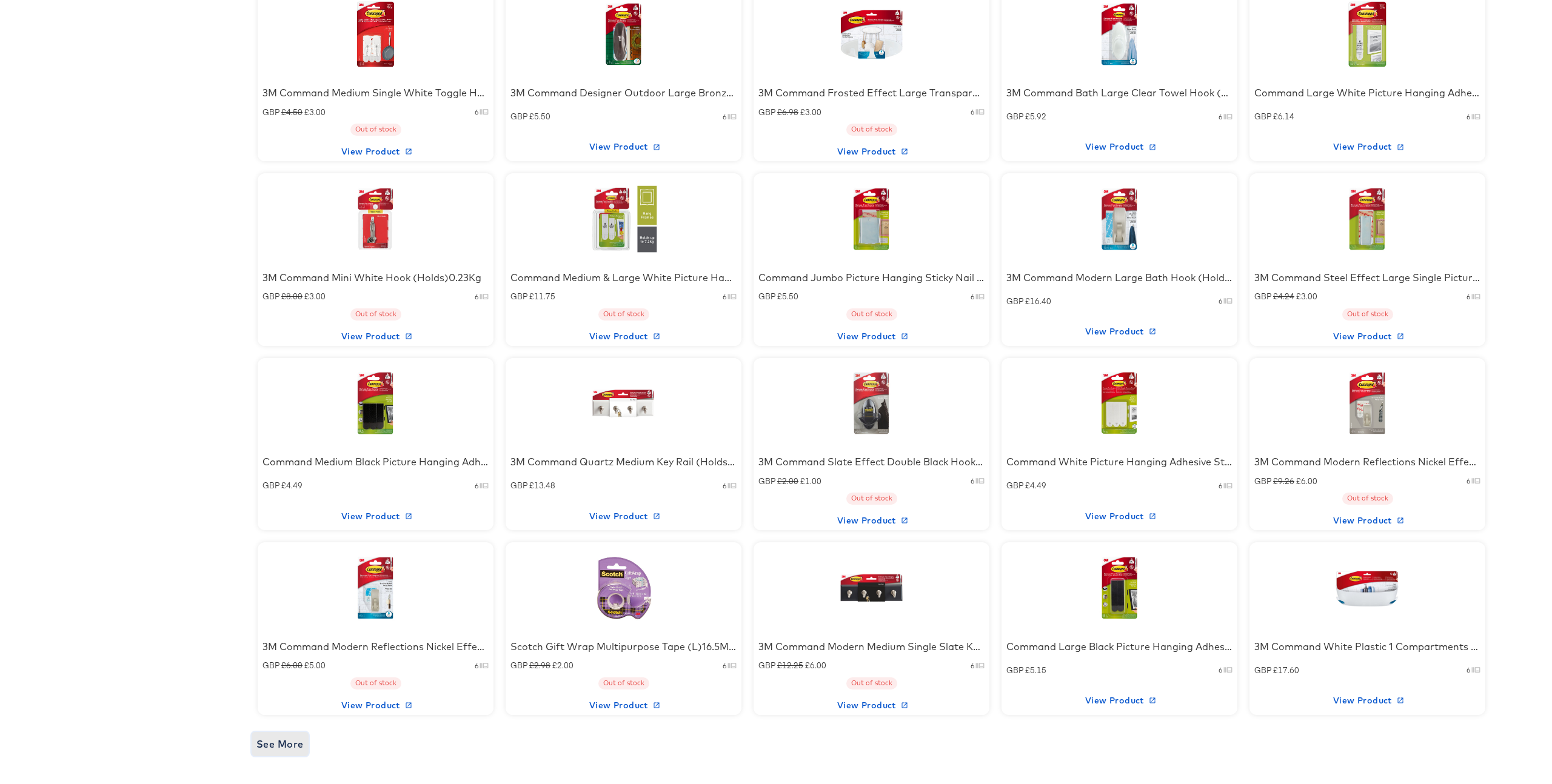
click at [273, 749] on span "See More" at bounding box center [280, 744] width 47 height 17
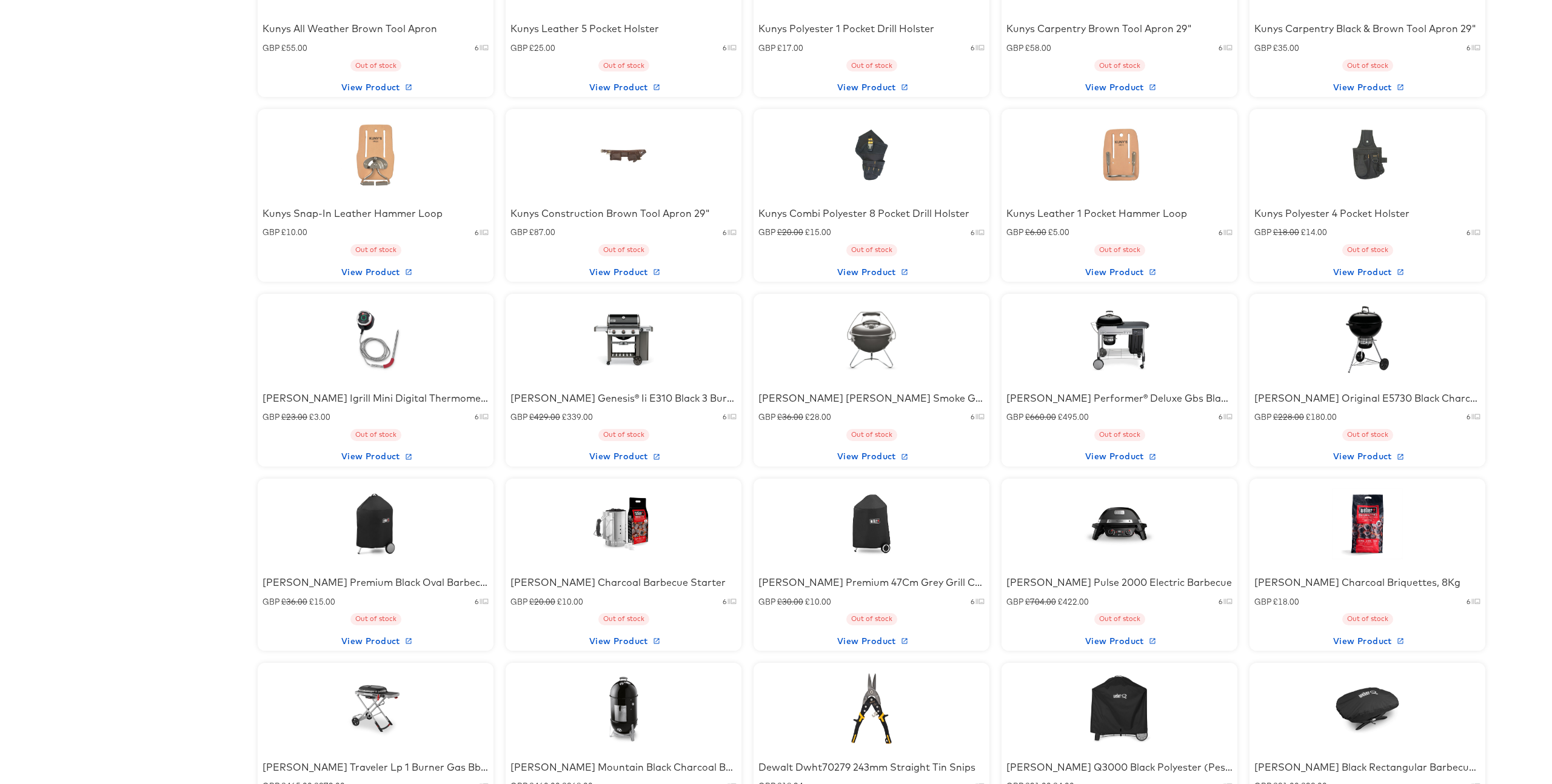
scroll to position [4397, 0]
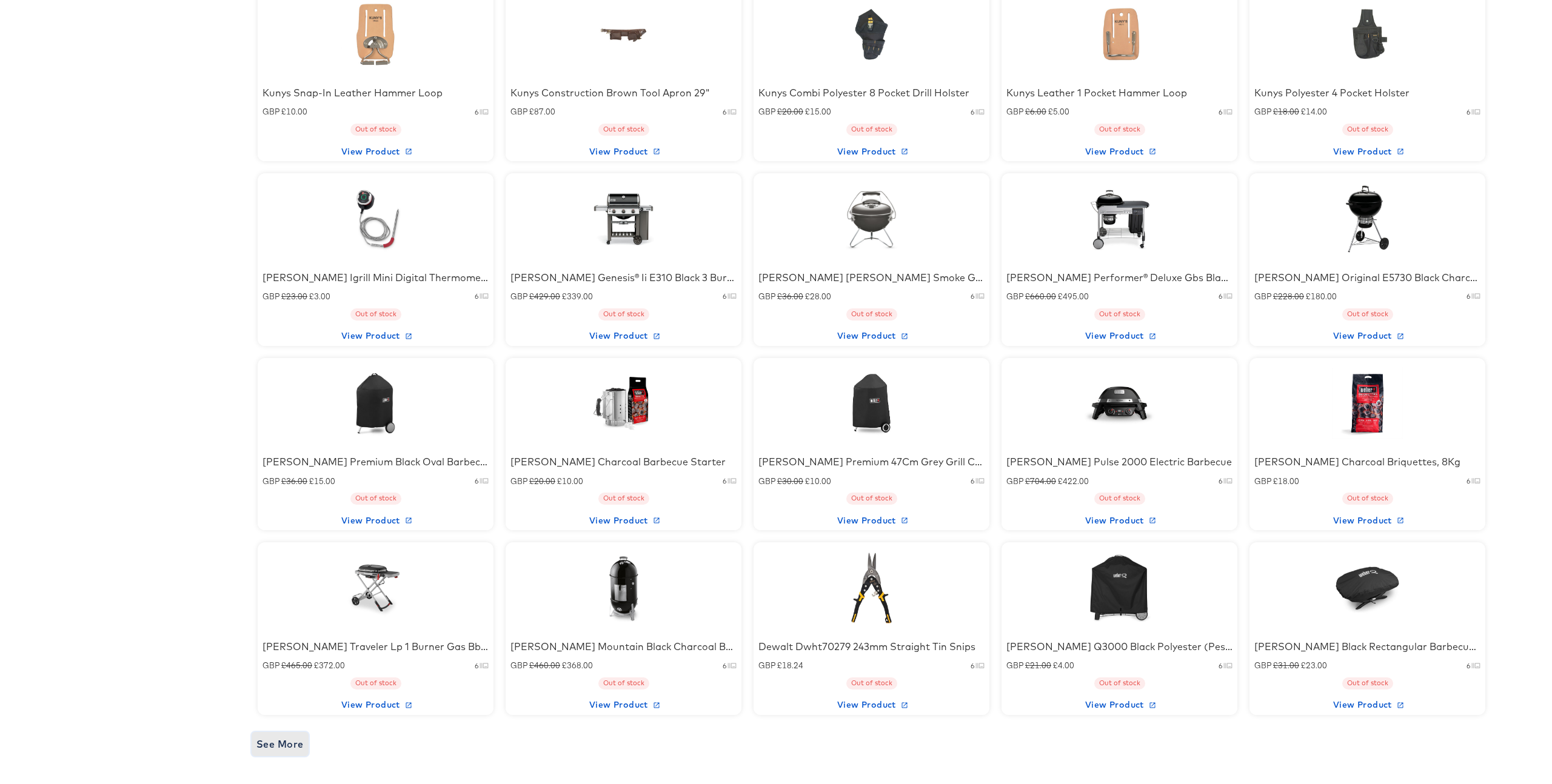
click at [286, 746] on span "See More" at bounding box center [280, 744] width 47 height 17
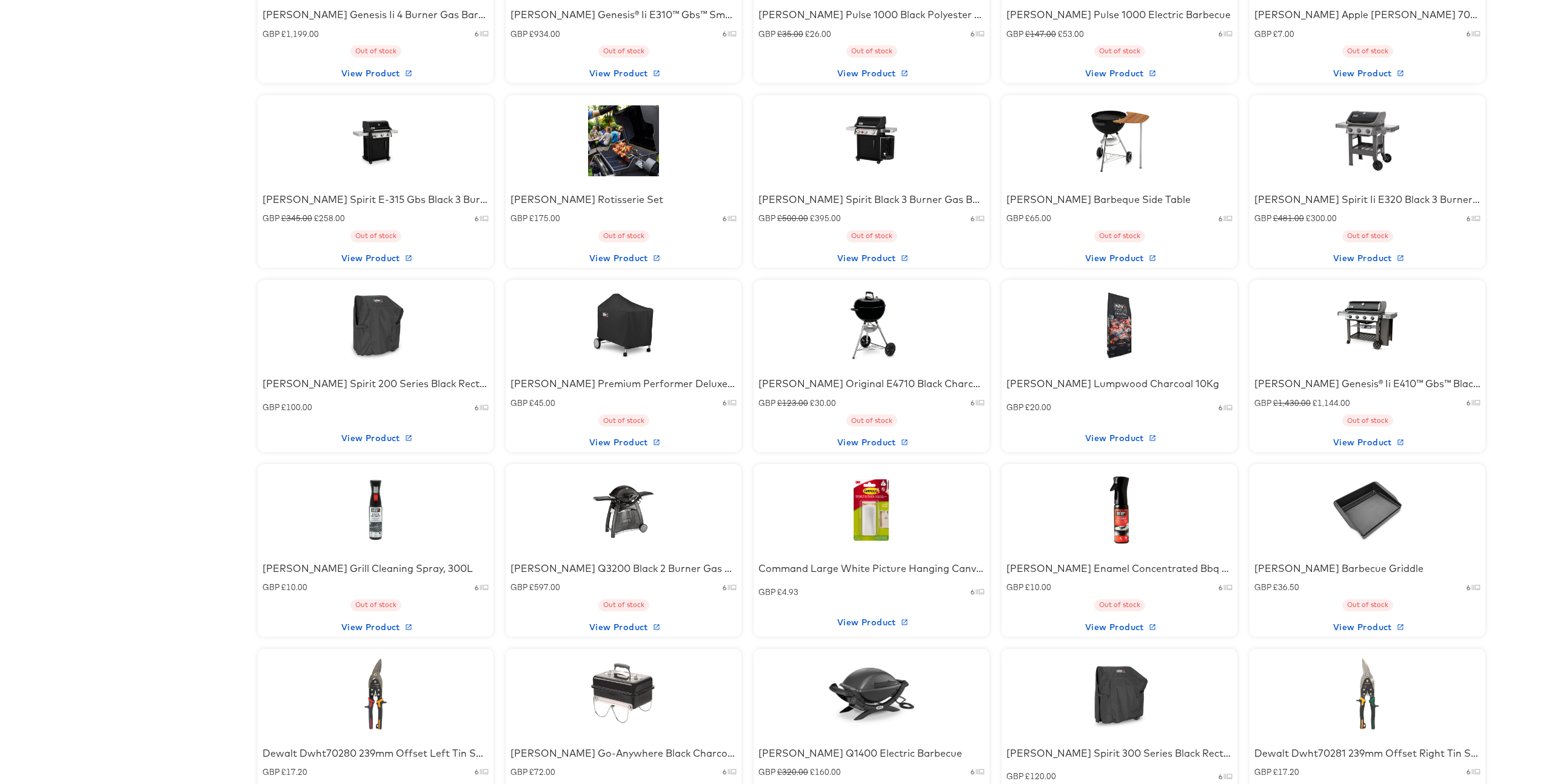
scroll to position [5228, 0]
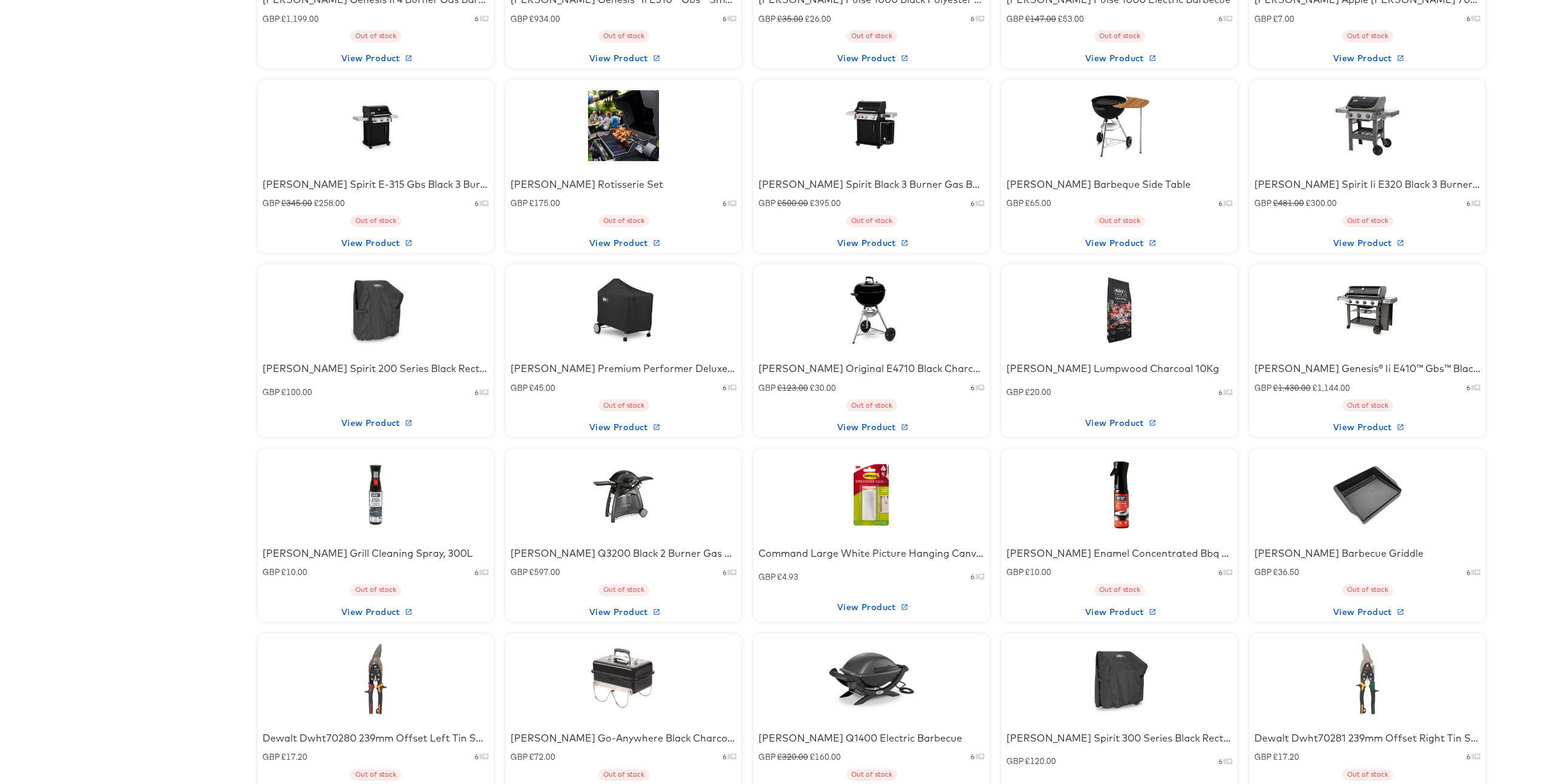
click at [373, 509] on div at bounding box center [375, 495] width 103 height 76
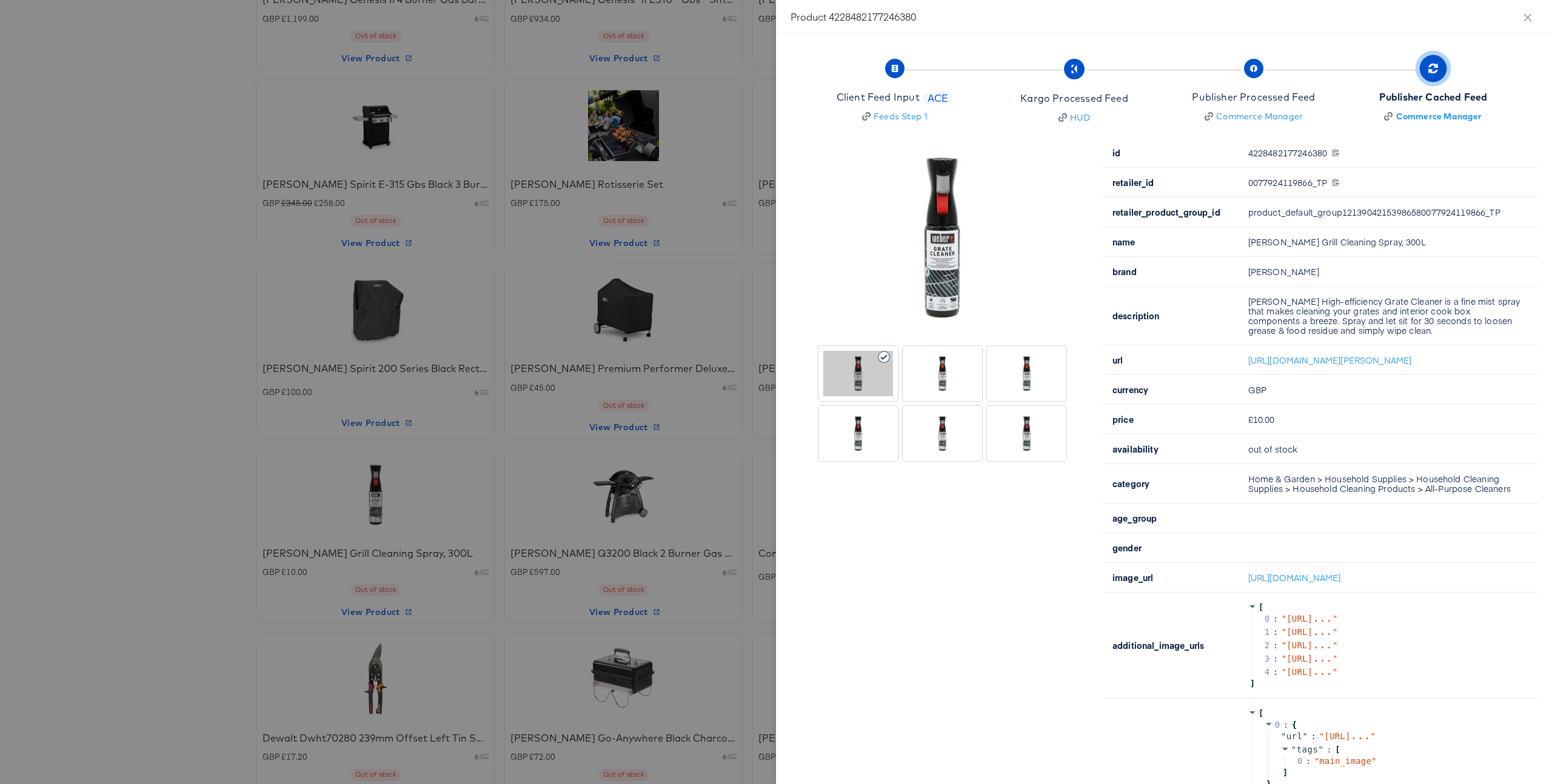
click at [155, 499] on div at bounding box center [776, 392] width 1552 height 784
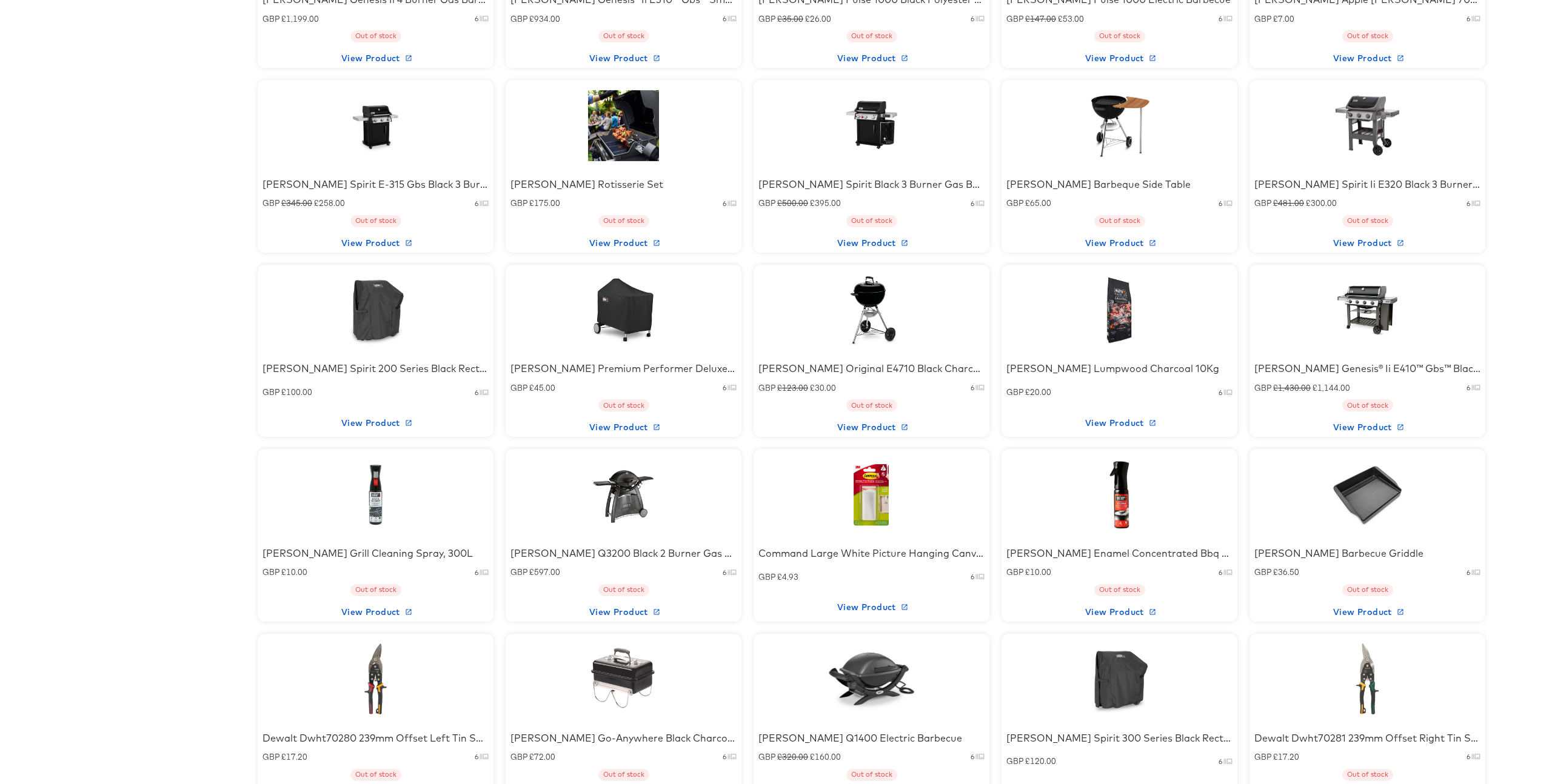
click at [396, 311] on div at bounding box center [375, 310] width 103 height 76
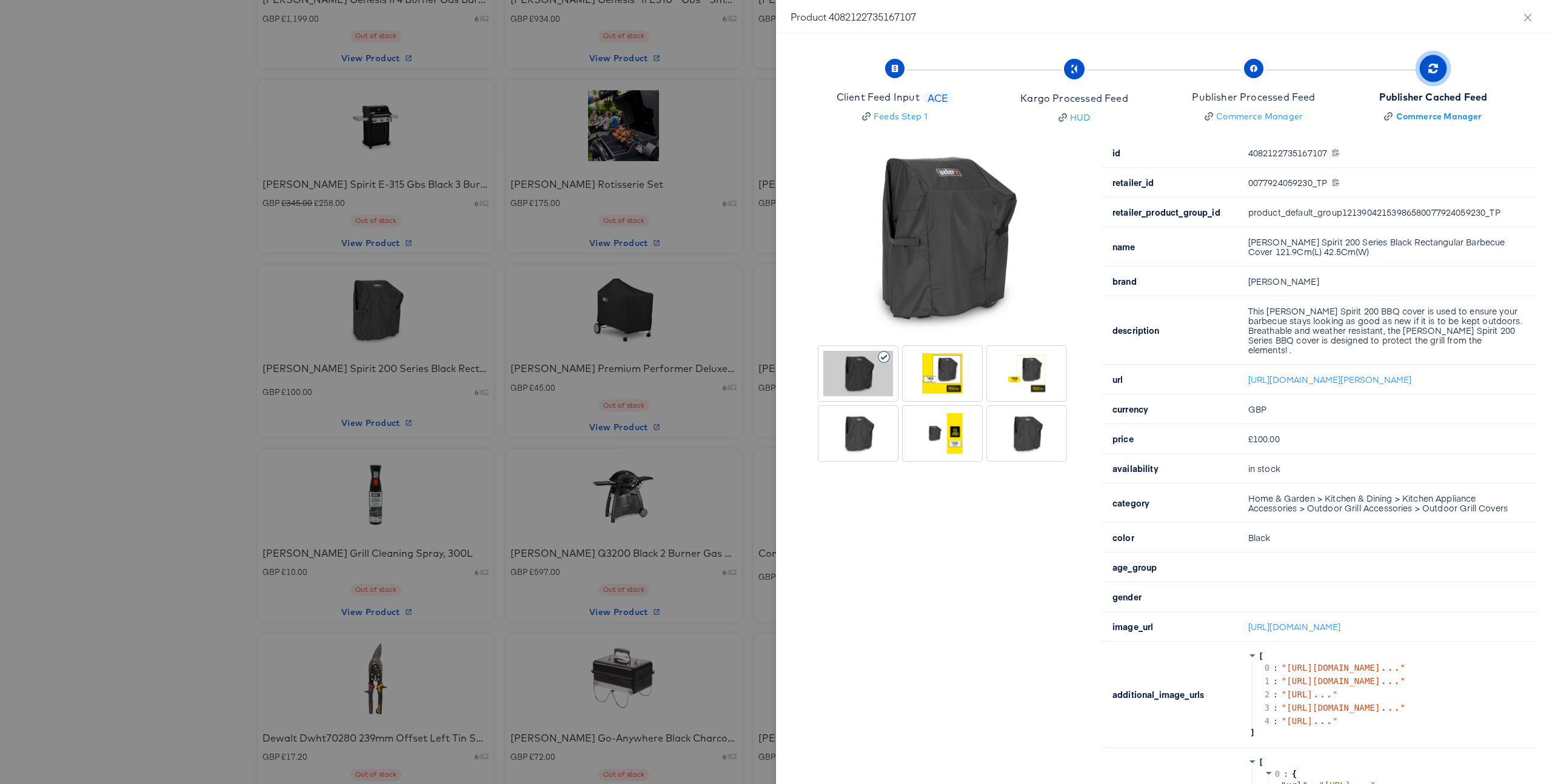
click at [1040, 402] on div at bounding box center [942, 403] width 248 height 115
click at [1030, 393] on div at bounding box center [1026, 374] width 70 height 45
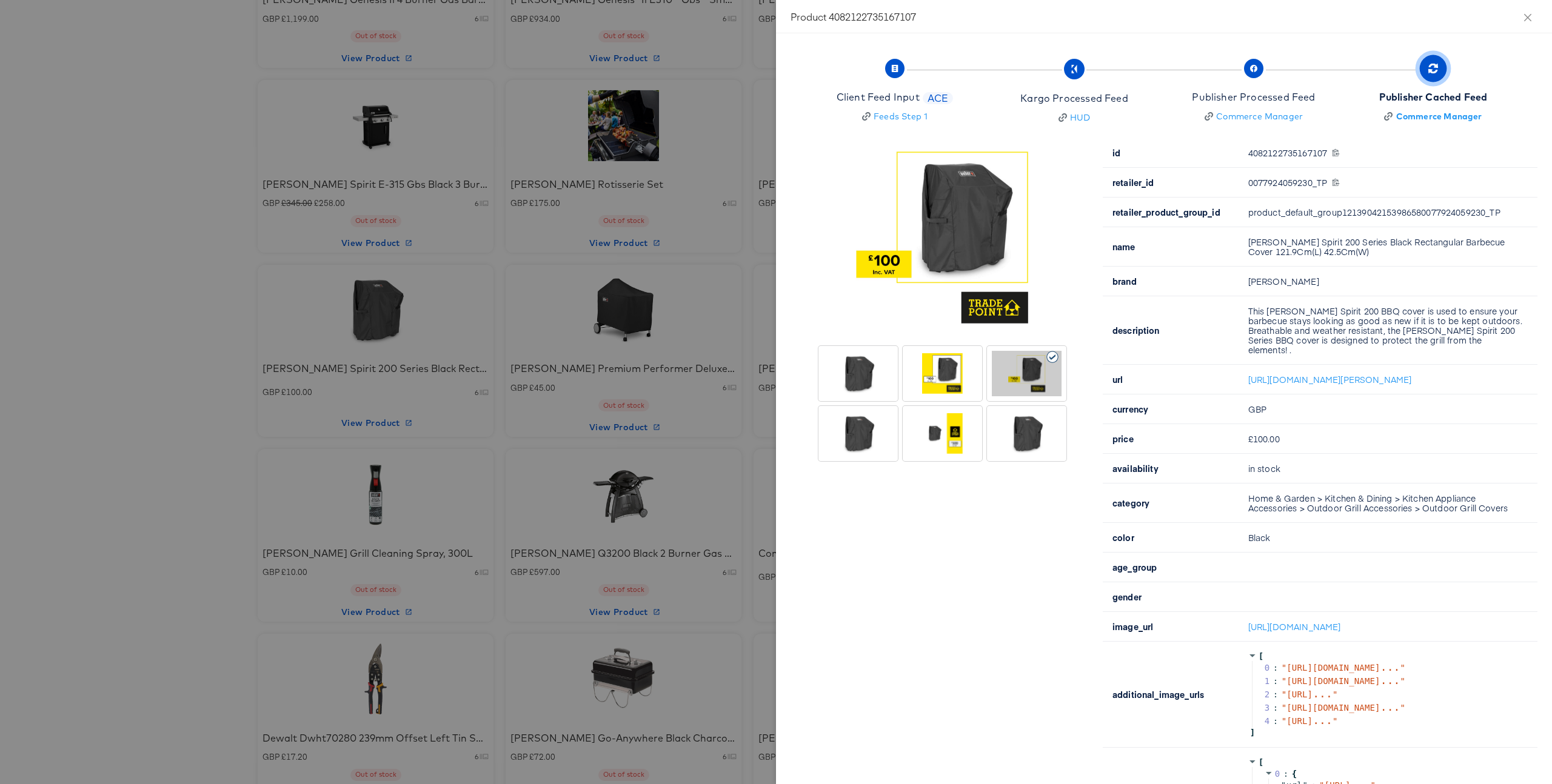
click at [952, 394] on div at bounding box center [942, 374] width 70 height 45
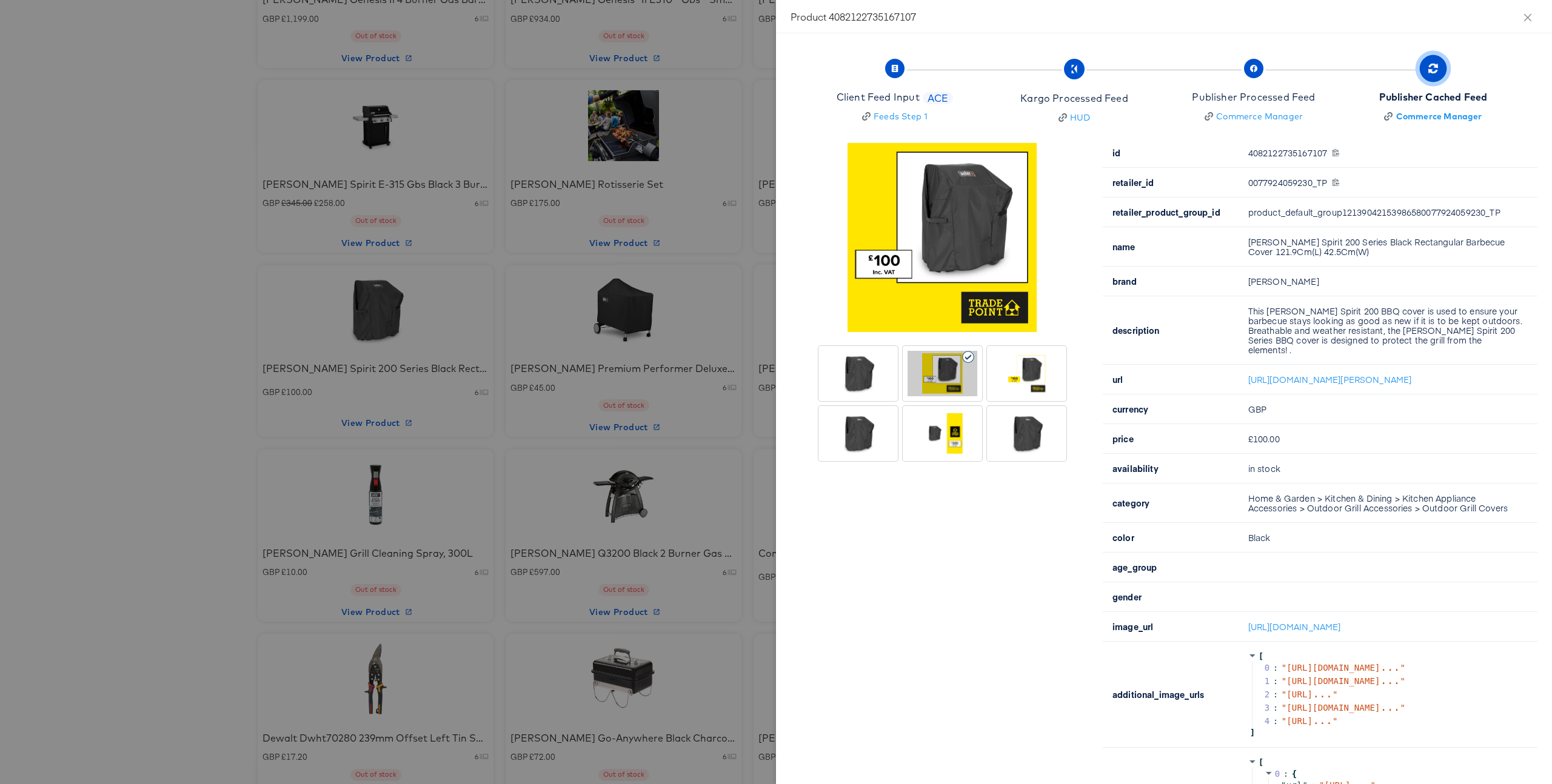
click at [953, 431] on div at bounding box center [942, 434] width 70 height 45
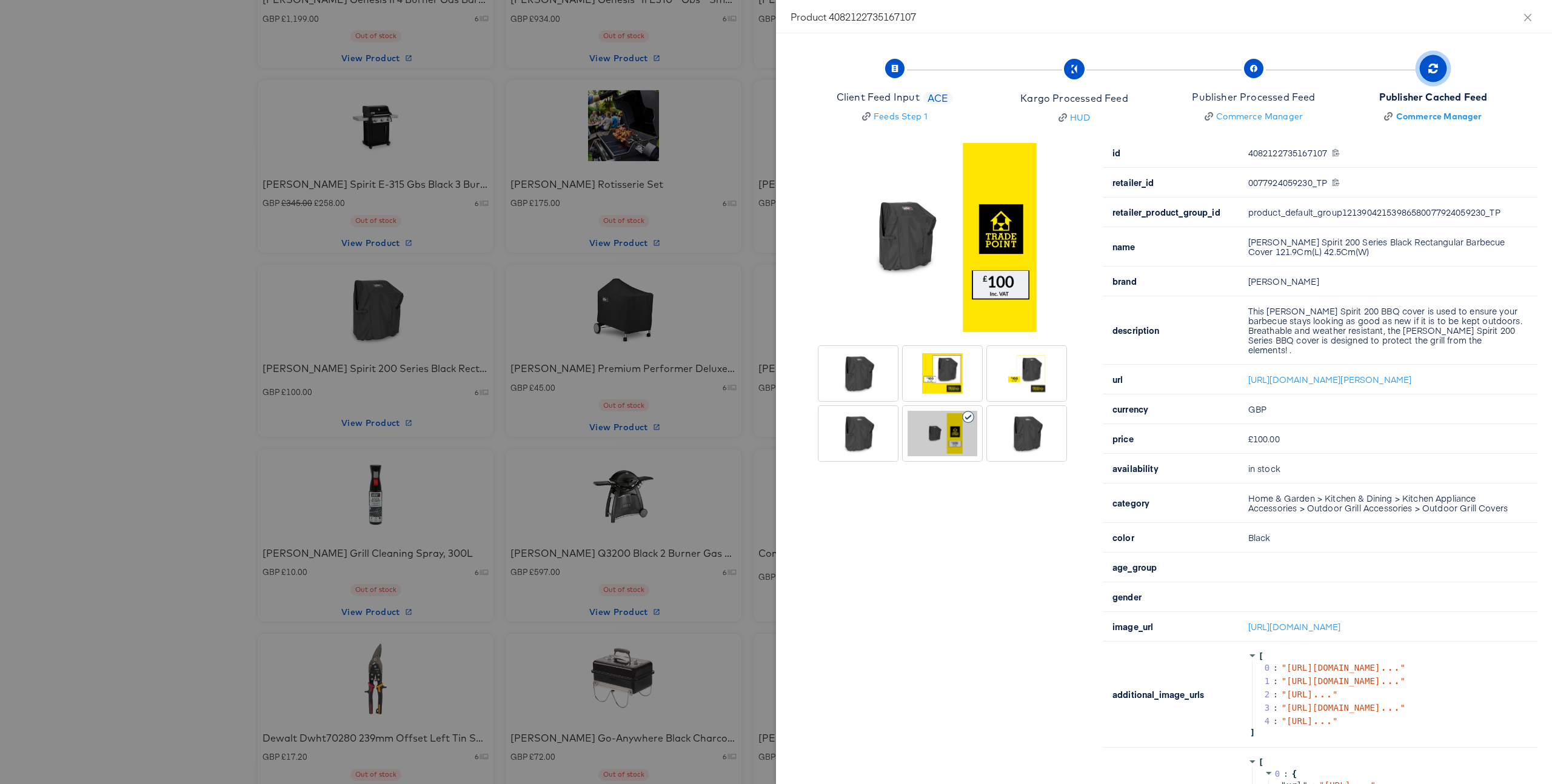
click at [1045, 456] on div at bounding box center [1026, 434] width 70 height 45
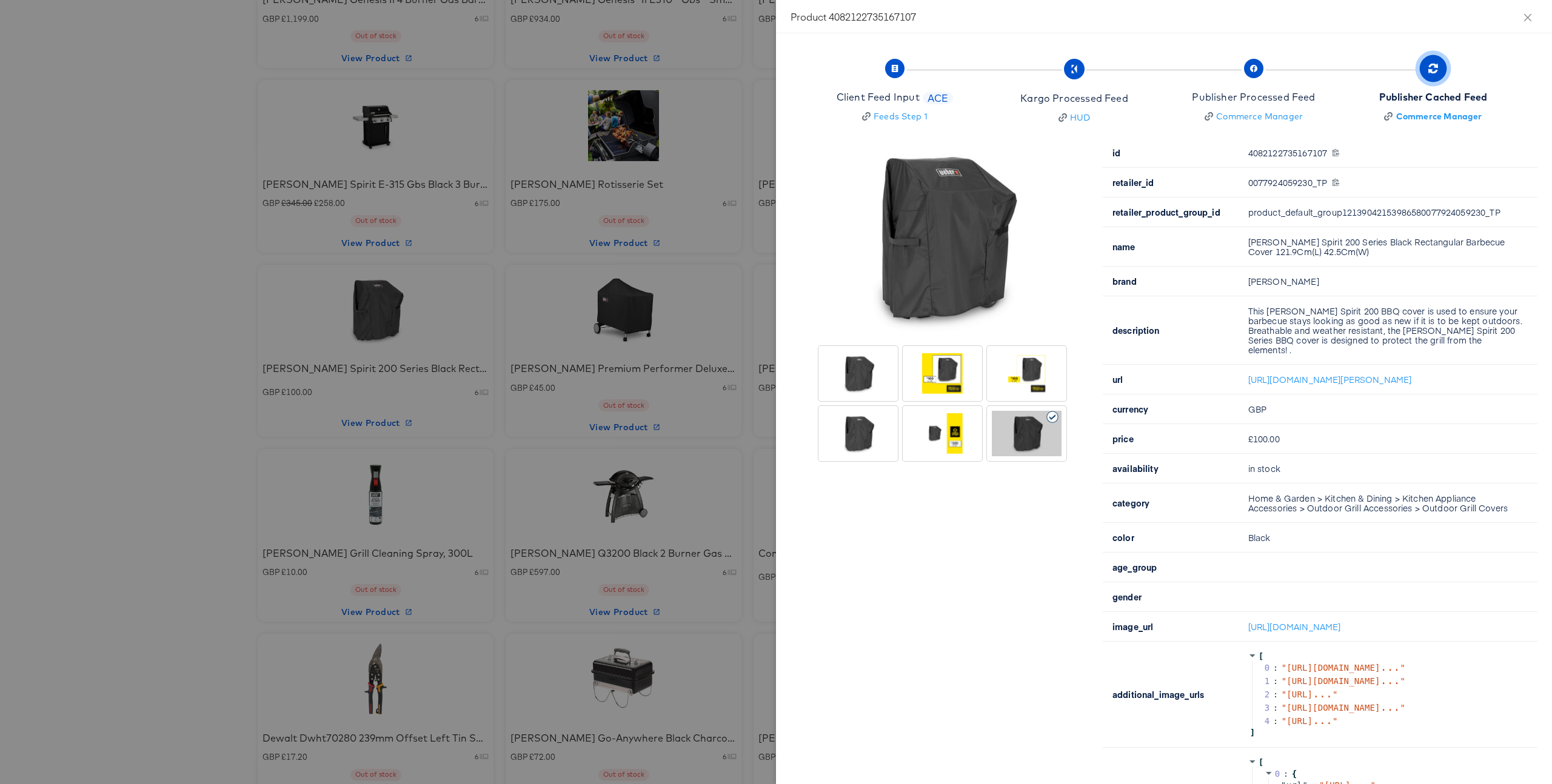
click at [706, 305] on div at bounding box center [776, 392] width 1552 height 784
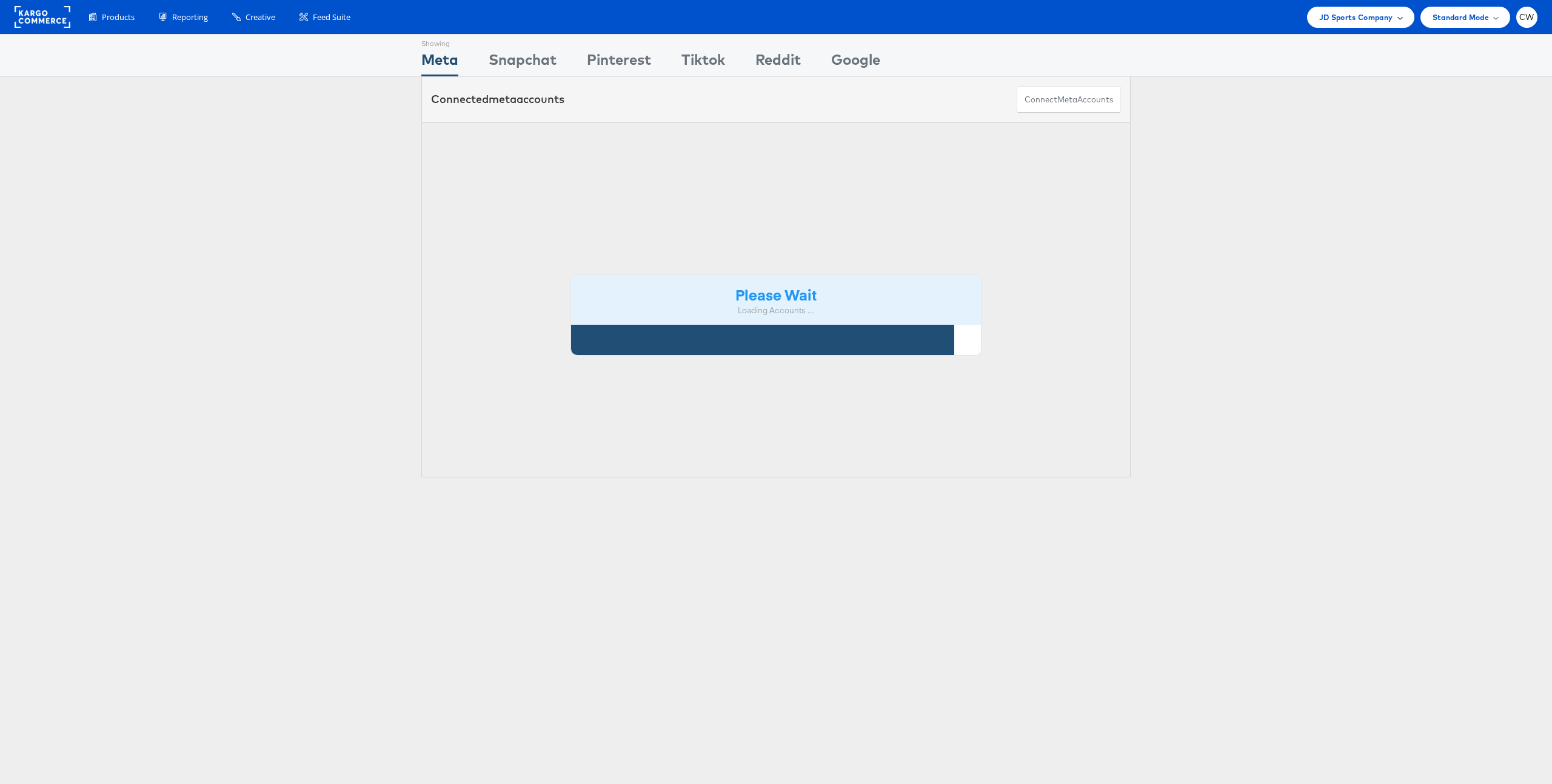
click at [1396, 9] on div "JD Sports Company" at bounding box center [1360, 17] width 108 height 21
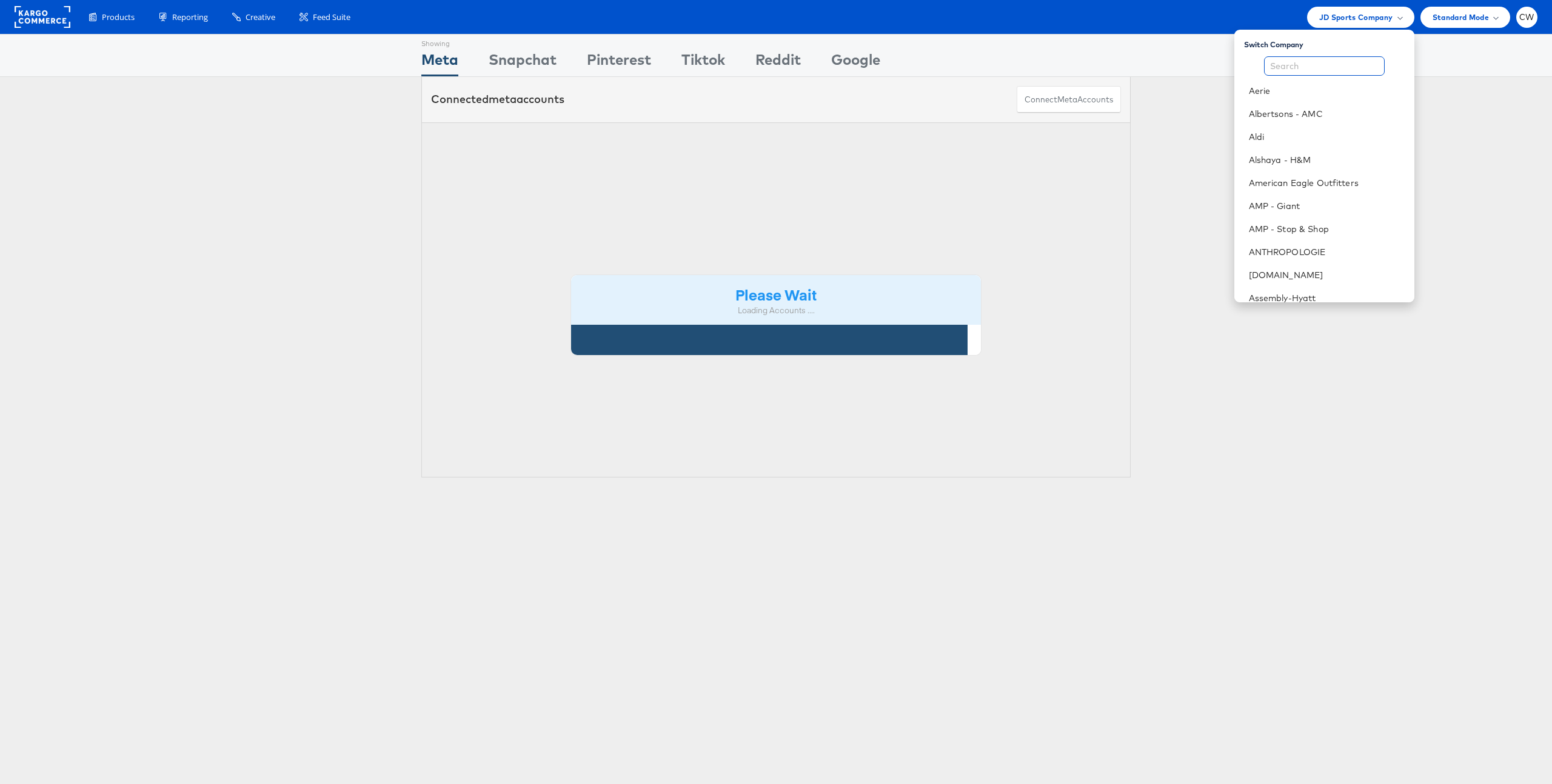
click at [1351, 66] on input "text" at bounding box center [1324, 66] width 120 height 20
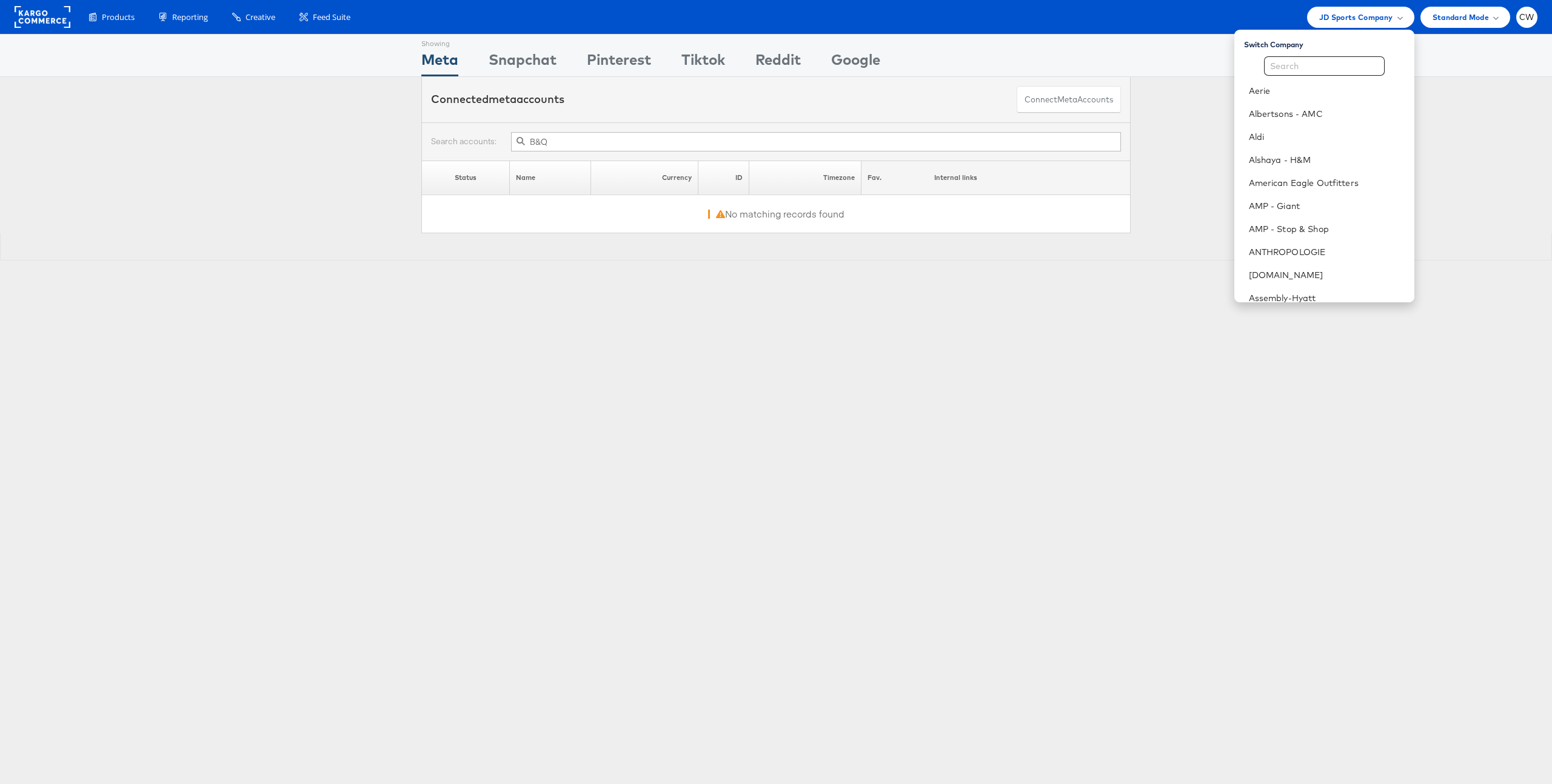
type input "B&Q"
click at [1310, 70] on input "text" at bounding box center [1324, 66] width 120 height 20
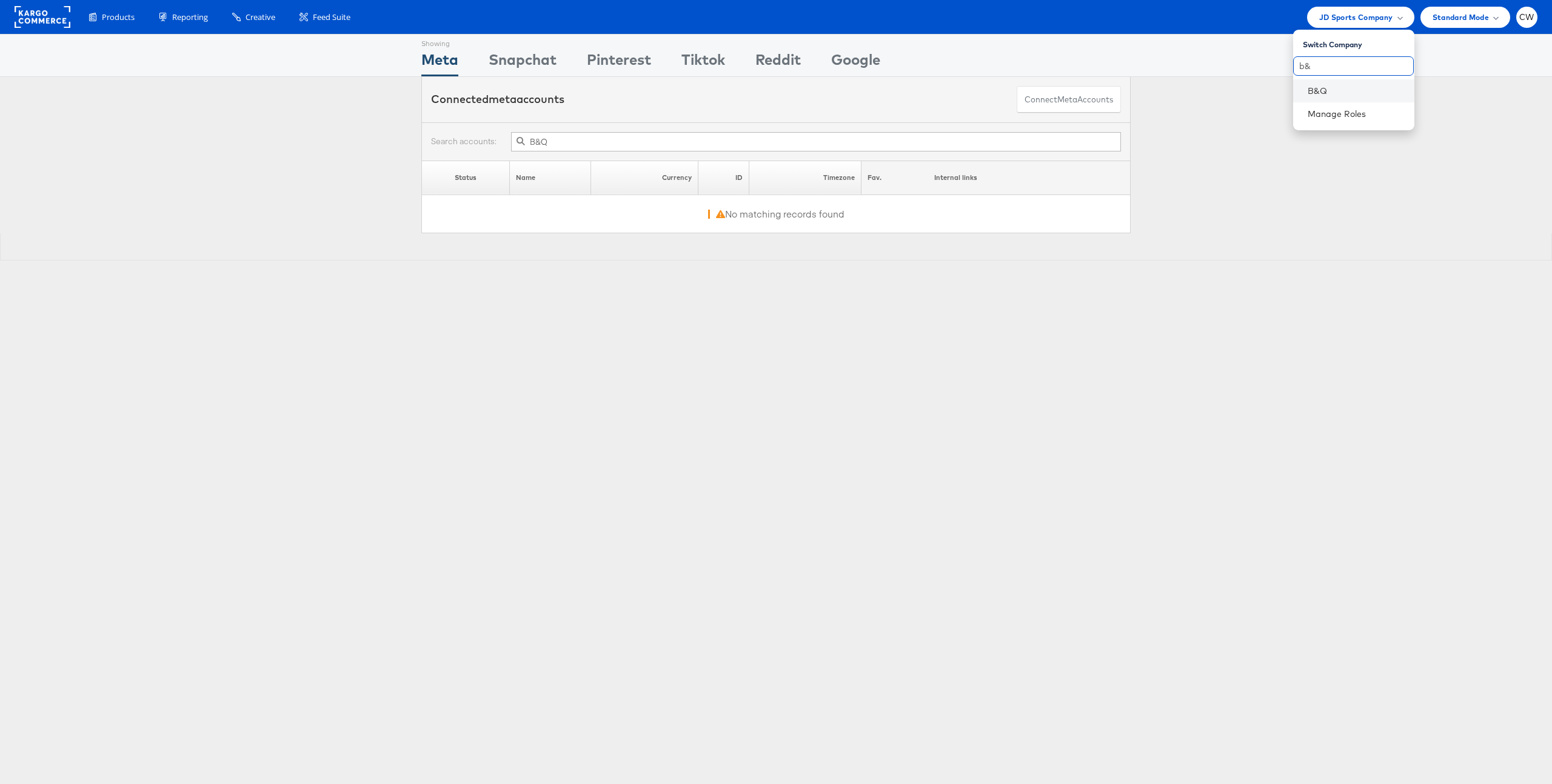
type input "b&"
click at [1327, 98] on li "B&Q" at bounding box center [1353, 91] width 121 height 23
click at [1329, 95] on link "B&Q" at bounding box center [1356, 91] width 97 height 12
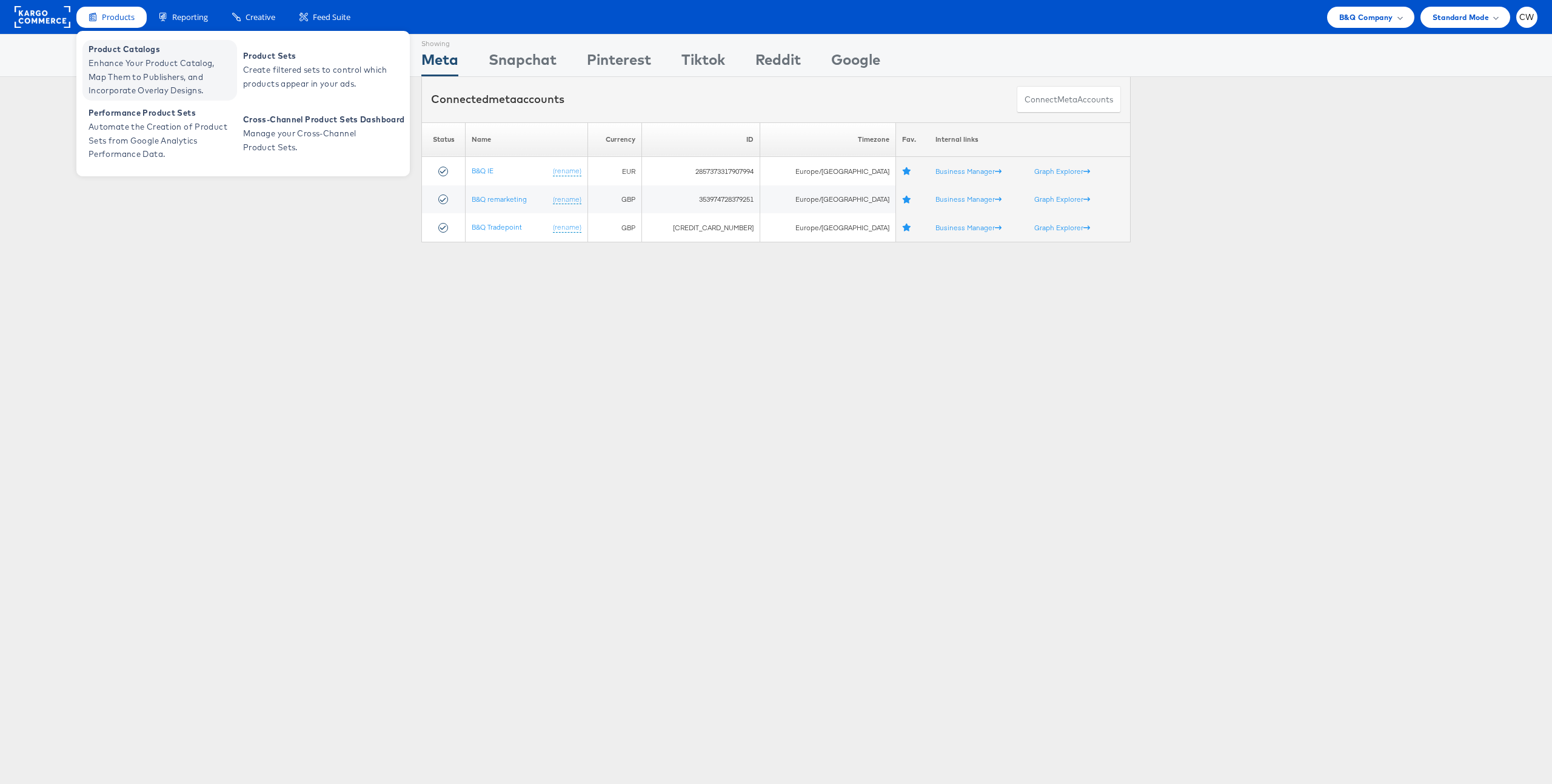
click at [130, 71] on span "Enhance Your Product Catalog, Map Them to Publishers, and Incorporate Overlay D…" at bounding box center [162, 77] width 146 height 41
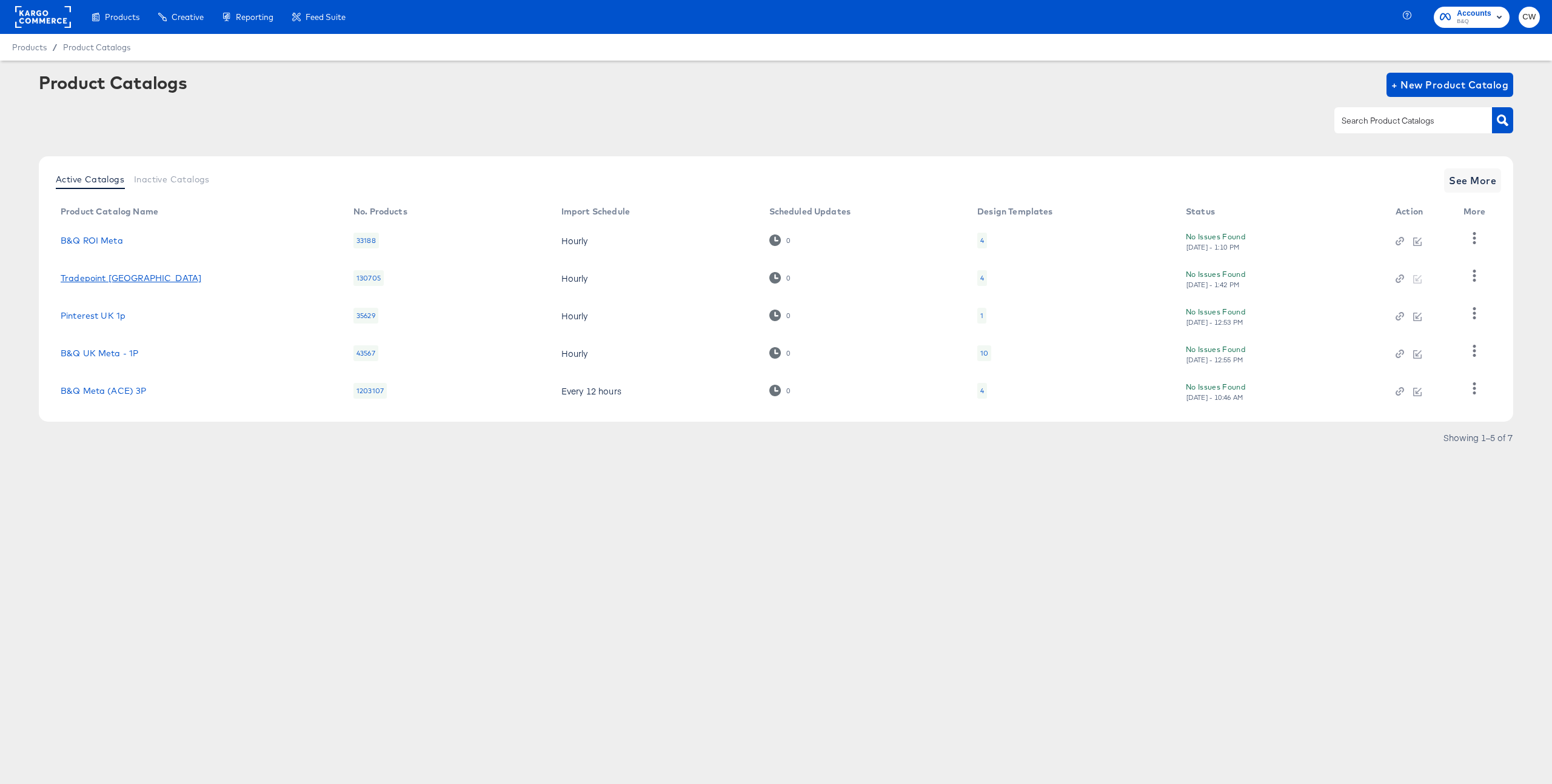
click at [92, 277] on link "Tradepoint [GEOGRAPHIC_DATA]" at bounding box center [131, 278] width 141 height 10
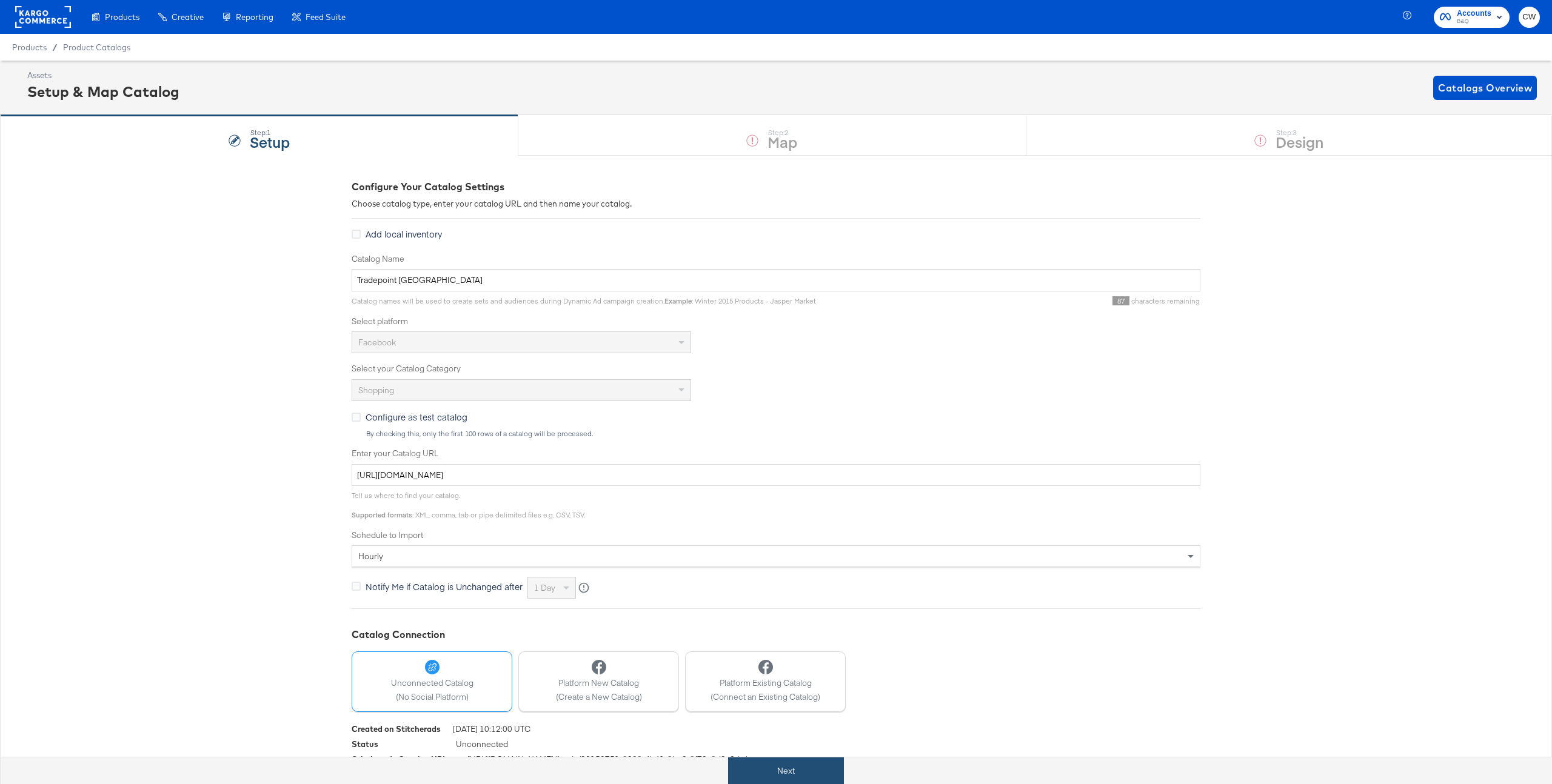
click at [794, 780] on button "Next" at bounding box center [786, 771] width 116 height 27
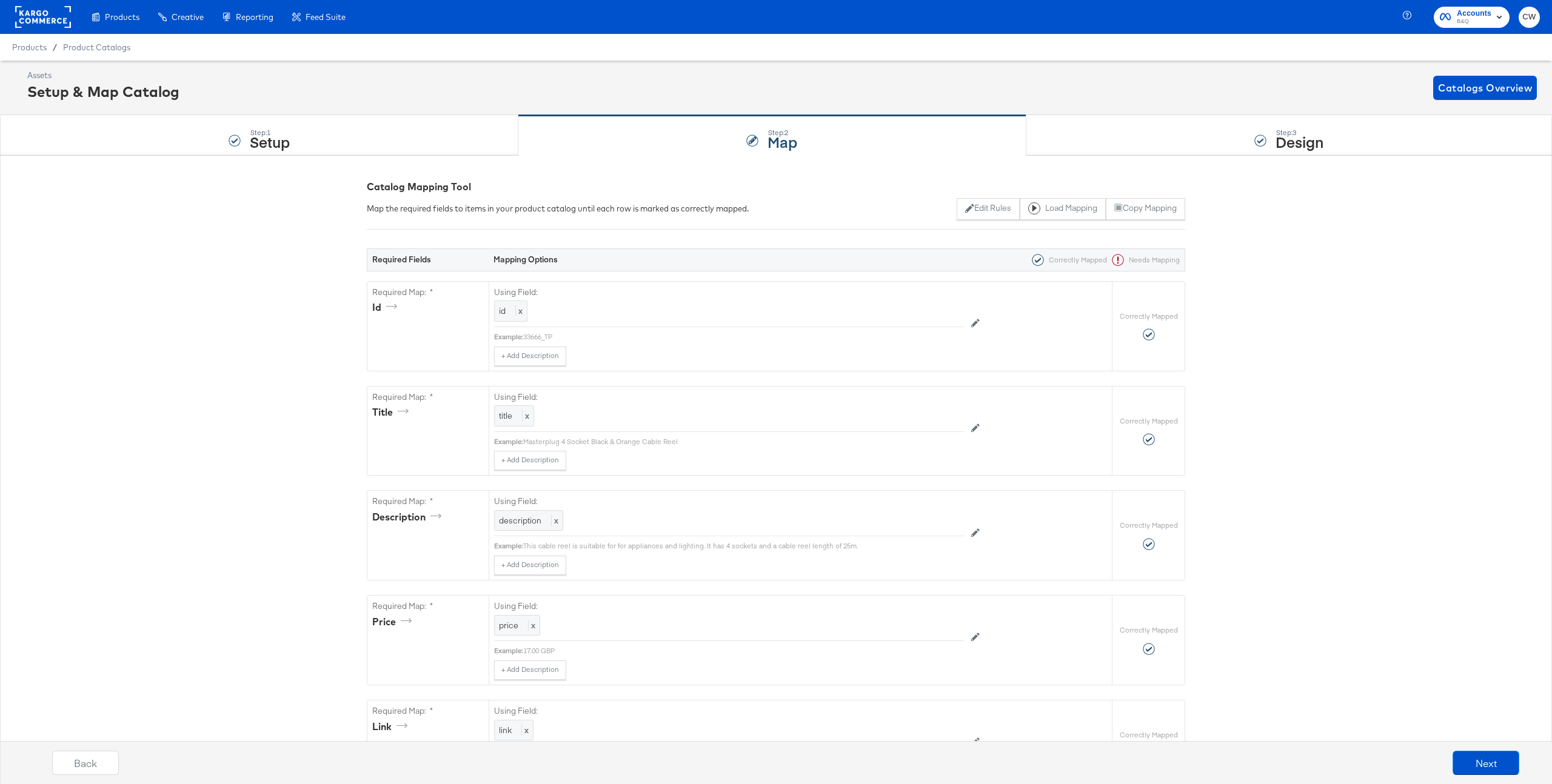
click at [1225, 111] on div "Assets Setup & Map Catalog Catalogs Overview" at bounding box center [776, 88] width 1552 height 55
click at [1195, 149] on div "Step: 3 Design" at bounding box center [1289, 135] width 526 height 40
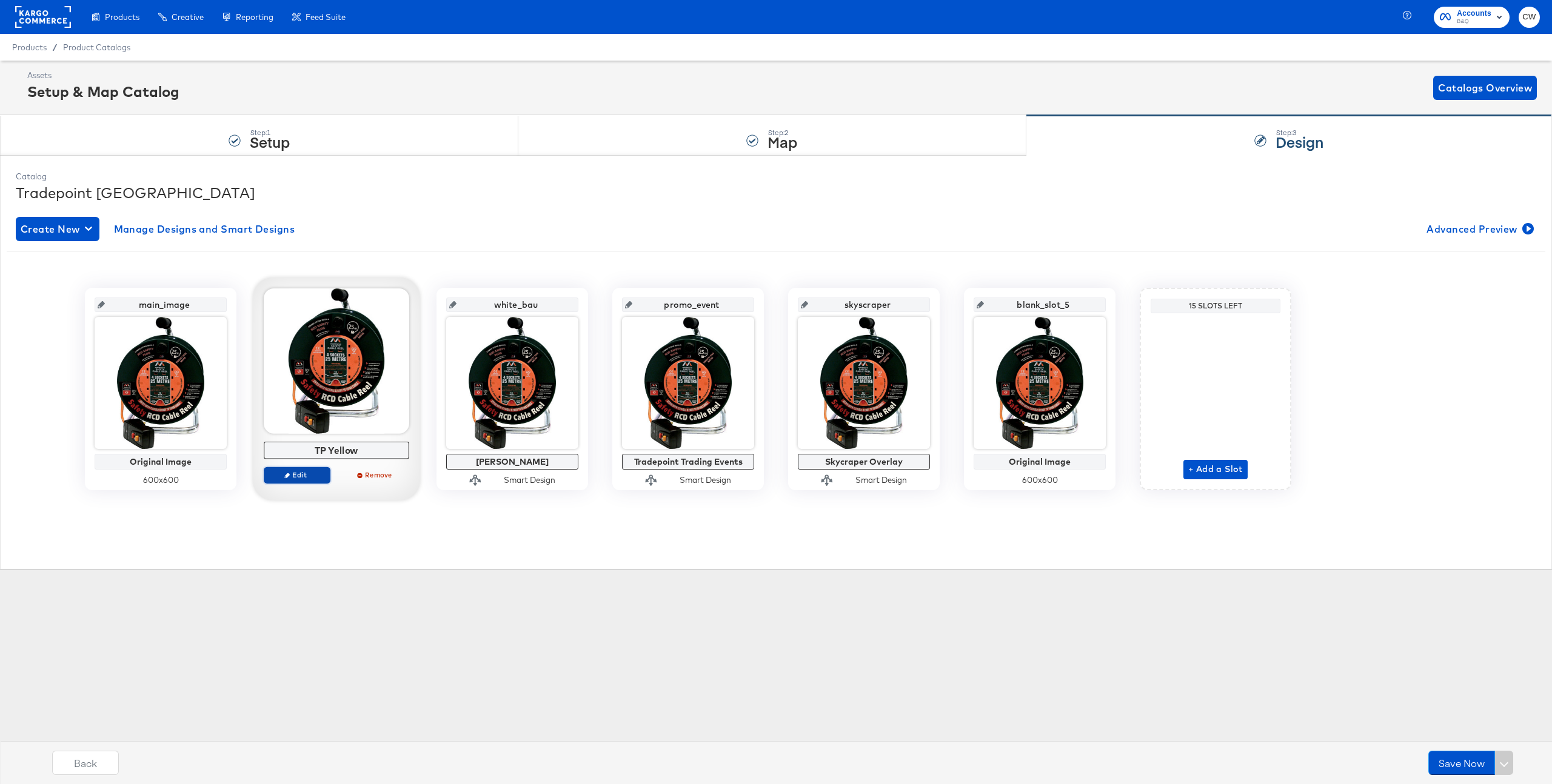
click at [318, 480] on span "Edit" at bounding box center [297, 475] width 56 height 9
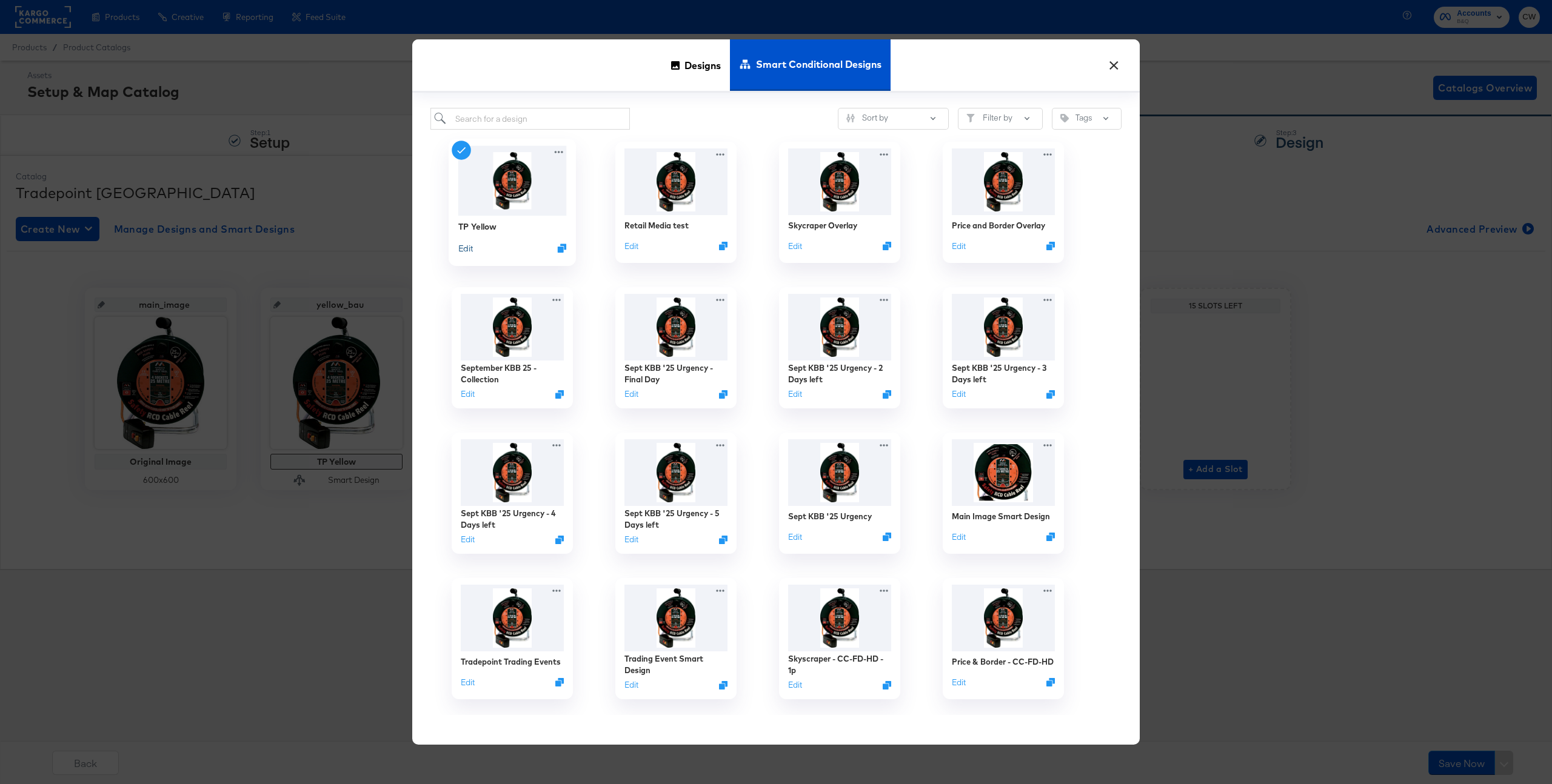
click at [465, 248] on button "Edit" at bounding box center [465, 248] width 14 height 11
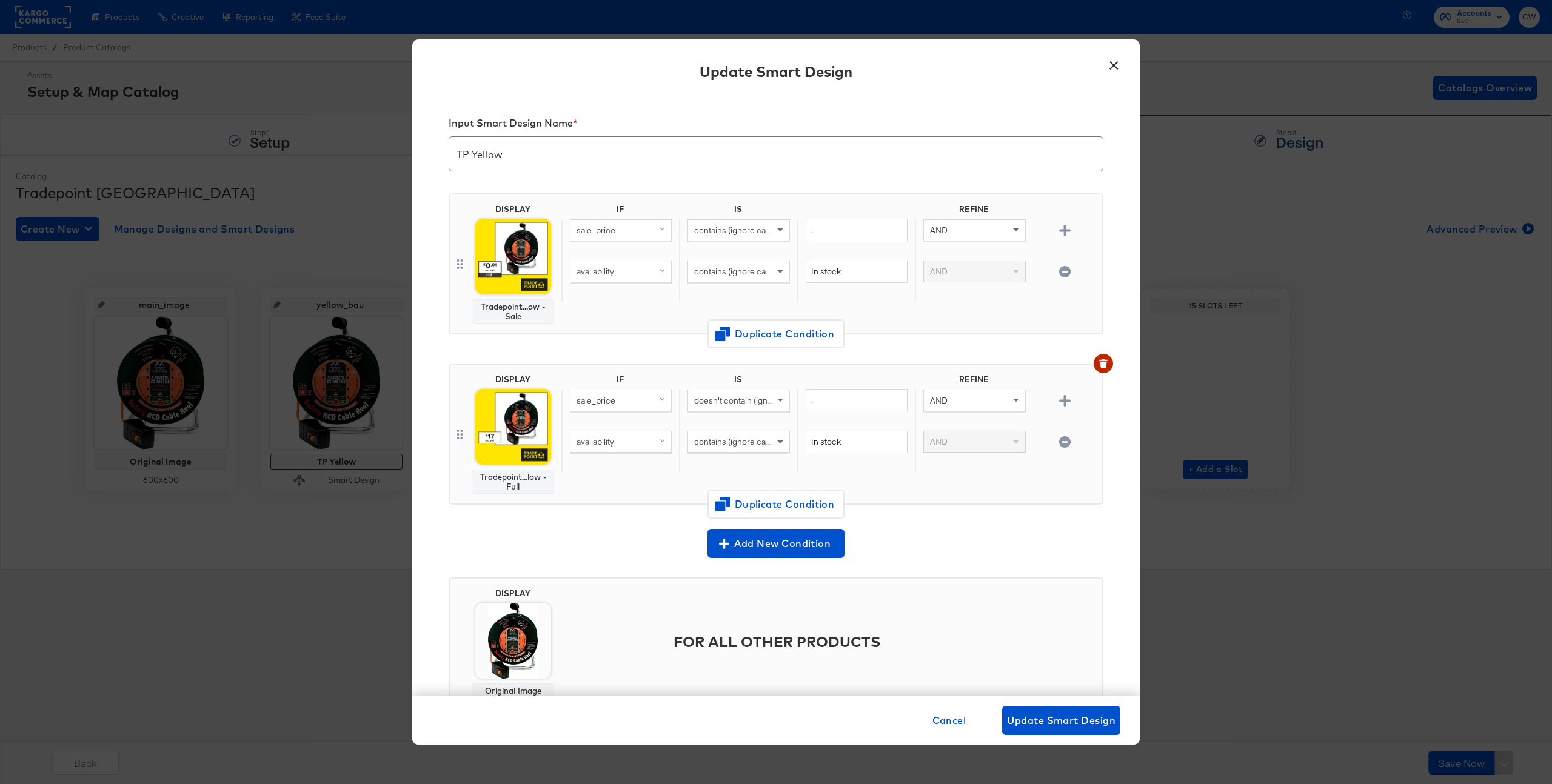
click at [342, 156] on div "× Update Smart Design Input Smart Design Name * TP Yellow DISPLAY Tradepoint...…" at bounding box center [776, 392] width 1552 height 784
click at [1109, 63] on button "×" at bounding box center [1114, 62] width 22 height 22
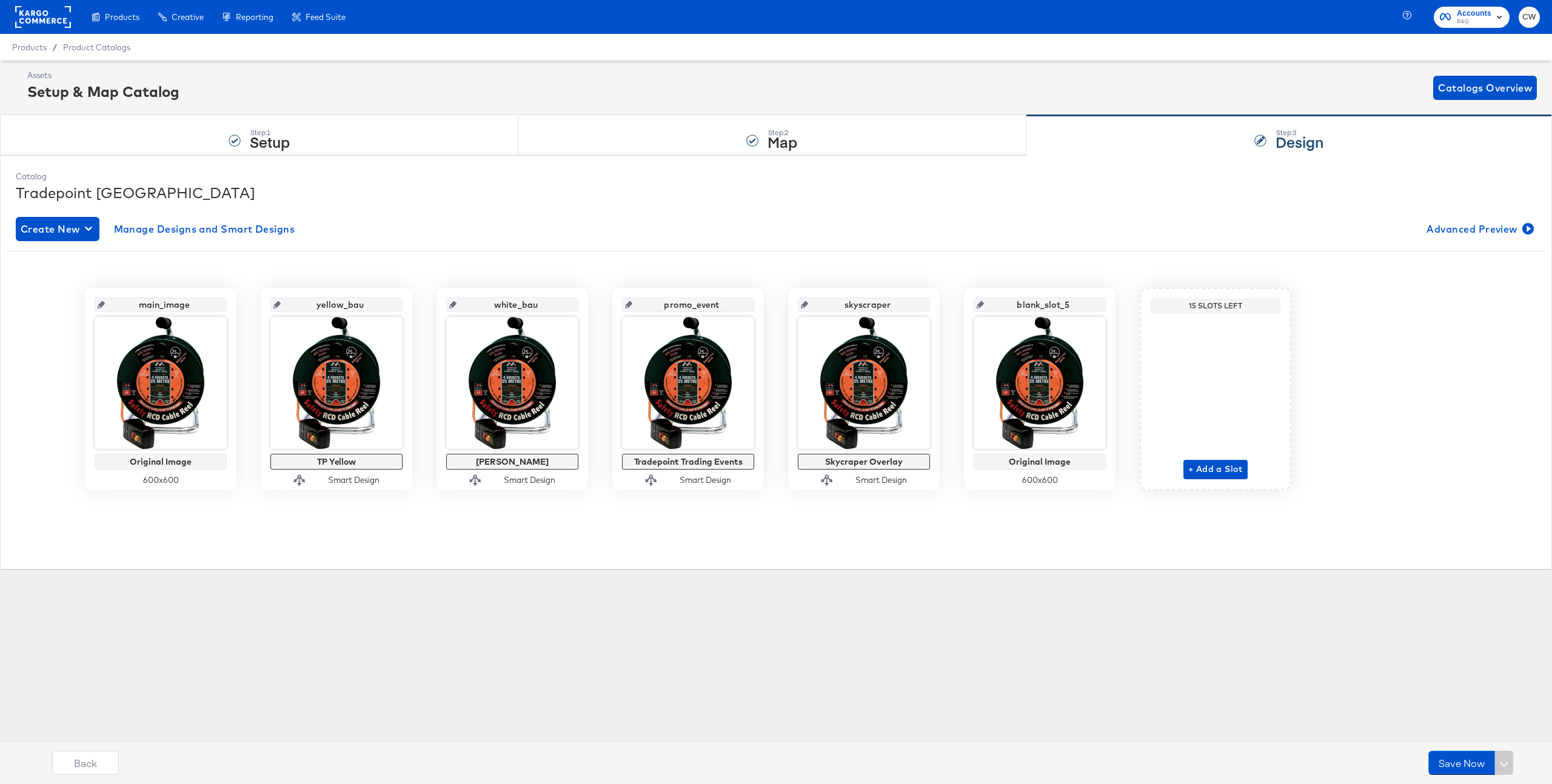
click at [48, 17] on rect at bounding box center [43, 17] width 56 height 22
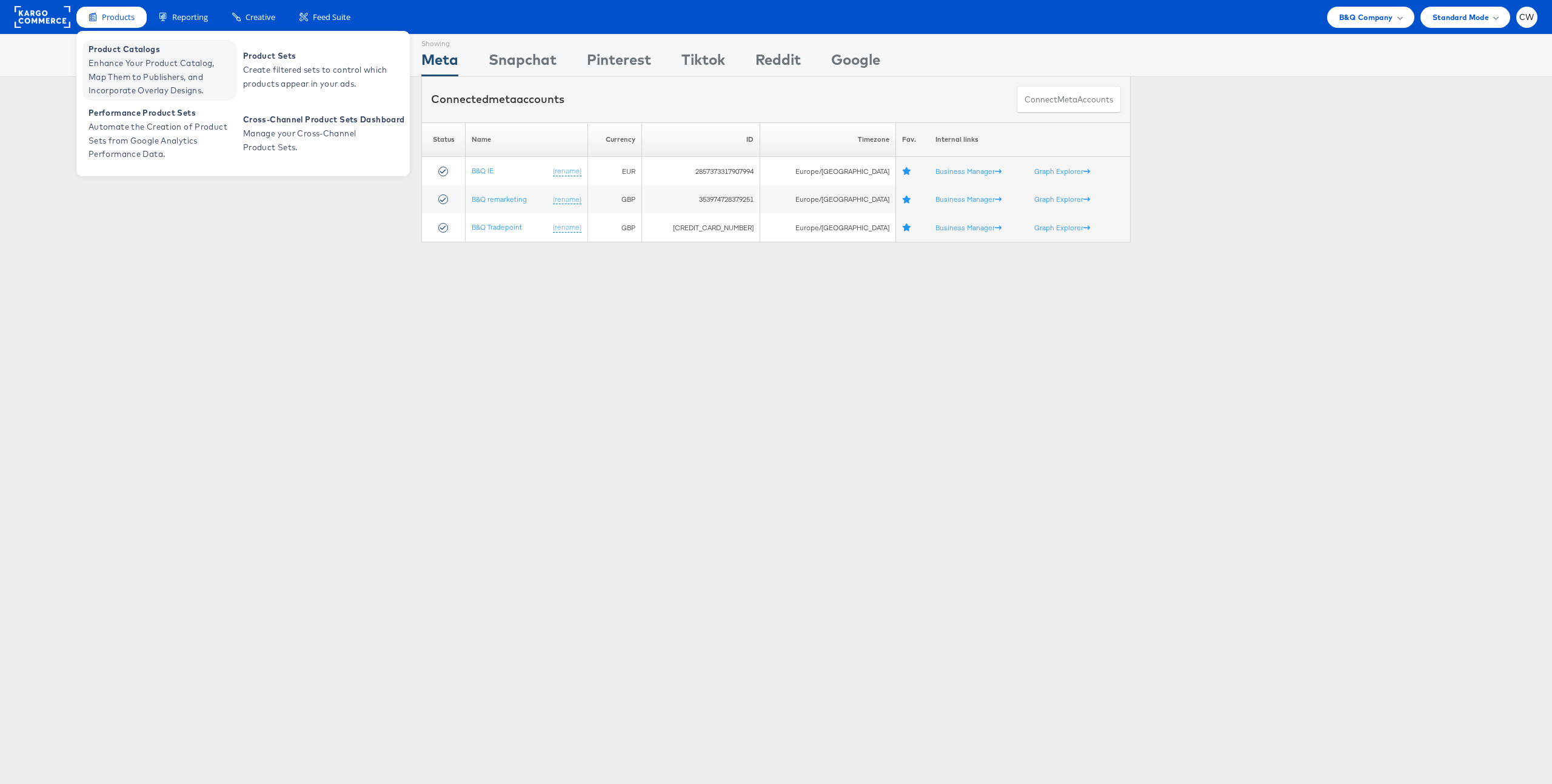
click at [136, 74] on span "Enhance Your Product Catalog, Map Them to Publishers, and Incorporate Overlay D…" at bounding box center [162, 77] width 146 height 41
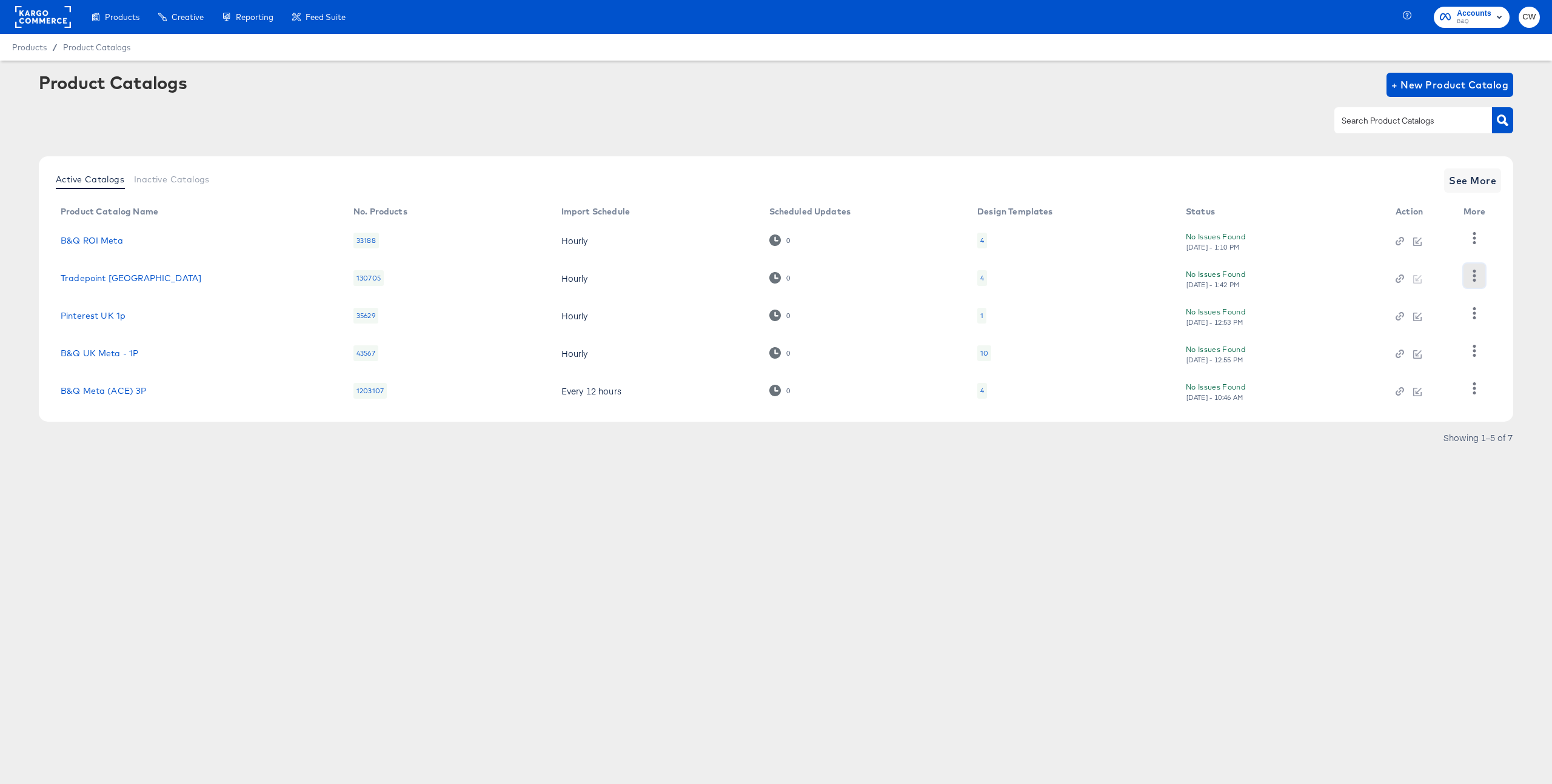
click at [1477, 280] on icon "button" at bounding box center [1474, 275] width 11 height 11
click at [1414, 317] on div "HUD Checks (Internal)" at bounding box center [1424, 320] width 121 height 20
